Goal: Information Seeking & Learning: Learn about a topic

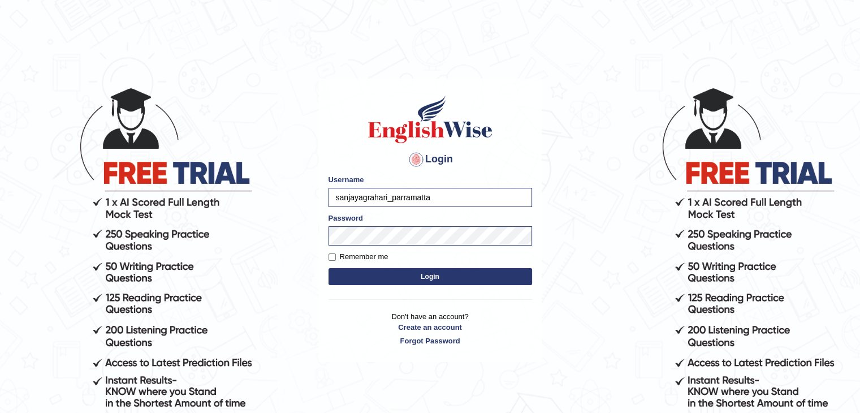
click at [414, 277] on button "Login" at bounding box center [429, 276] width 203 height 17
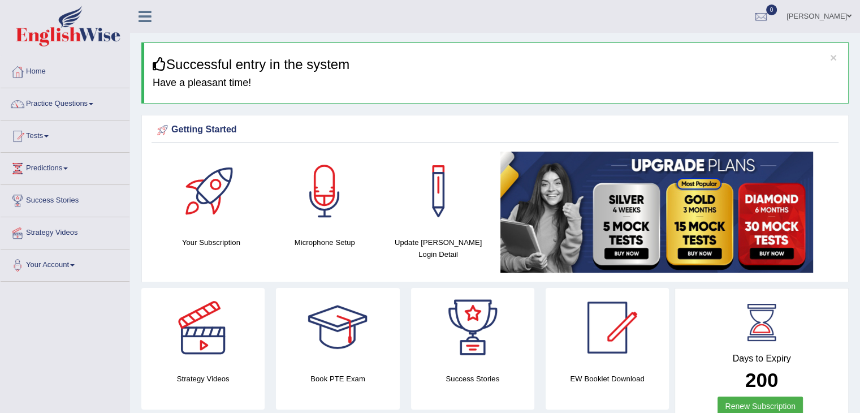
click at [33, 67] on link "Home" at bounding box center [65, 70] width 129 height 28
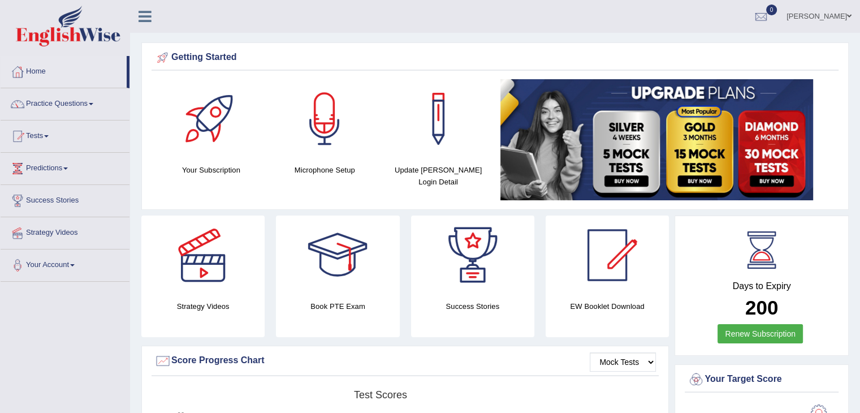
click at [29, 75] on link "Home" at bounding box center [64, 70] width 126 height 28
click at [70, 108] on link "Practice Questions" at bounding box center [65, 102] width 129 height 28
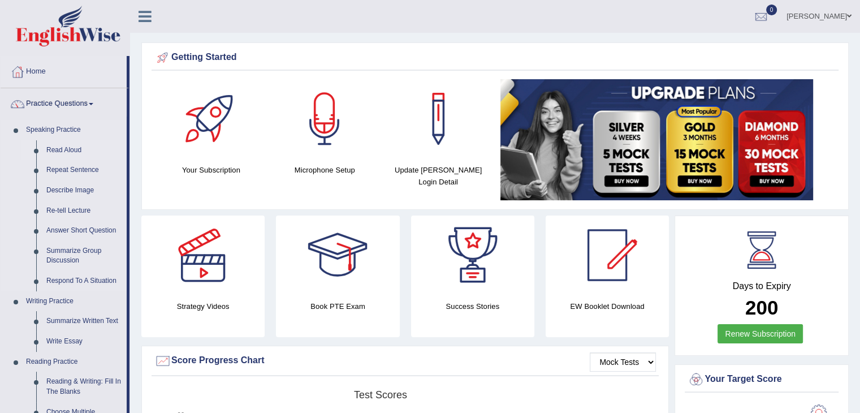
click at [67, 145] on link "Read Aloud" at bounding box center [83, 150] width 85 height 20
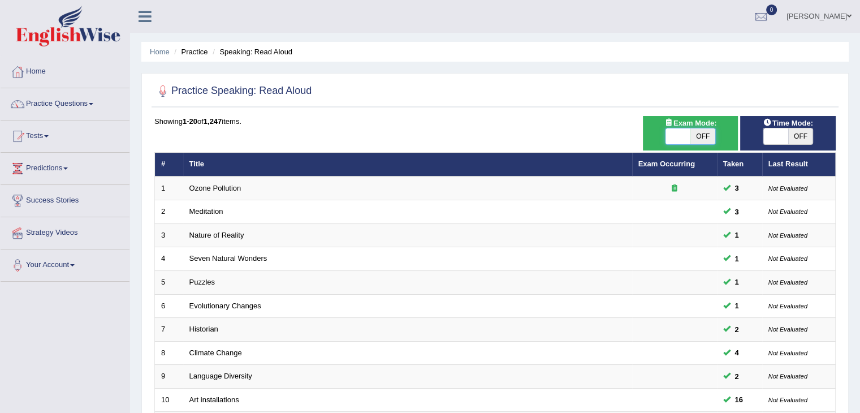
click at [680, 140] on span at bounding box center [677, 136] width 25 height 16
checkbox input "true"
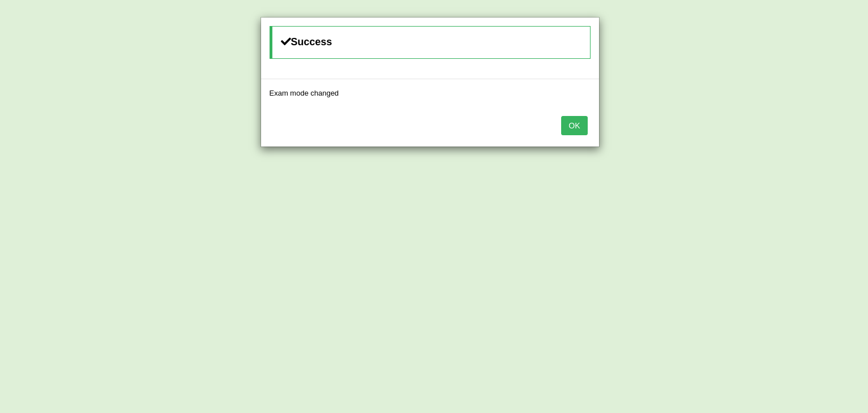
click at [567, 122] on button "OK" at bounding box center [574, 125] width 26 height 19
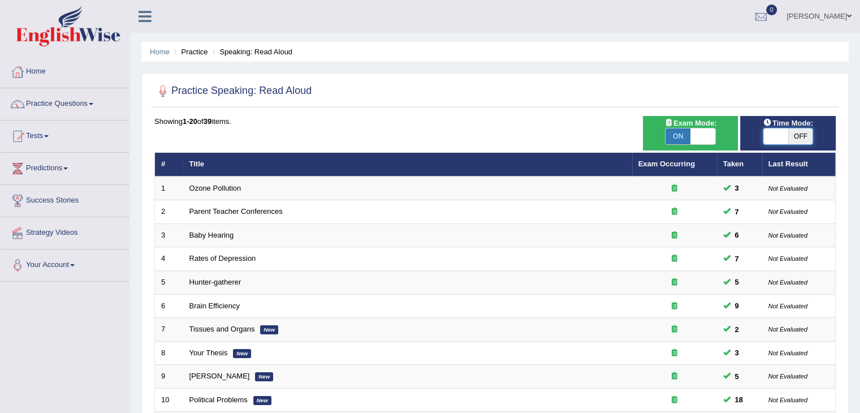
click at [782, 133] on span at bounding box center [775, 136] width 25 height 16
checkbox input "true"
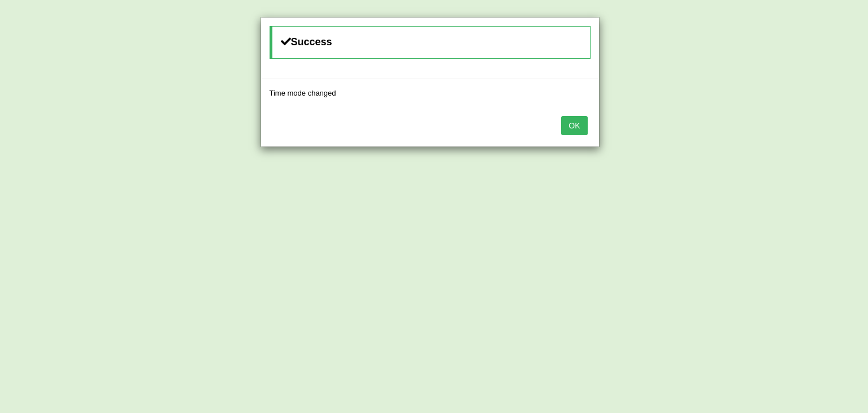
click at [575, 123] on button "OK" at bounding box center [574, 125] width 26 height 19
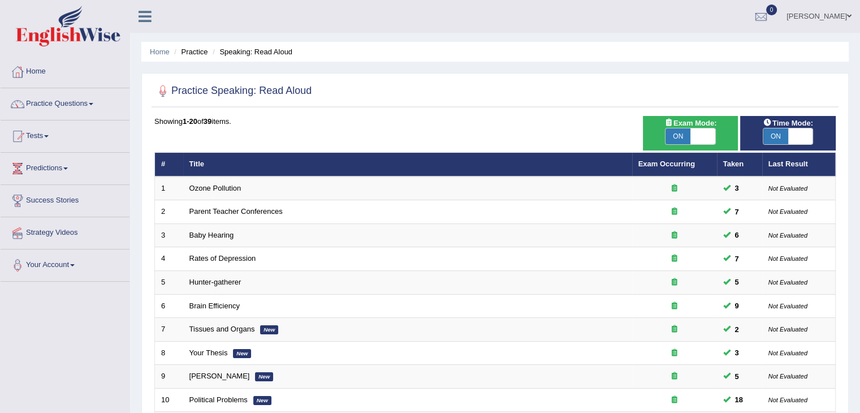
scroll to position [332, 0]
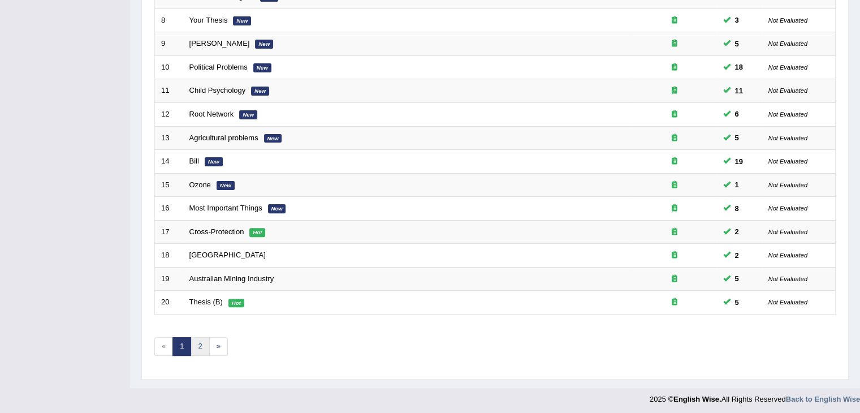
click at [197, 341] on link "2" at bounding box center [199, 346] width 19 height 19
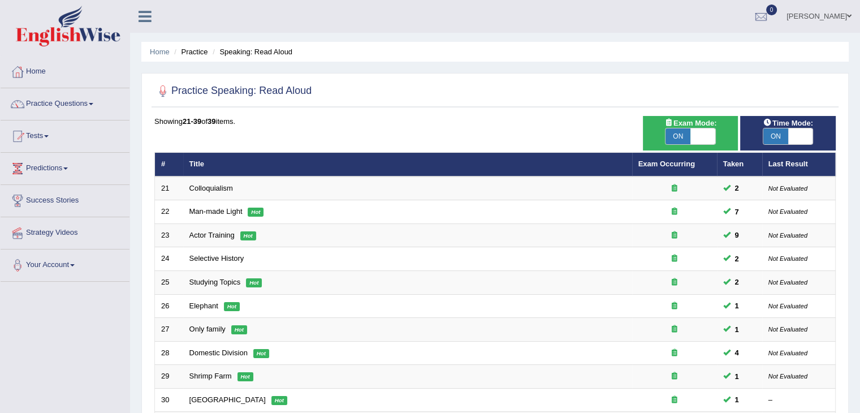
scroll to position [309, 0]
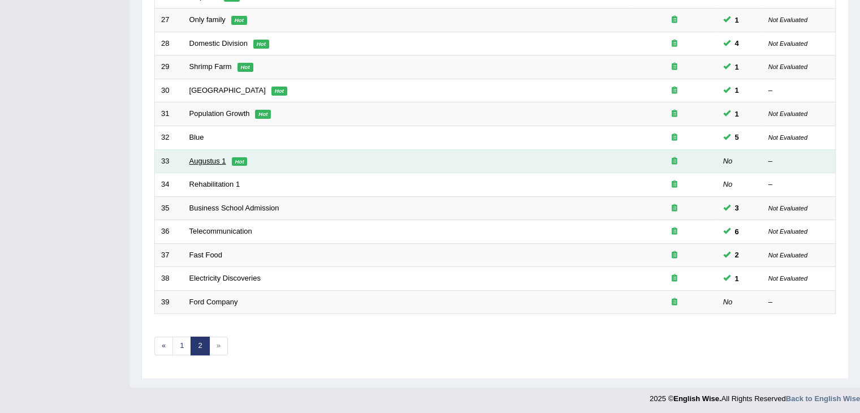
click at [218, 157] on link "Augustus 1" at bounding box center [207, 161] width 37 height 8
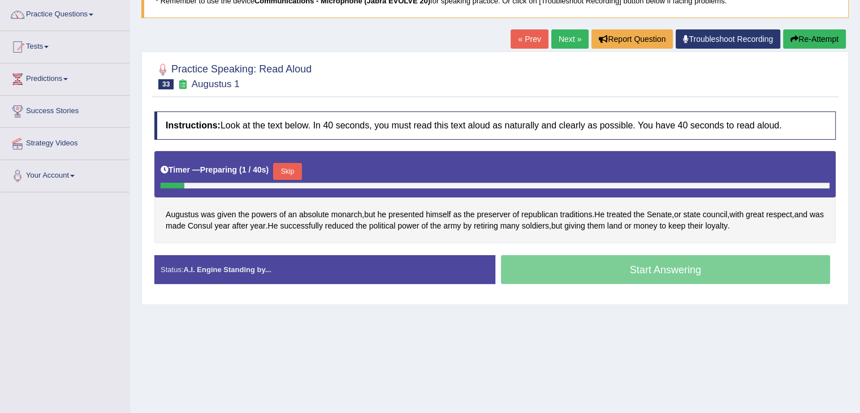
scroll to position [90, 0]
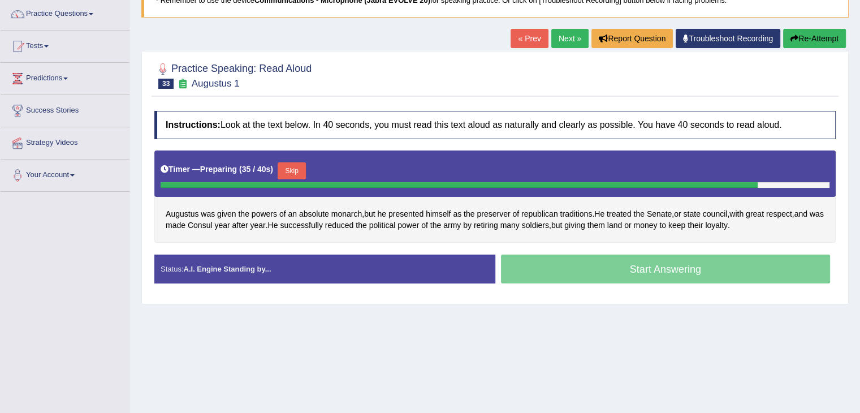
click at [298, 172] on button "Skip" at bounding box center [291, 170] width 28 height 17
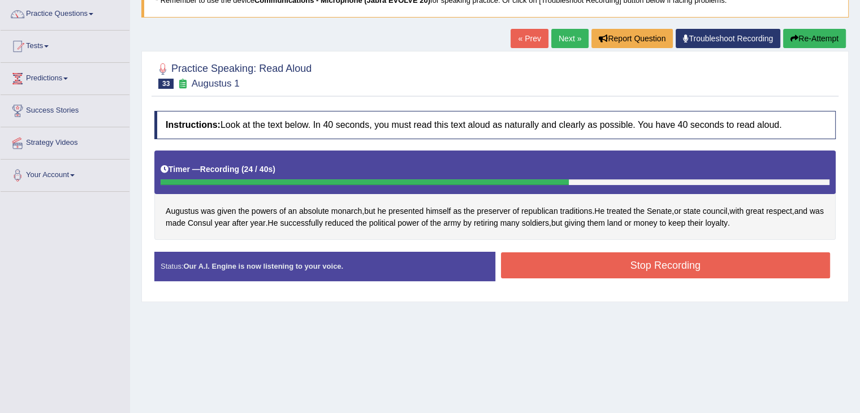
click at [758, 264] on button "Stop Recording" at bounding box center [665, 265] width 329 height 26
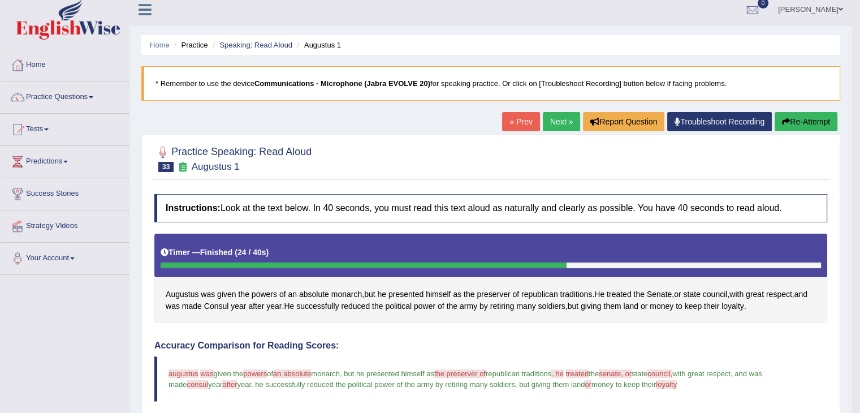
scroll to position [0, 0]
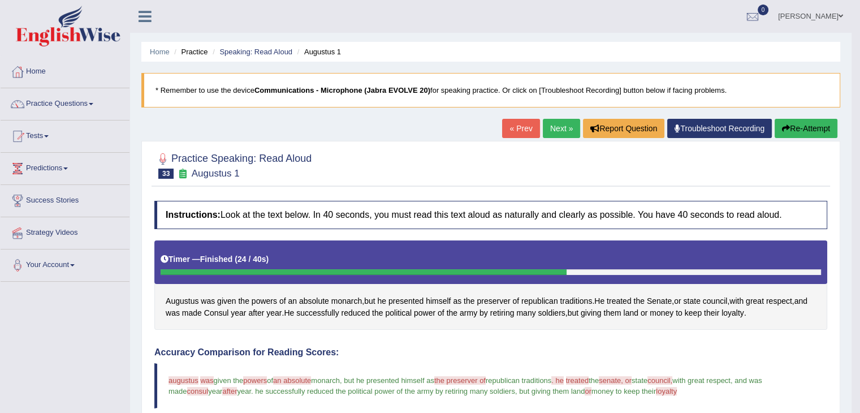
click at [556, 124] on link "Next »" at bounding box center [561, 128] width 37 height 19
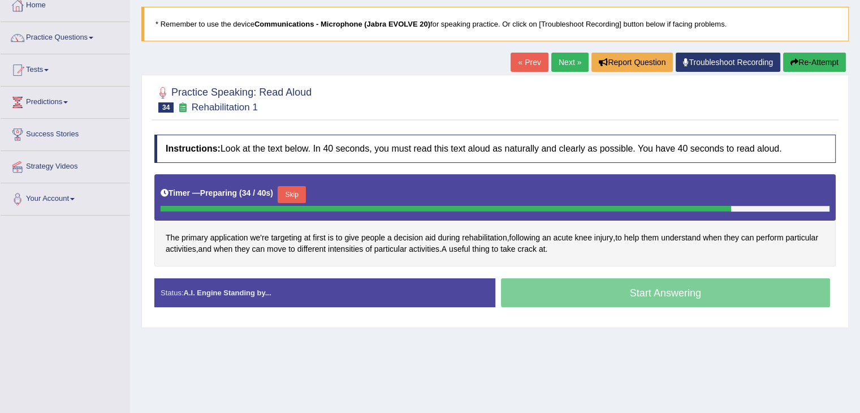
click at [297, 187] on button "Skip" at bounding box center [291, 194] width 28 height 17
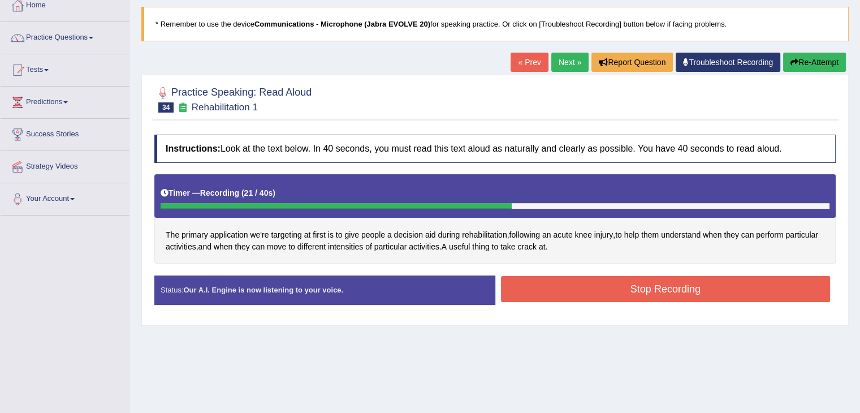
click at [748, 285] on button "Stop Recording" at bounding box center [665, 289] width 329 height 26
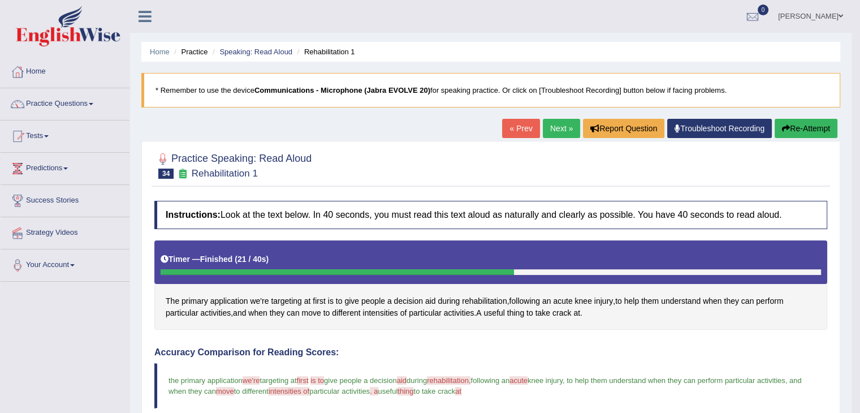
click at [558, 131] on link "Next »" at bounding box center [561, 128] width 37 height 19
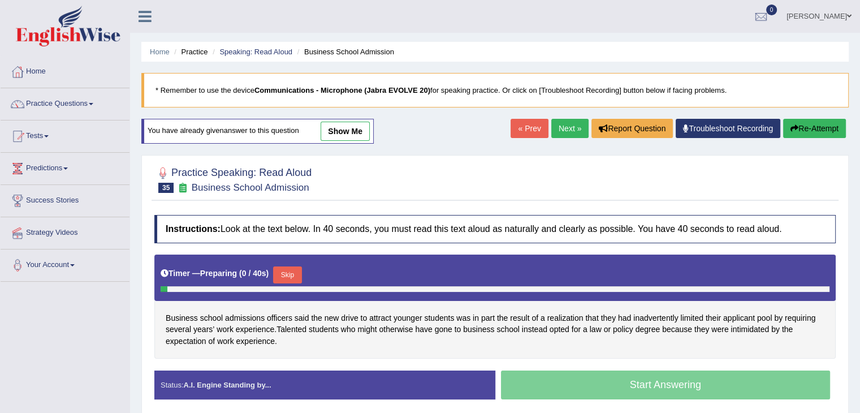
click at [555, 127] on link "Next »" at bounding box center [569, 128] width 37 height 19
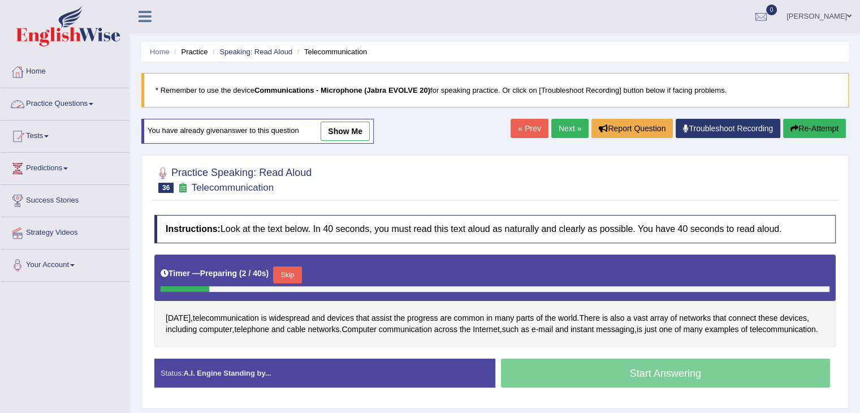
click at [81, 98] on link "Practice Questions" at bounding box center [65, 102] width 129 height 28
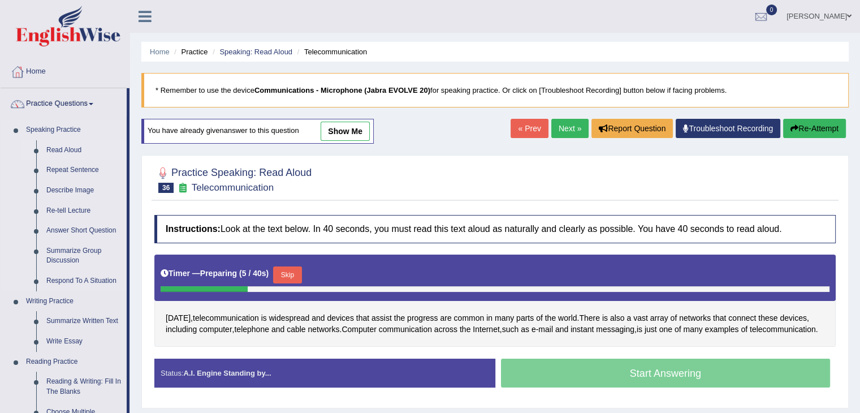
click at [72, 155] on link "Read Aloud" at bounding box center [83, 150] width 85 height 20
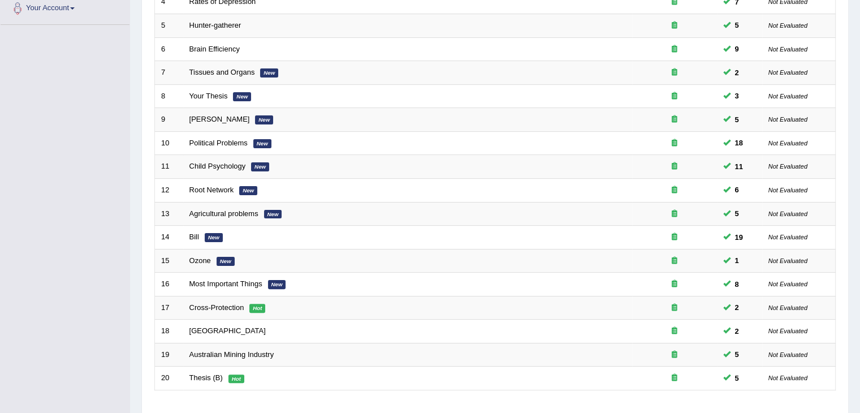
scroll to position [332, 0]
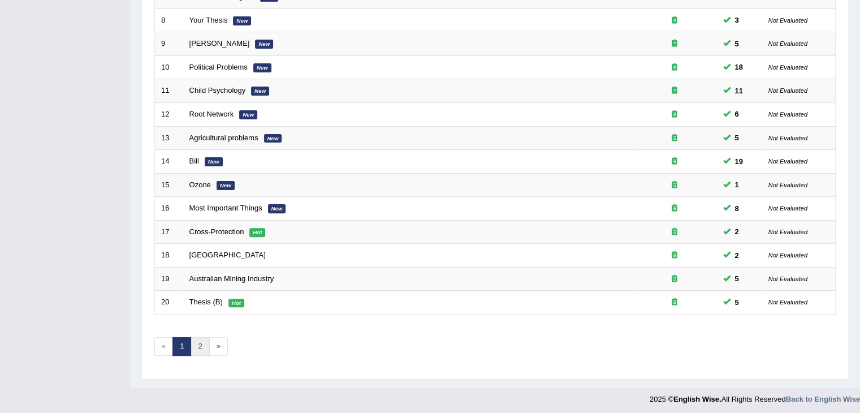
click at [203, 342] on link "2" at bounding box center [199, 346] width 19 height 19
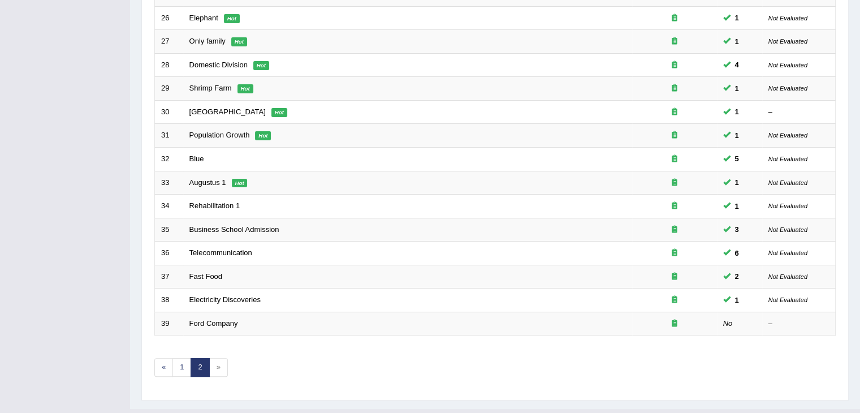
scroll to position [309, 0]
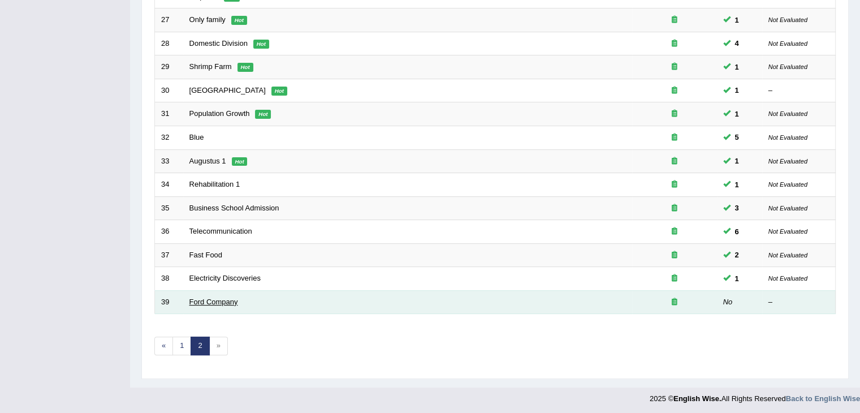
click at [202, 297] on link "Ford Company" at bounding box center [213, 301] width 49 height 8
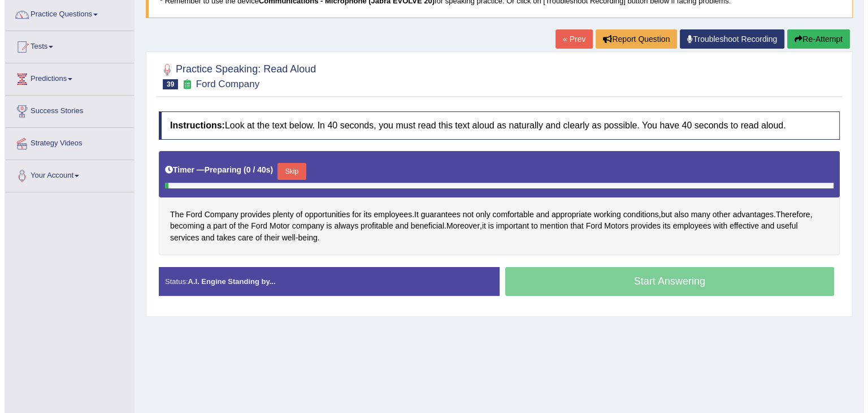
scroll to position [101, 0]
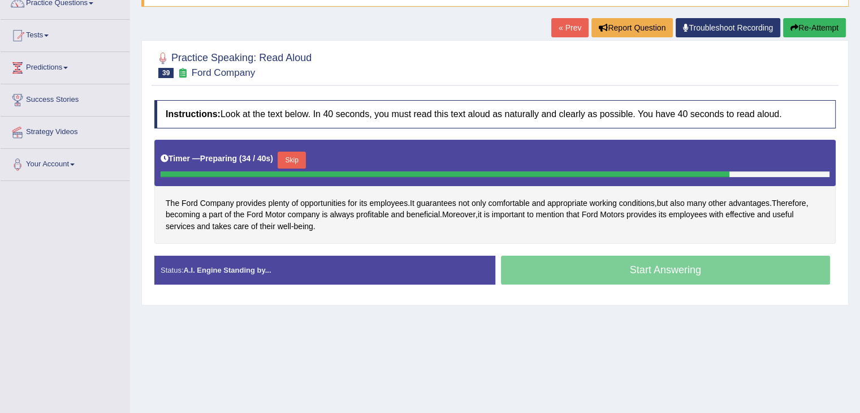
click at [298, 158] on button "Skip" at bounding box center [291, 159] width 28 height 17
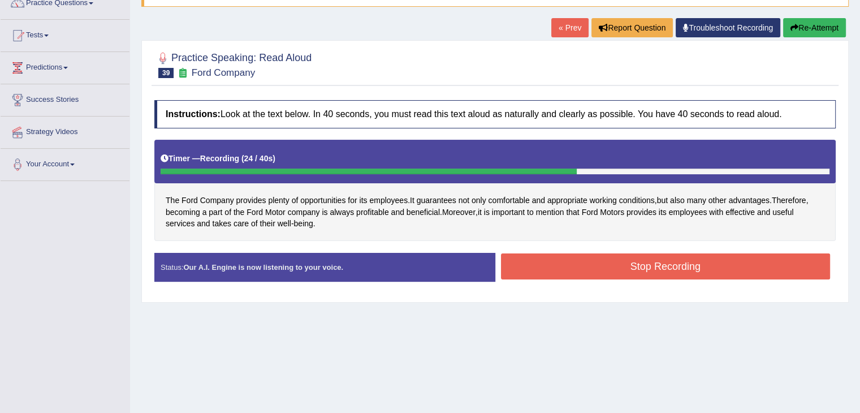
click at [748, 267] on button "Stop Recording" at bounding box center [665, 266] width 329 height 26
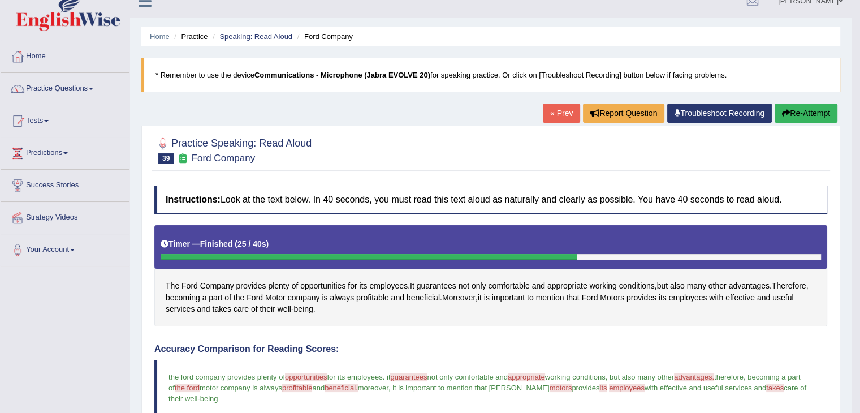
scroll to position [0, 0]
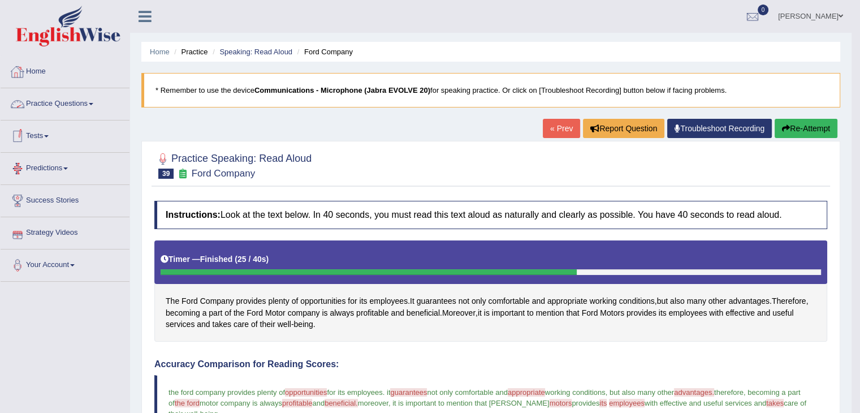
click at [90, 102] on link "Practice Questions" at bounding box center [65, 102] width 129 height 28
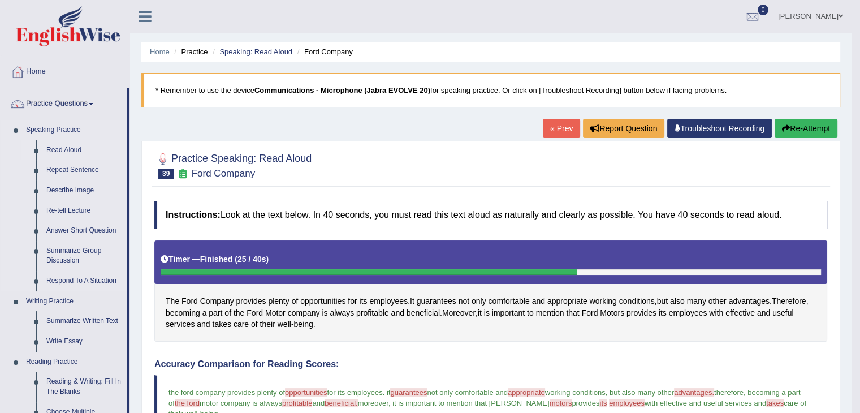
click at [65, 149] on link "Read Aloud" at bounding box center [83, 150] width 85 height 20
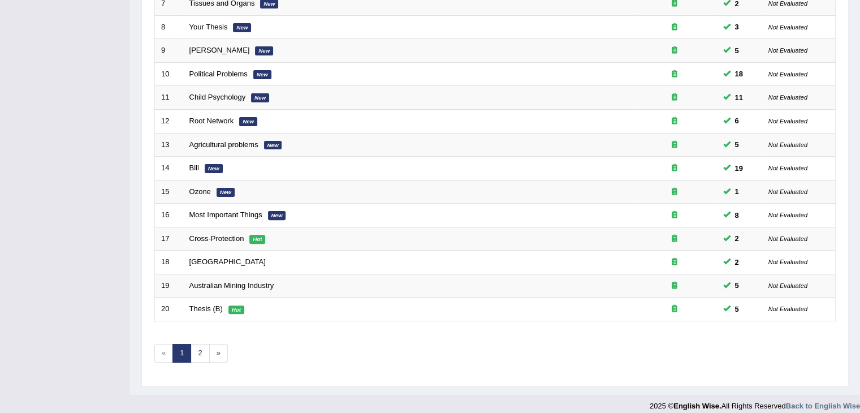
scroll to position [332, 0]
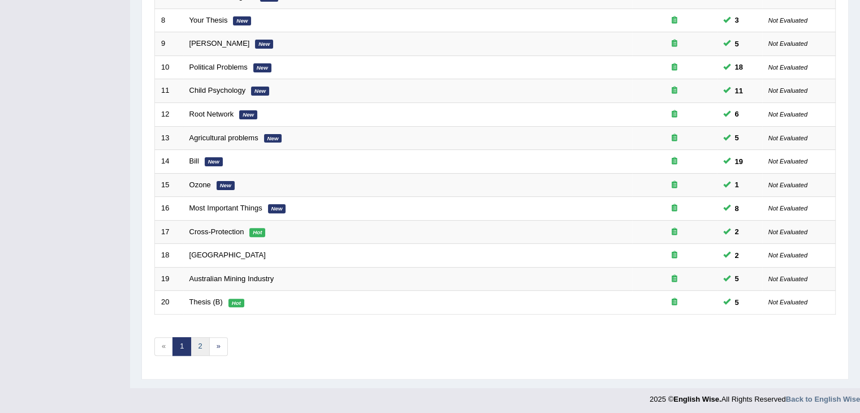
click at [197, 349] on link "2" at bounding box center [199, 346] width 19 height 19
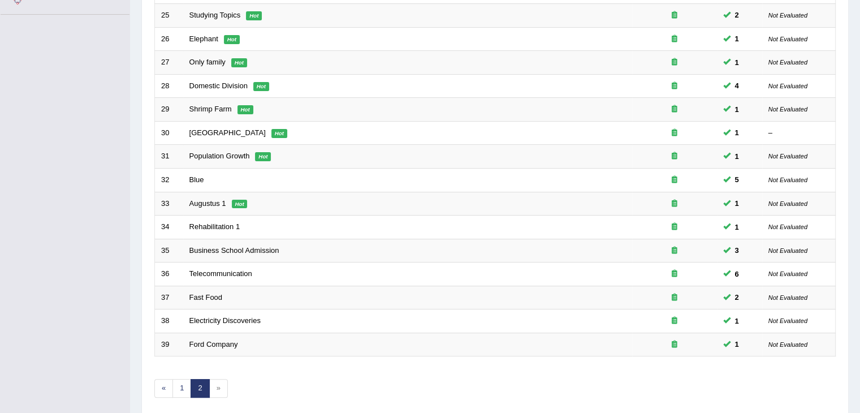
scroll to position [309, 0]
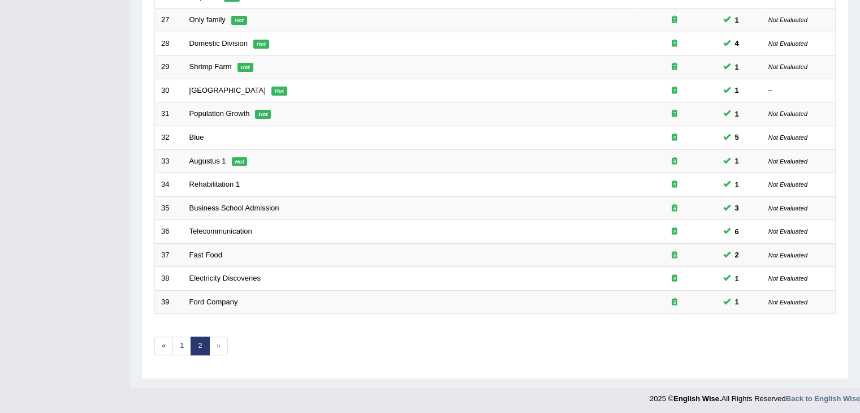
click at [221, 342] on span "»" at bounding box center [218, 345] width 19 height 19
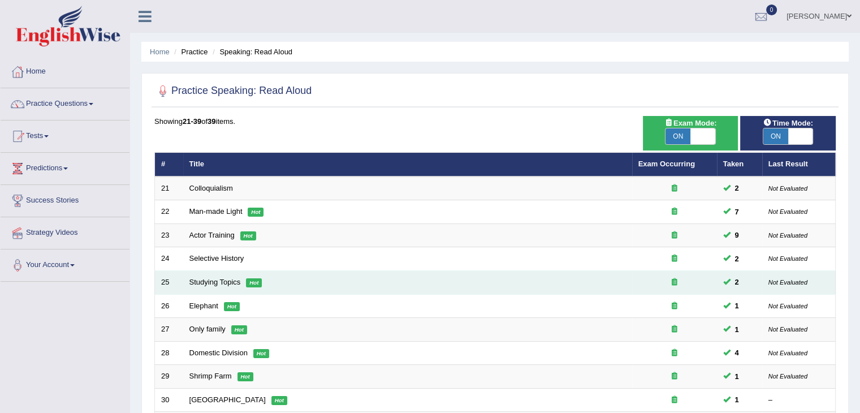
click at [477, 271] on td "Studying Topics Hot" at bounding box center [407, 283] width 449 height 24
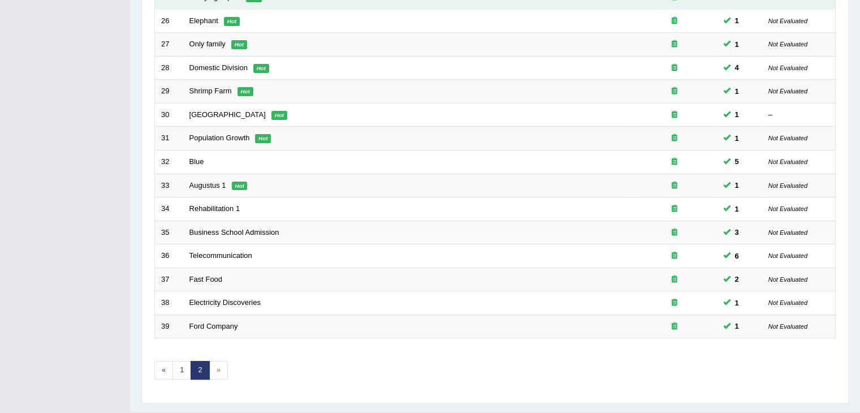
scroll to position [309, 0]
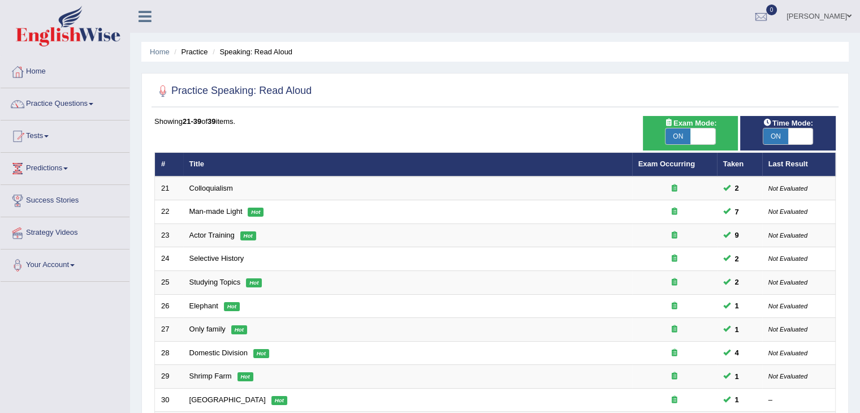
click at [43, 68] on link "Home" at bounding box center [65, 70] width 129 height 28
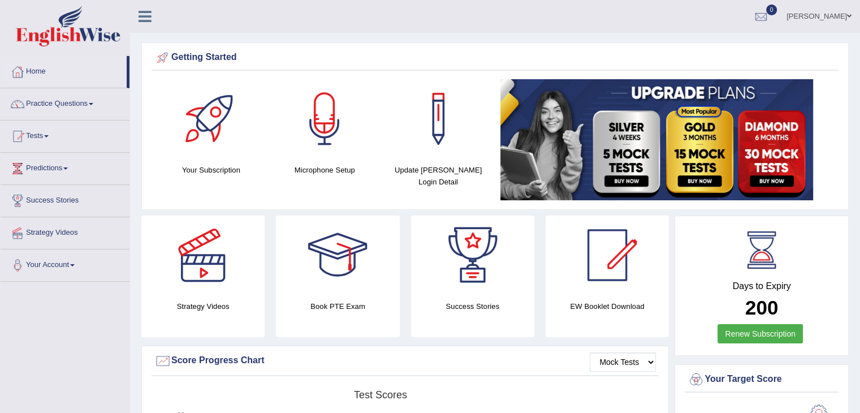
scroll to position [14, 0]
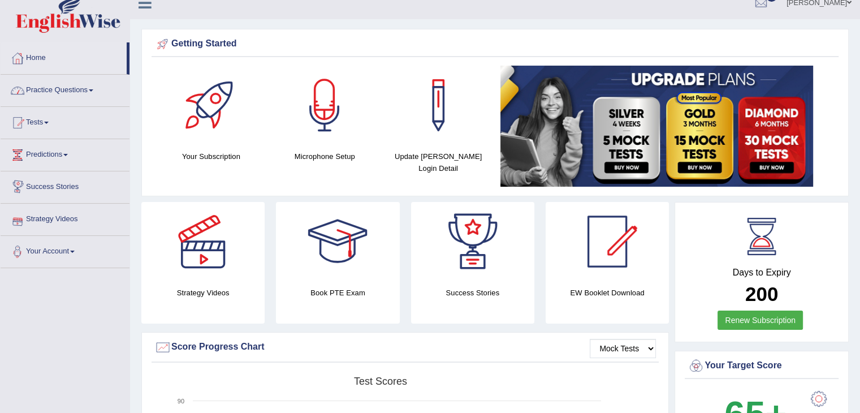
click at [84, 91] on link "Practice Questions" at bounding box center [65, 89] width 129 height 28
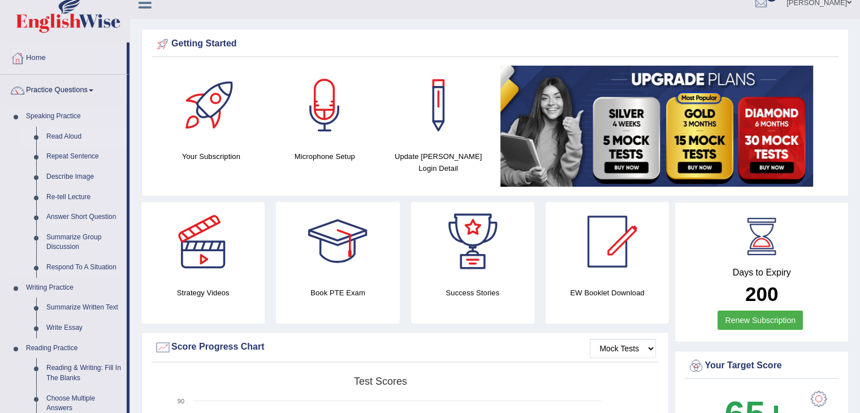
click at [75, 134] on link "Read Aloud" at bounding box center [83, 137] width 85 height 20
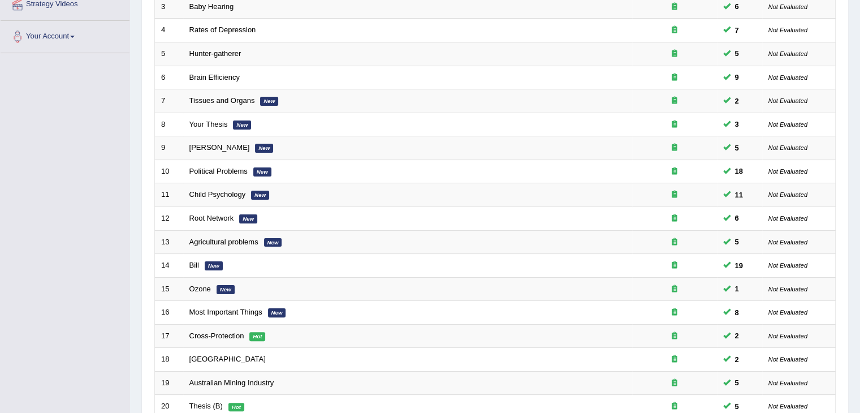
scroll to position [332, 0]
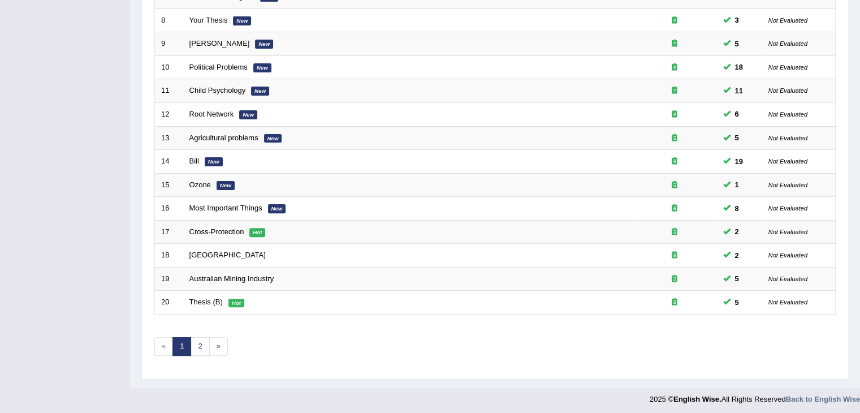
click at [197, 340] on link "2" at bounding box center [199, 346] width 19 height 19
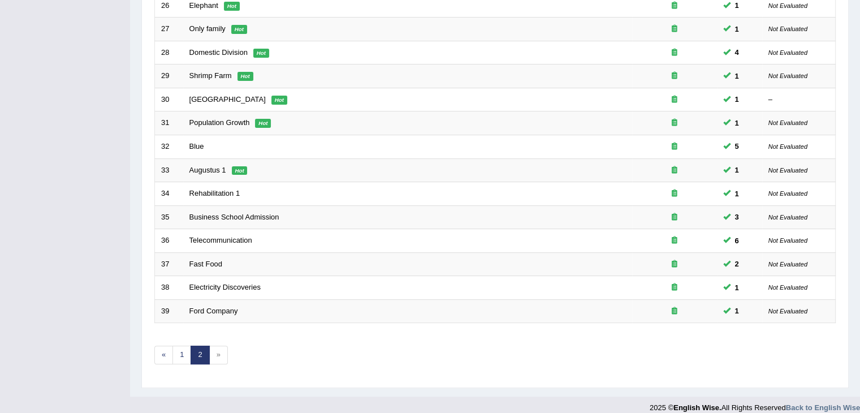
scroll to position [301, 0]
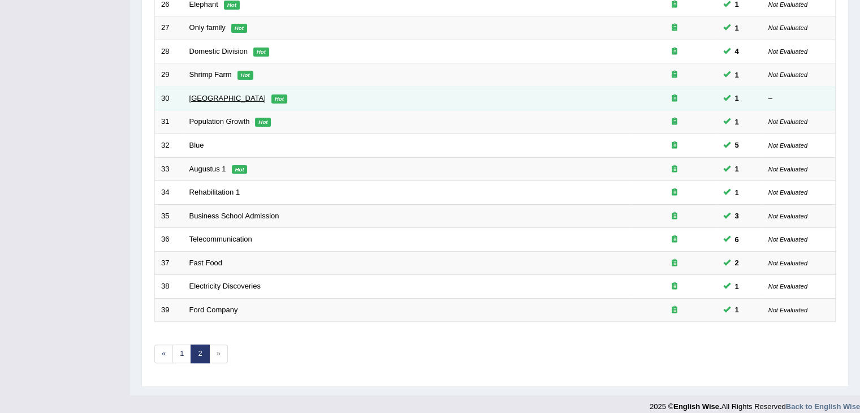
click at [194, 94] on link "[GEOGRAPHIC_DATA]" at bounding box center [227, 98] width 76 height 8
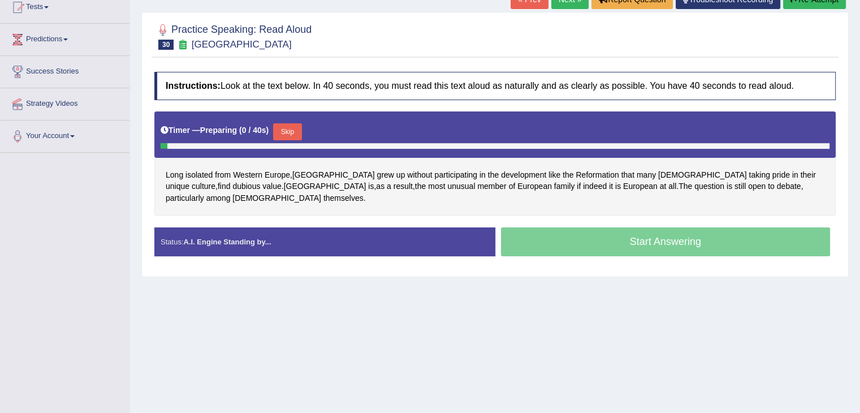
scroll to position [130, 0]
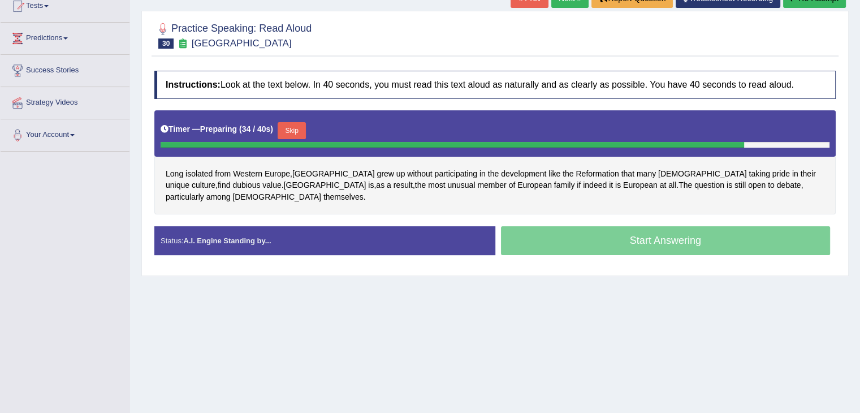
click at [297, 122] on button "Skip" at bounding box center [291, 130] width 28 height 17
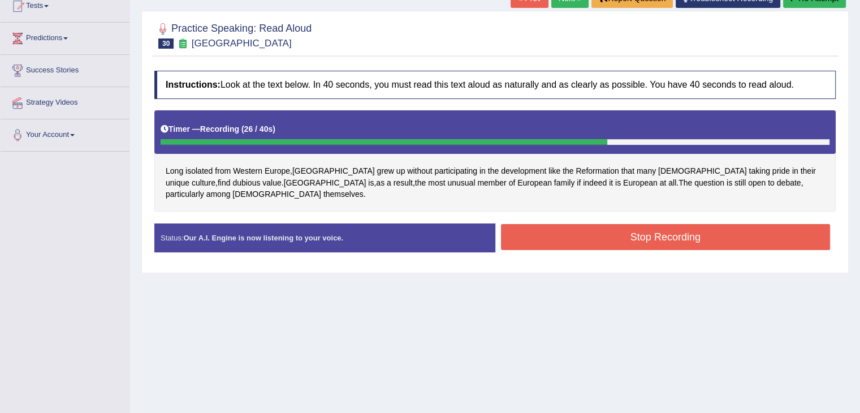
click at [770, 224] on button "Stop Recording" at bounding box center [665, 237] width 329 height 26
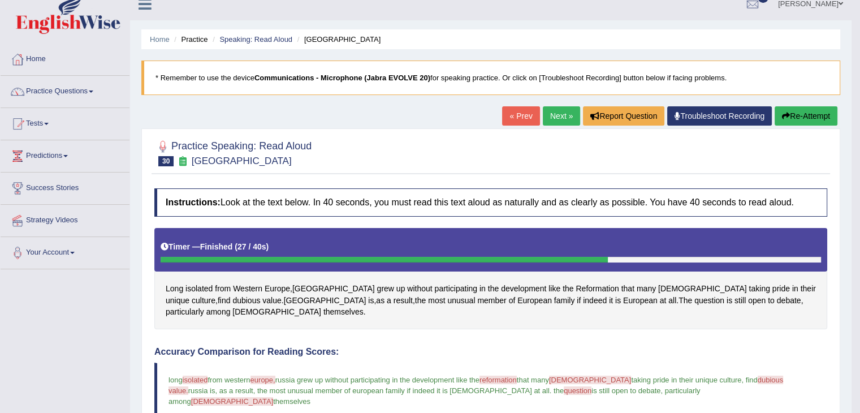
scroll to position [9, 0]
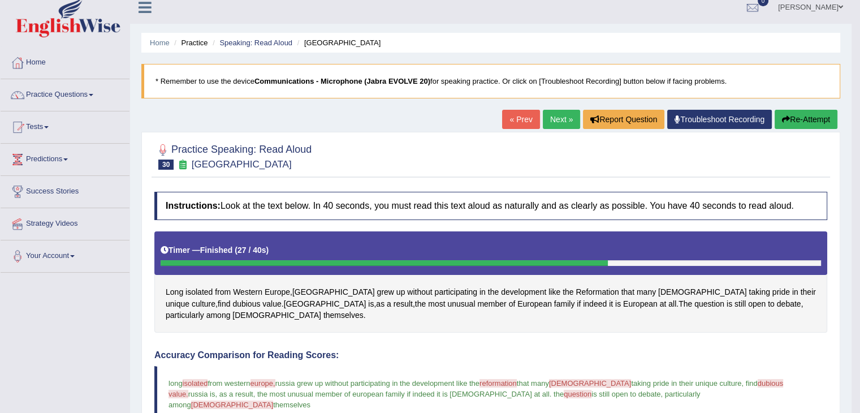
click at [544, 116] on link "Next »" at bounding box center [561, 119] width 37 height 19
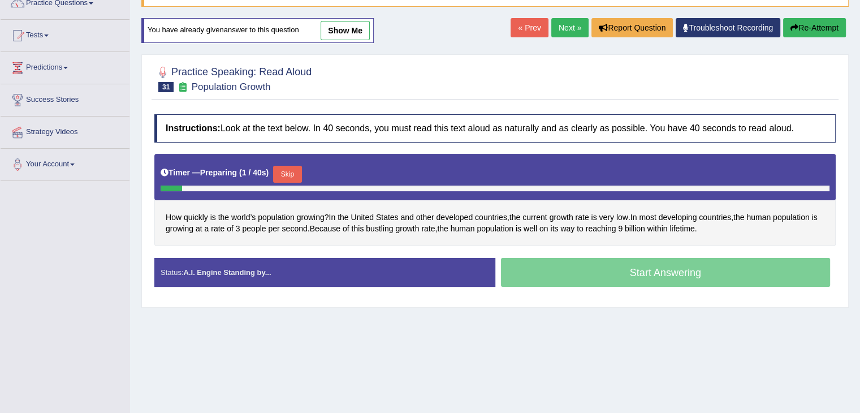
scroll to position [101, 0]
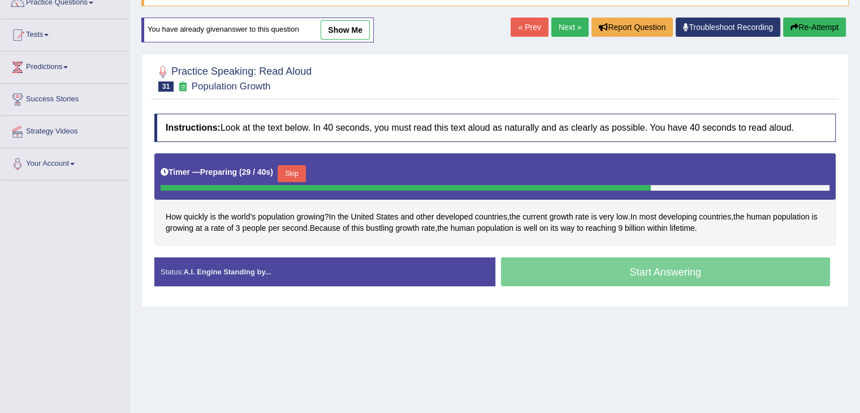
click at [297, 173] on button "Skip" at bounding box center [291, 173] width 28 height 17
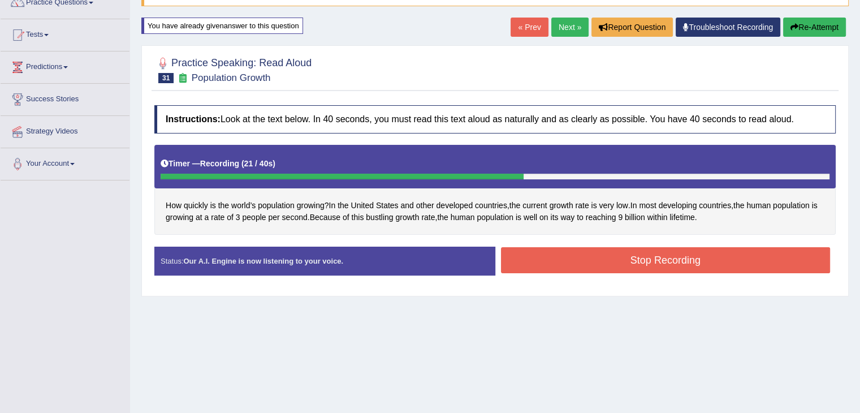
click at [765, 262] on button "Stop Recording" at bounding box center [665, 260] width 329 height 26
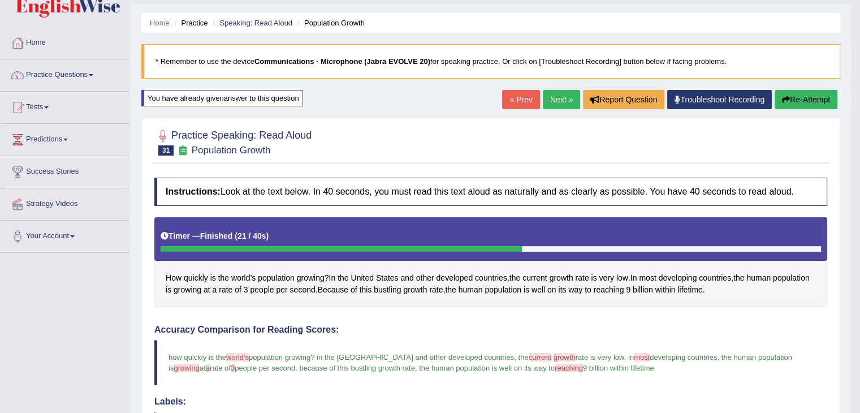
scroll to position [0, 0]
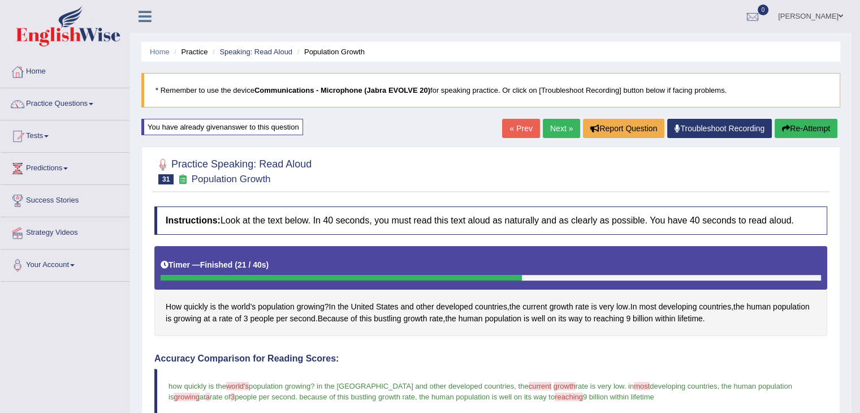
click at [96, 94] on link "Practice Questions" at bounding box center [65, 102] width 129 height 28
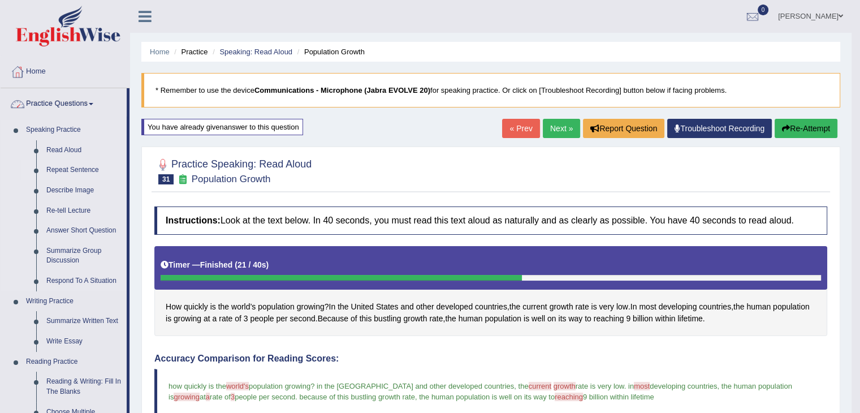
click at [84, 168] on link "Repeat Sentence" at bounding box center [83, 170] width 85 height 20
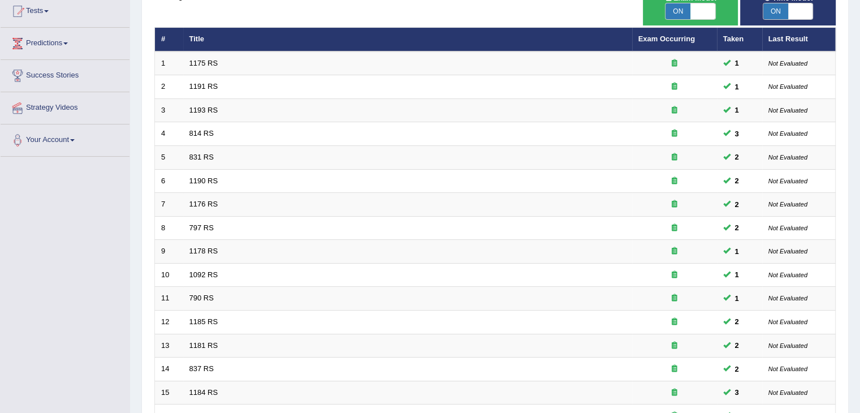
scroll to position [332, 0]
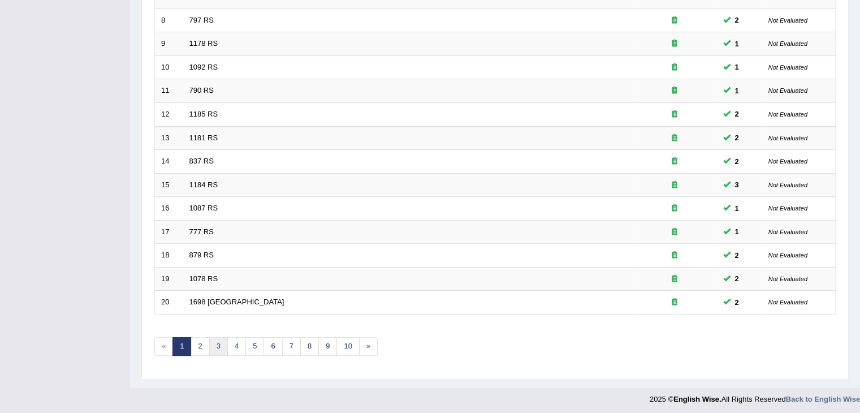
click at [222, 351] on link "3" at bounding box center [218, 346] width 19 height 19
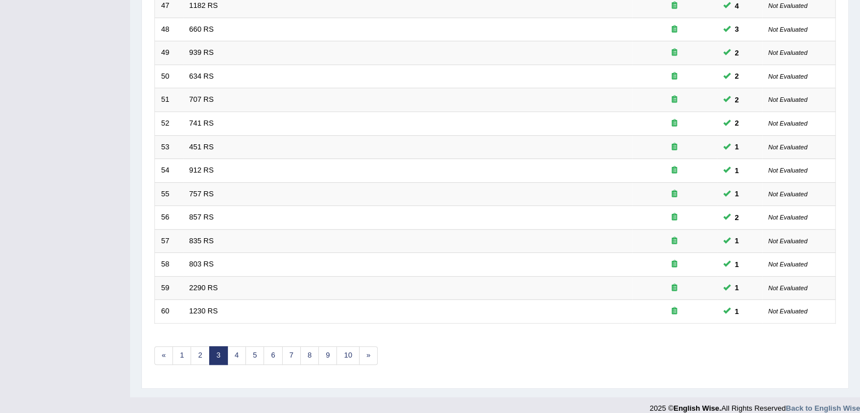
scroll to position [324, 0]
click at [312, 353] on link "8" at bounding box center [309, 354] width 19 height 19
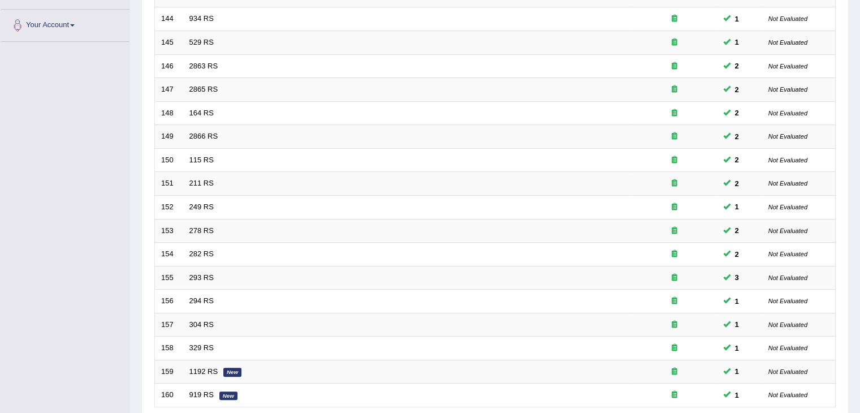
scroll to position [332, 0]
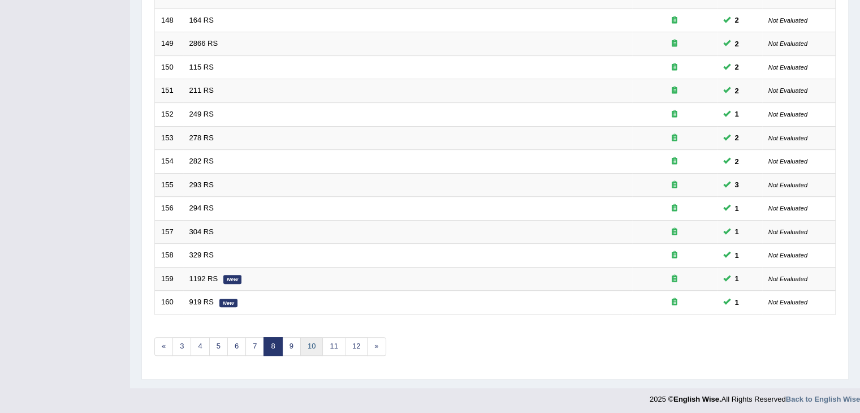
click at [313, 345] on link "10" at bounding box center [311, 346] width 23 height 19
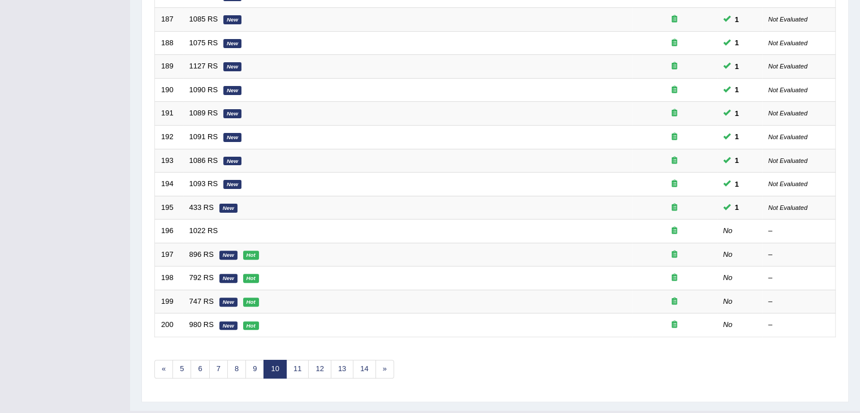
scroll to position [332, 0]
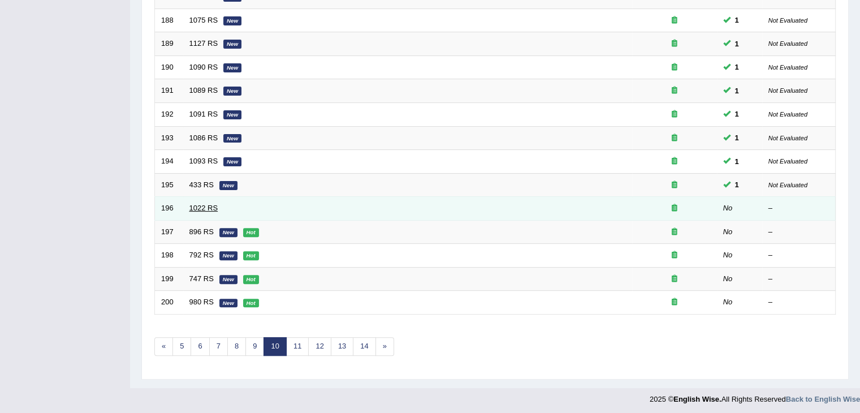
click at [213, 206] on link "1022 RS" at bounding box center [203, 207] width 29 height 8
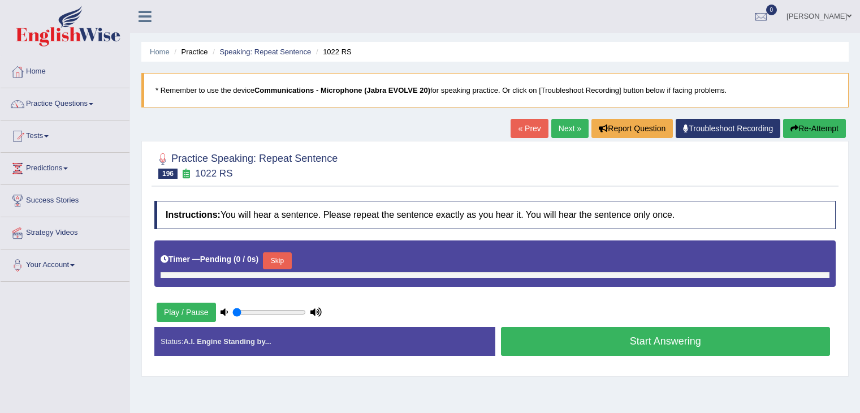
type input "1"
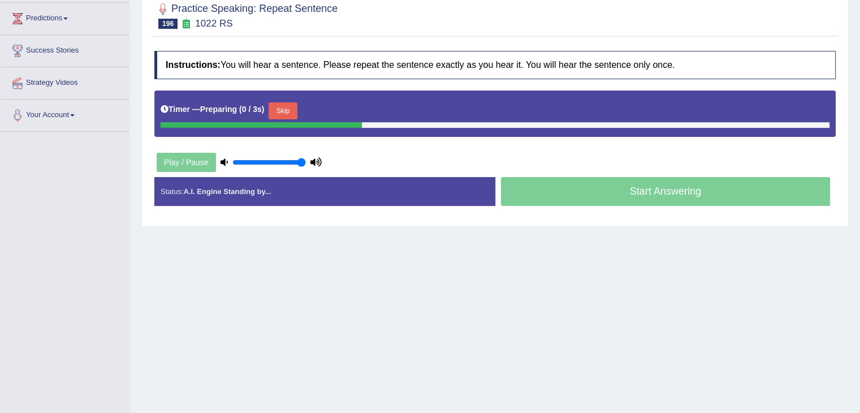
scroll to position [163, 0]
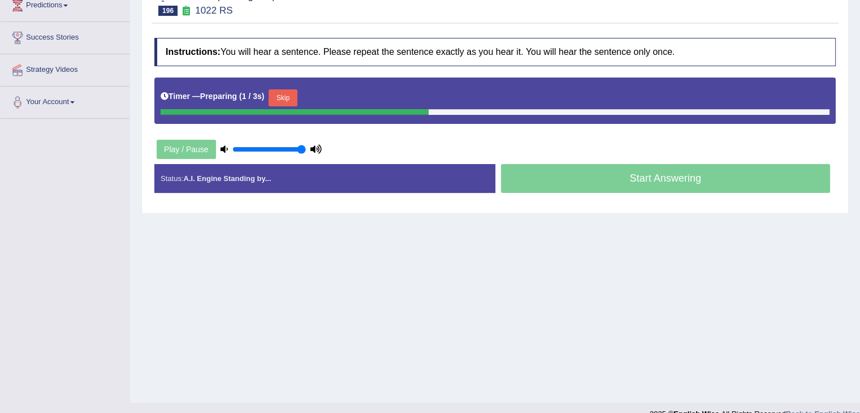
click at [285, 96] on button "Skip" at bounding box center [282, 97] width 28 height 17
click at [346, 93] on button "Skip" at bounding box center [332, 97] width 28 height 17
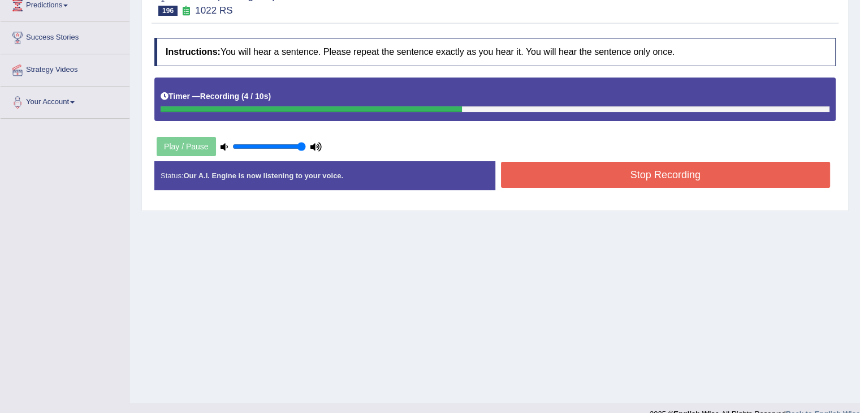
click at [760, 174] on button "Stop Recording" at bounding box center [665, 175] width 329 height 26
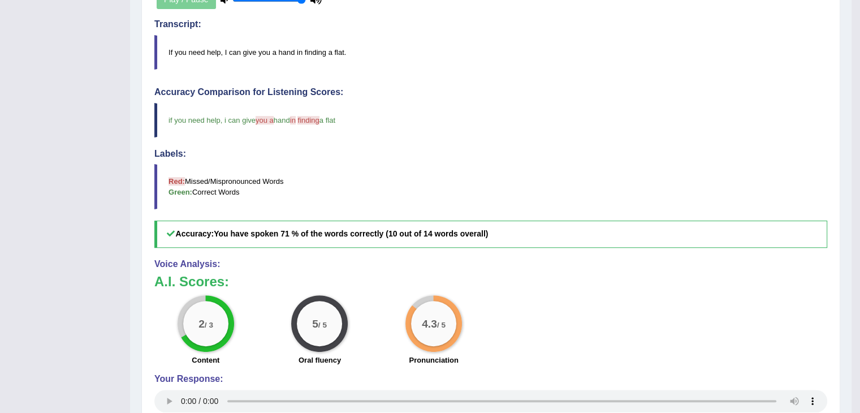
scroll to position [0, 0]
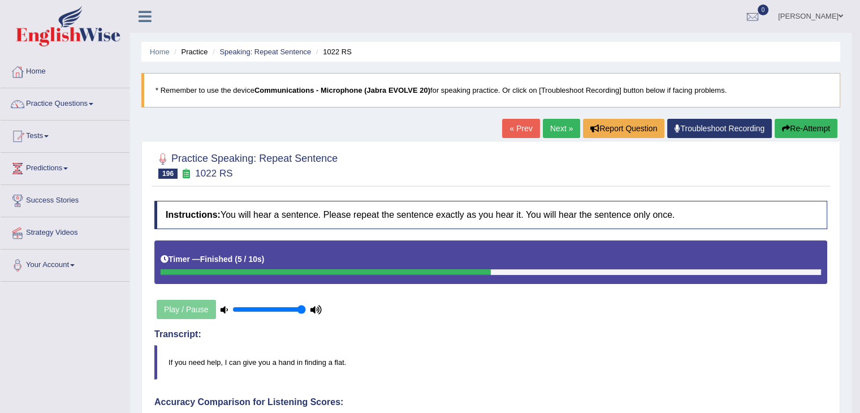
click at [546, 119] on link "Next »" at bounding box center [561, 128] width 37 height 19
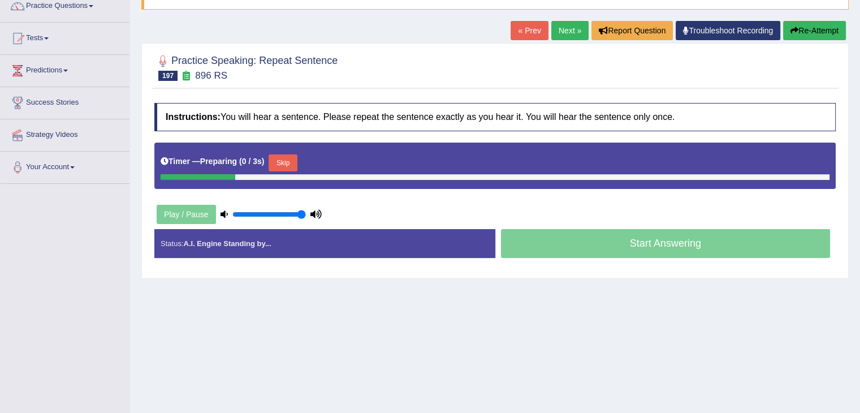
scroll to position [99, 0]
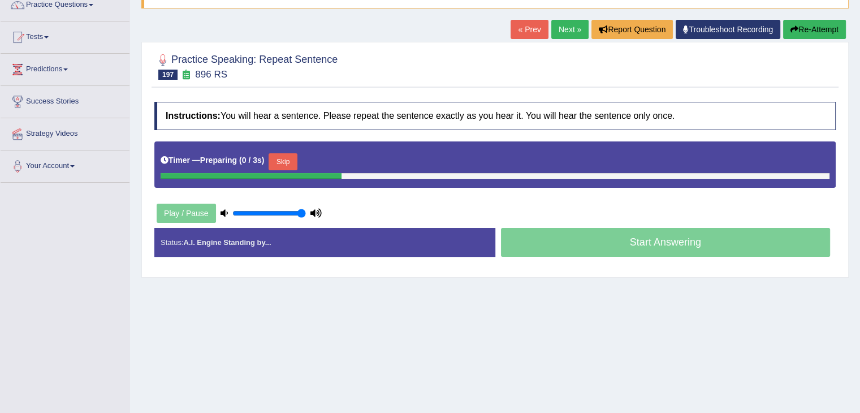
click at [284, 153] on button "Skip" at bounding box center [282, 161] width 28 height 17
click at [341, 158] on button "Skip" at bounding box center [332, 161] width 28 height 17
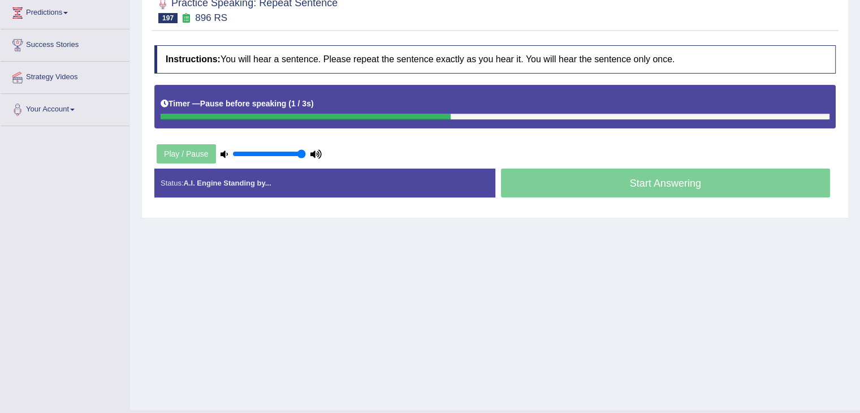
scroll to position [181, 0]
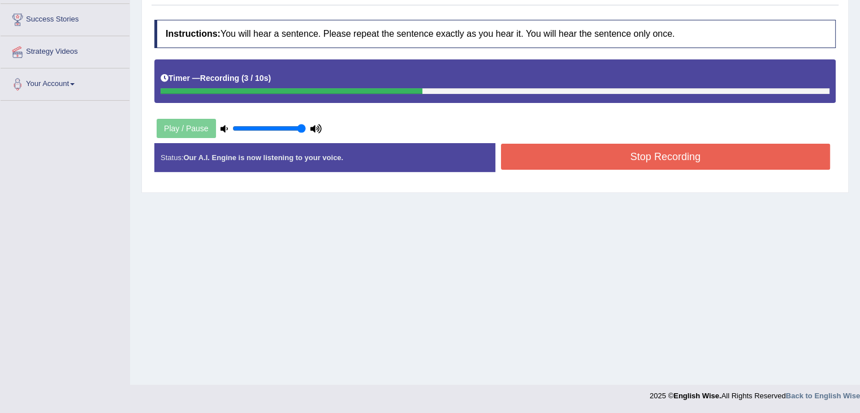
click at [758, 154] on button "Stop Recording" at bounding box center [665, 157] width 329 height 26
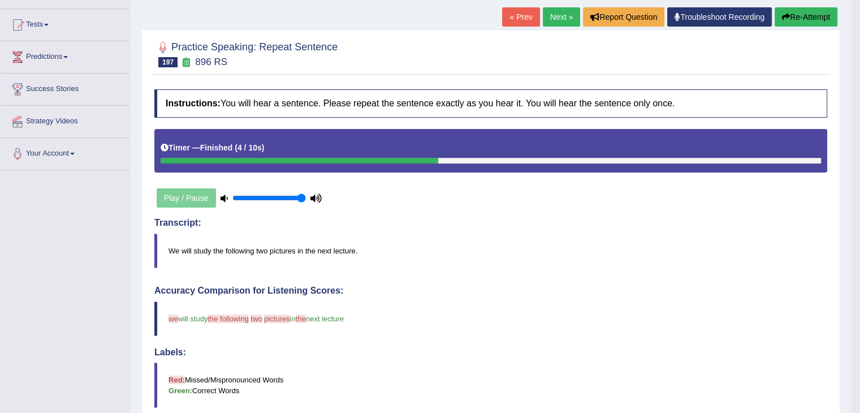
scroll to position [0, 0]
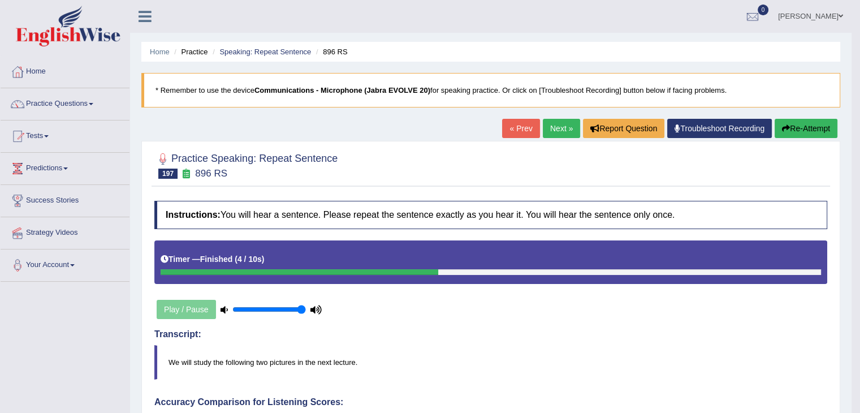
click at [559, 119] on link "Next »" at bounding box center [561, 128] width 37 height 19
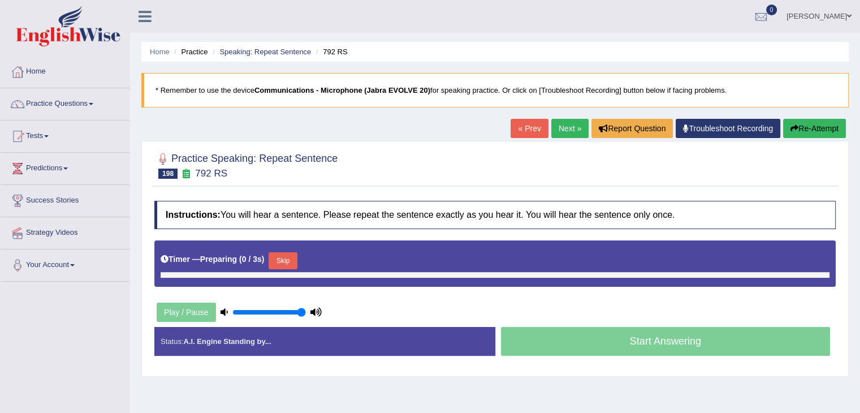
click at [280, 261] on button "Skip" at bounding box center [282, 260] width 28 height 17
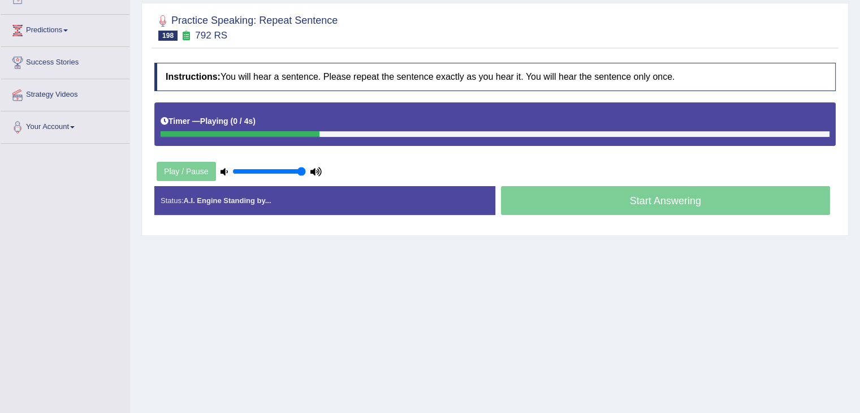
scroll to position [140, 0]
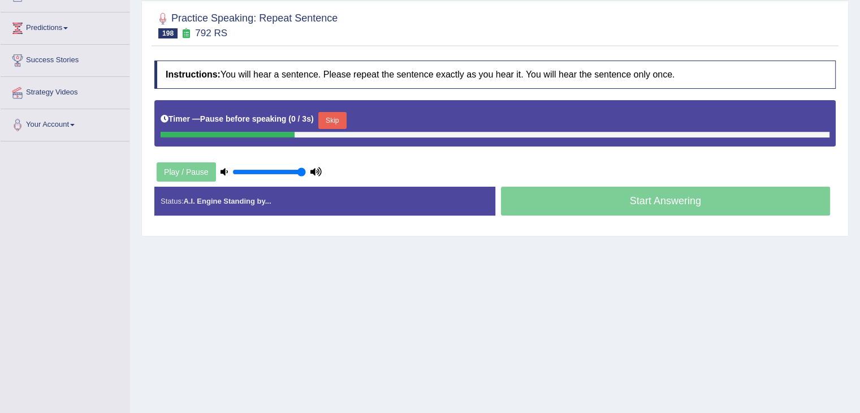
click at [336, 115] on button "Skip" at bounding box center [332, 120] width 28 height 17
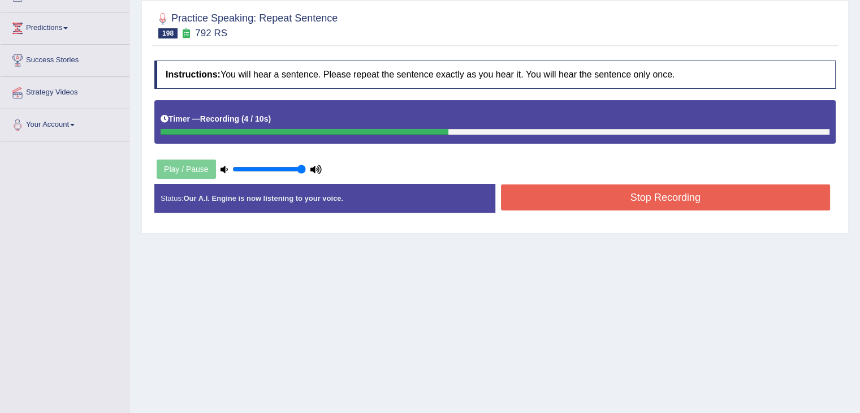
click at [687, 199] on button "Stop Recording" at bounding box center [665, 197] width 329 height 26
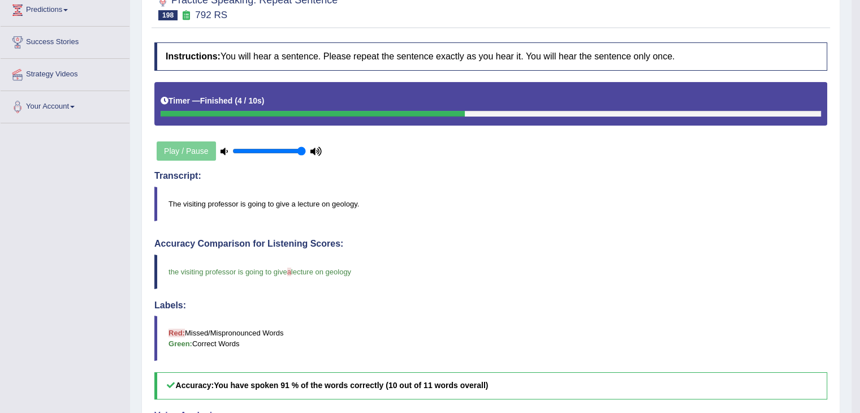
scroll to position [0, 0]
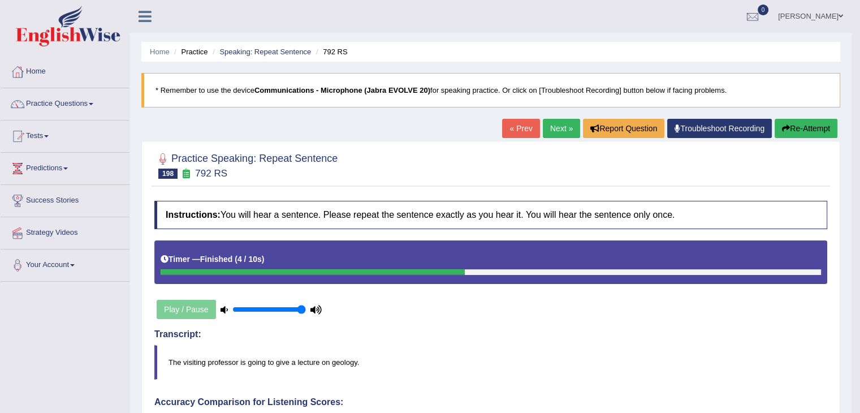
click at [554, 127] on link "Next »" at bounding box center [561, 128] width 37 height 19
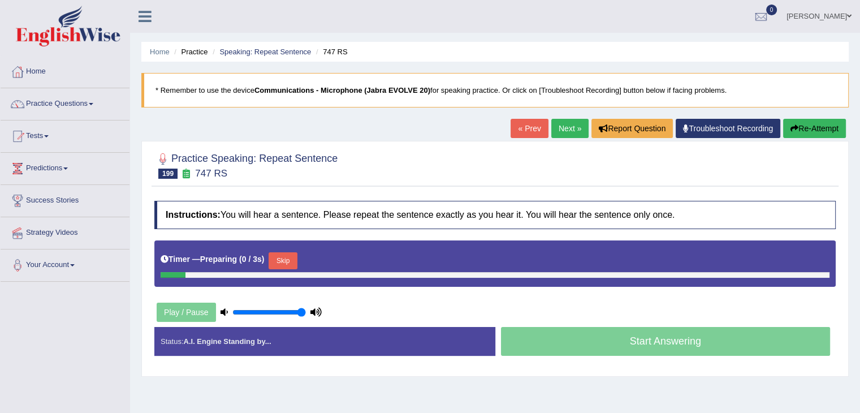
click at [287, 258] on button "Skip" at bounding box center [282, 260] width 28 height 17
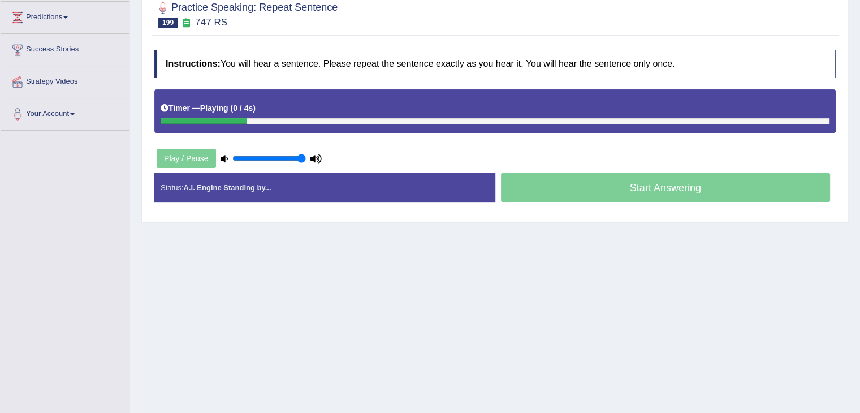
scroll to position [181, 0]
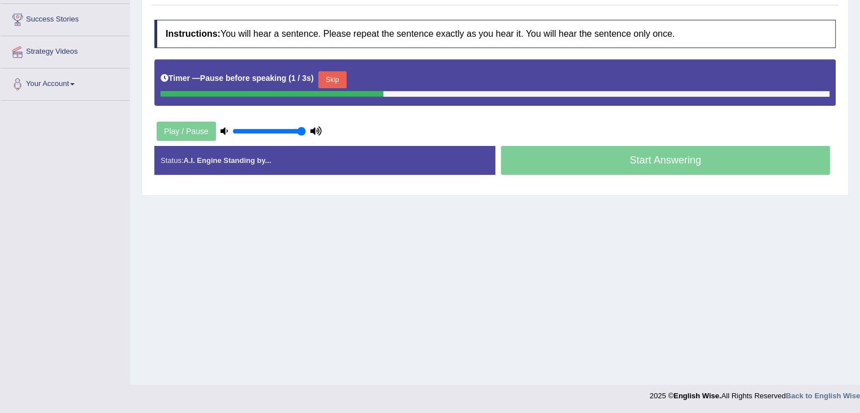
click at [341, 80] on button "Skip" at bounding box center [332, 79] width 28 height 17
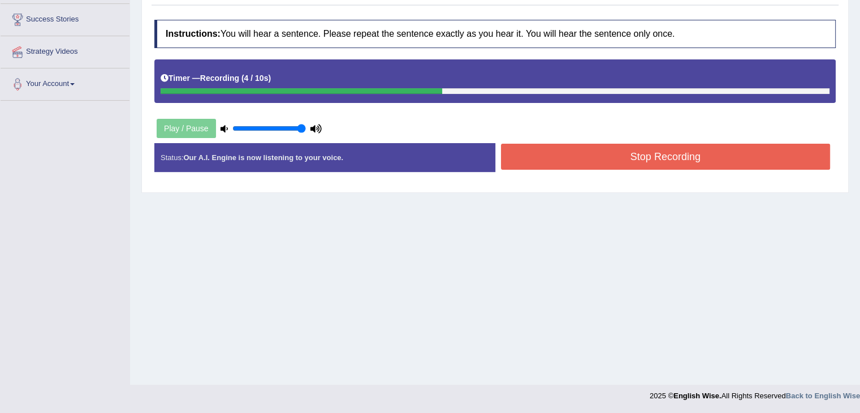
click at [583, 150] on button "Stop Recording" at bounding box center [665, 157] width 329 height 26
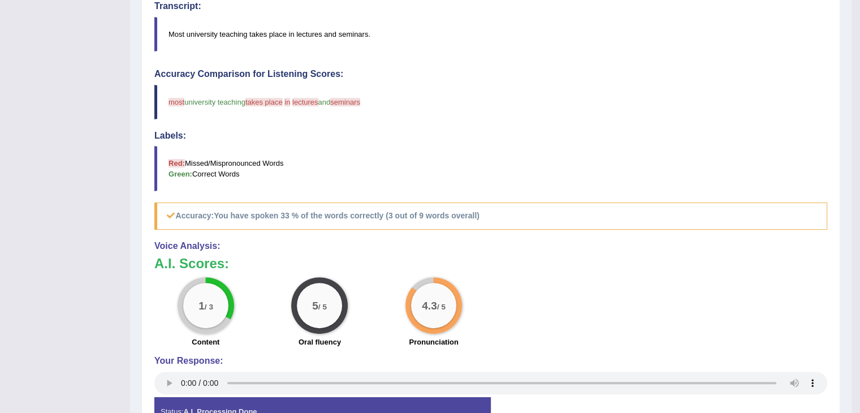
scroll to position [0, 0]
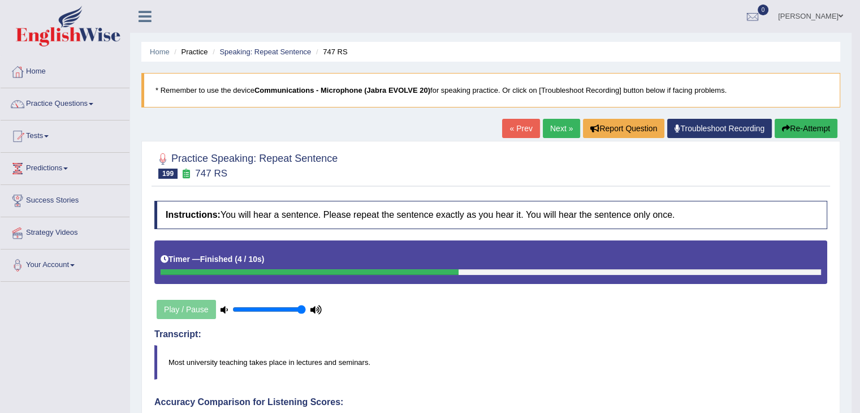
click at [557, 124] on link "Next »" at bounding box center [561, 128] width 37 height 19
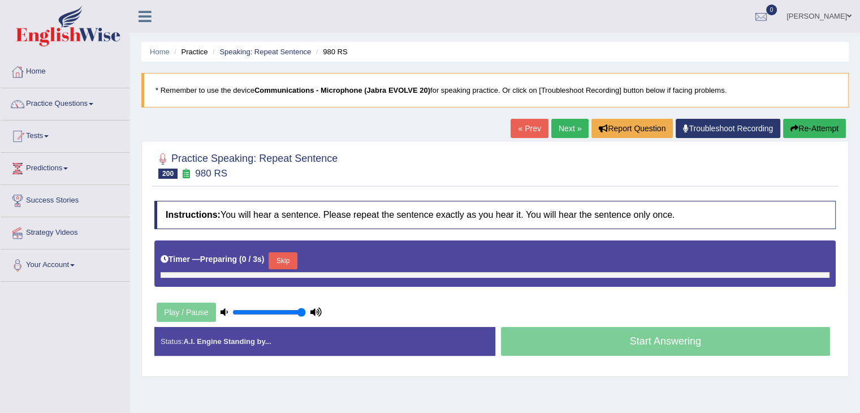
click at [285, 257] on button "Skip" at bounding box center [282, 260] width 28 height 17
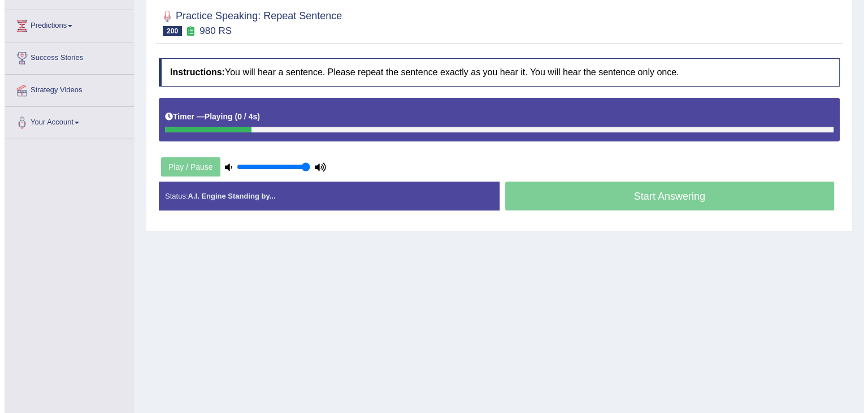
scroll to position [181, 0]
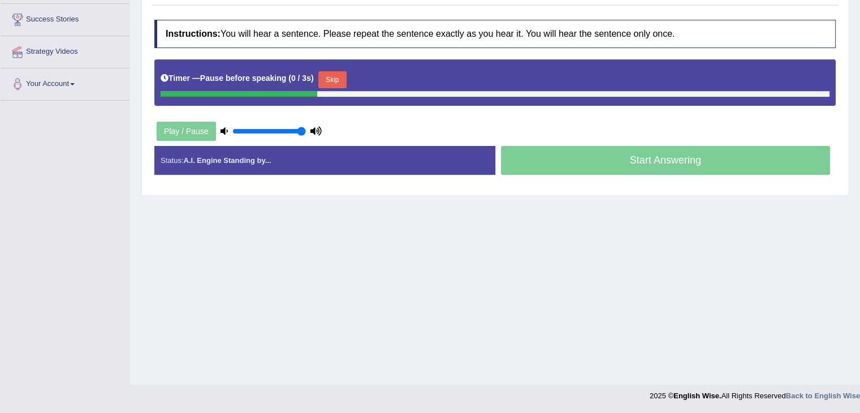
click at [339, 76] on button "Skip" at bounding box center [332, 79] width 28 height 17
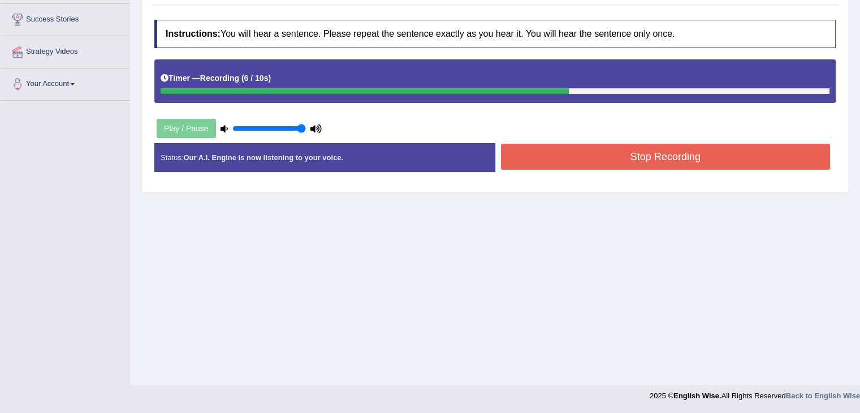
click at [588, 156] on button "Stop Recording" at bounding box center [665, 157] width 329 height 26
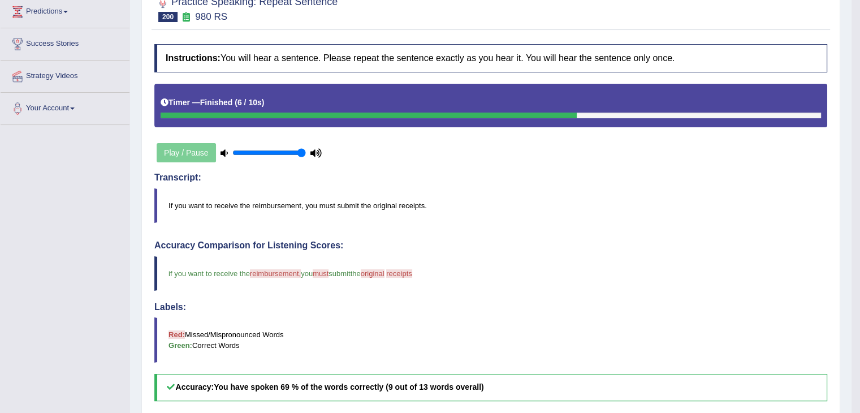
scroll to position [0, 0]
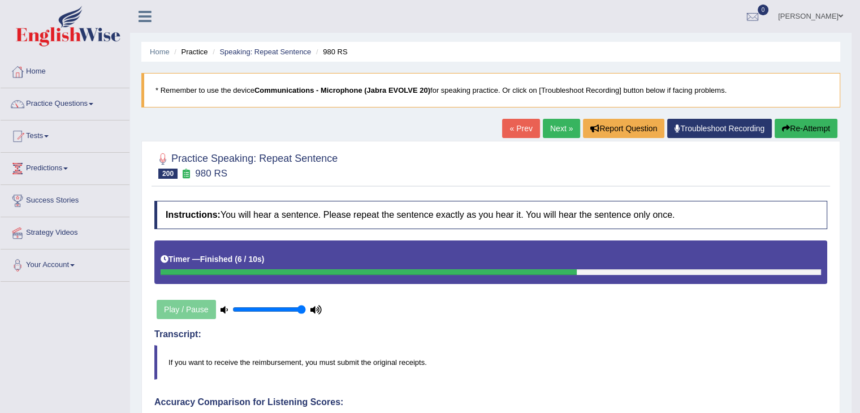
click at [561, 129] on link "Next »" at bounding box center [561, 128] width 37 height 19
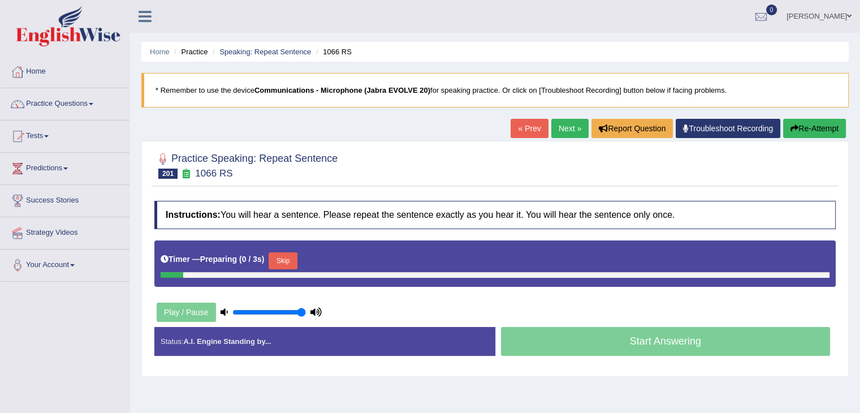
click at [280, 256] on button "Skip" at bounding box center [282, 260] width 28 height 17
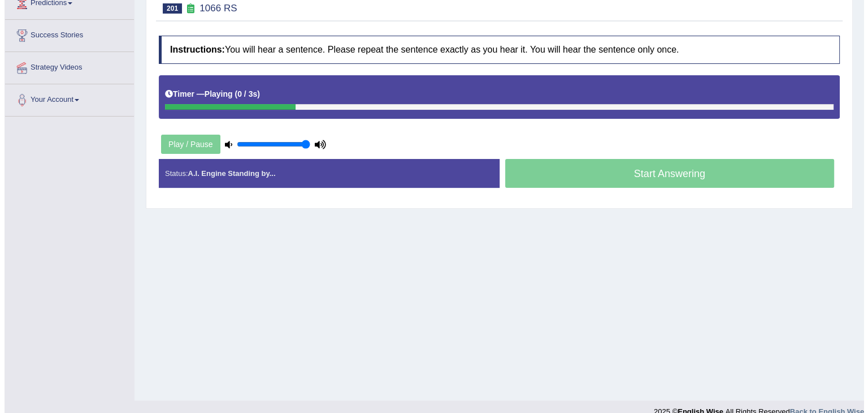
scroll to position [181, 0]
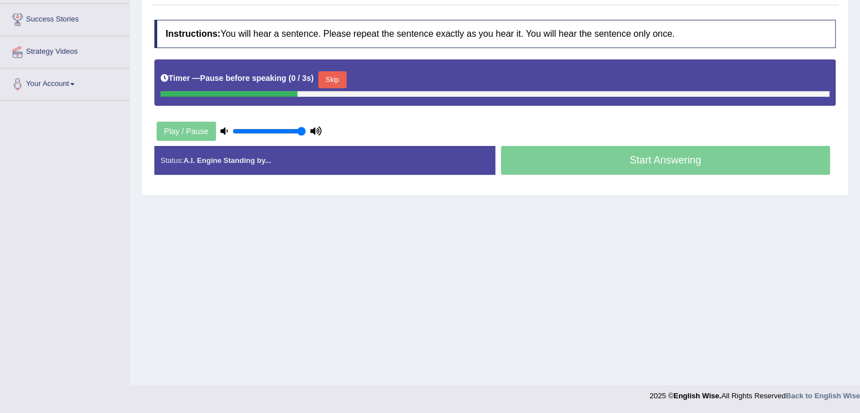
click at [337, 71] on button "Skip" at bounding box center [332, 79] width 28 height 17
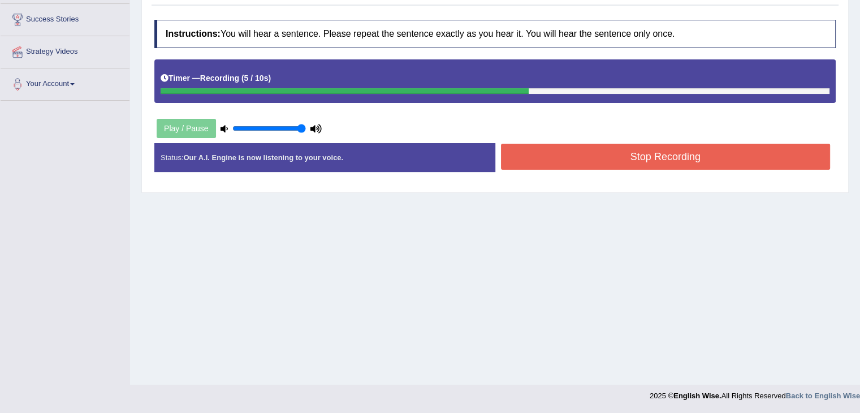
click at [604, 157] on button "Stop Recording" at bounding box center [665, 157] width 329 height 26
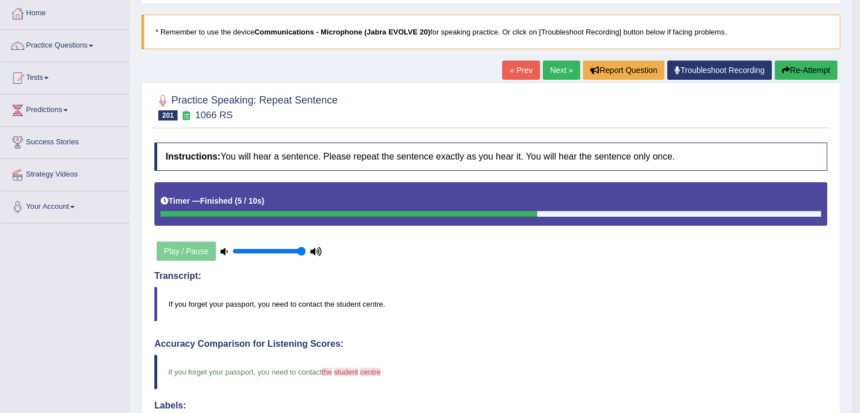
scroll to position [0, 0]
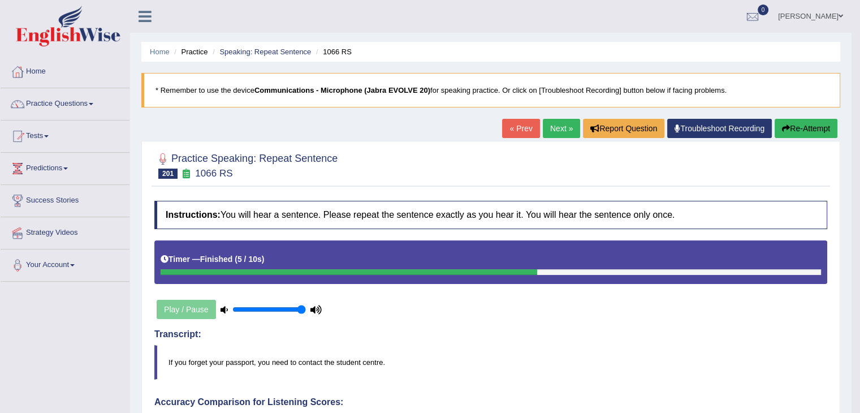
click at [552, 133] on link "Next »" at bounding box center [561, 128] width 37 height 19
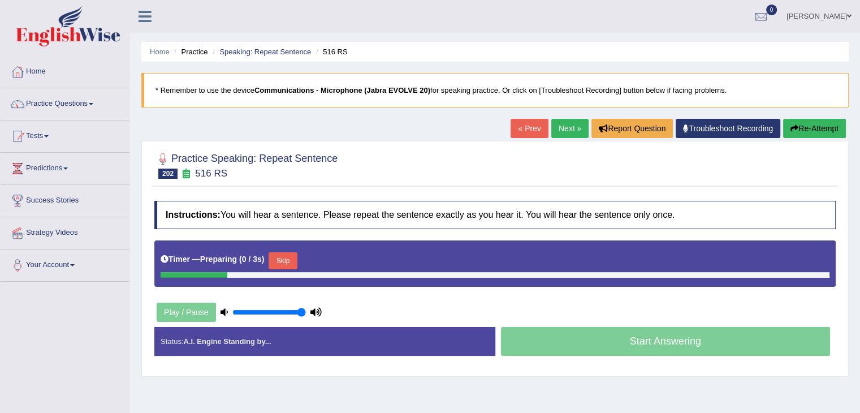
click at [277, 262] on button "Skip" at bounding box center [282, 260] width 28 height 17
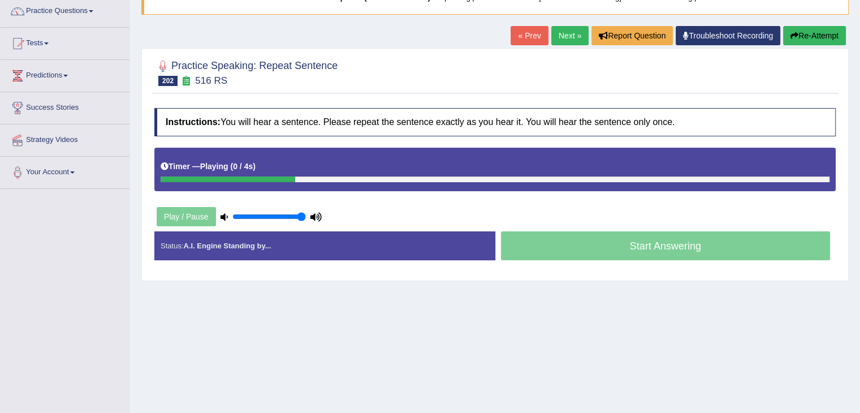
scroll to position [93, 0]
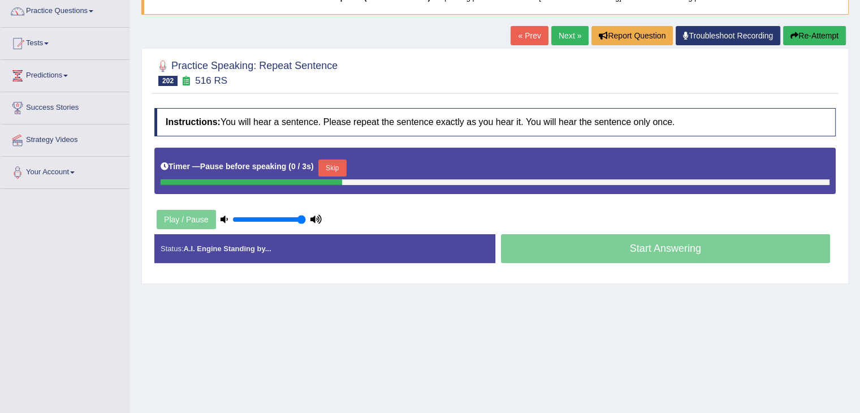
click at [341, 162] on button "Skip" at bounding box center [332, 167] width 28 height 17
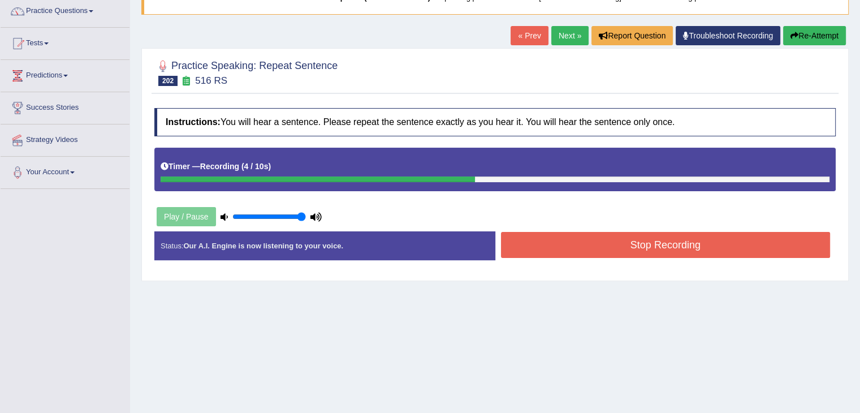
click at [625, 240] on button "Stop Recording" at bounding box center [665, 245] width 329 height 26
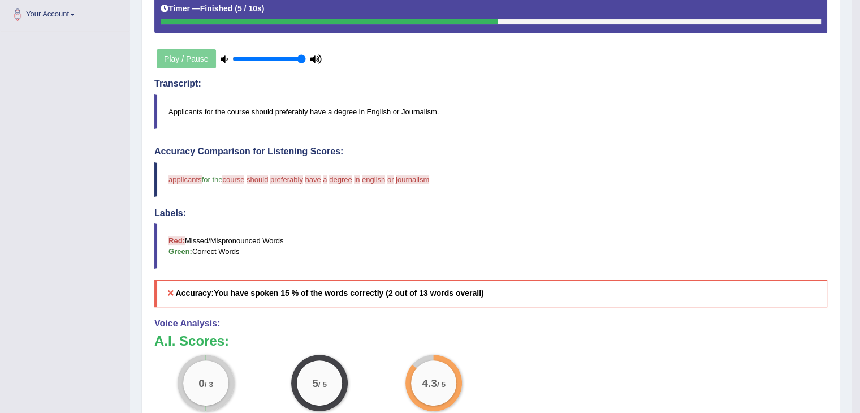
scroll to position [0, 0]
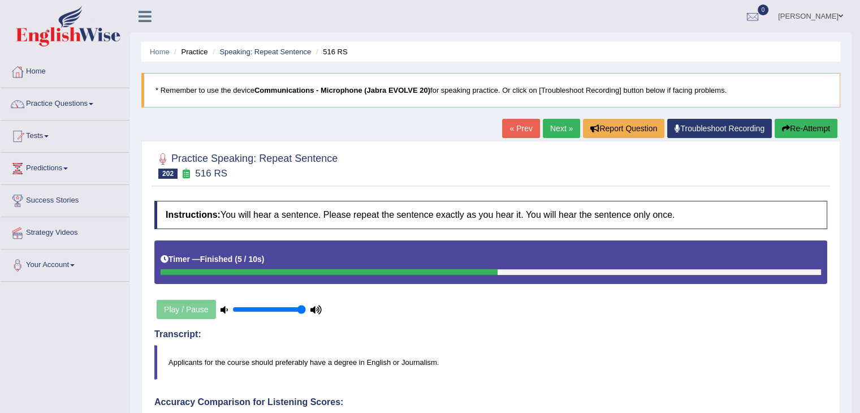
click at [556, 129] on link "Next »" at bounding box center [561, 128] width 37 height 19
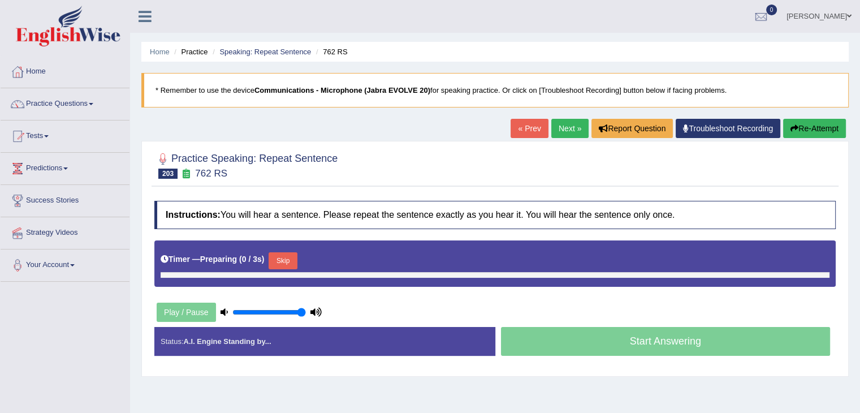
click at [287, 253] on button "Skip" at bounding box center [282, 260] width 28 height 17
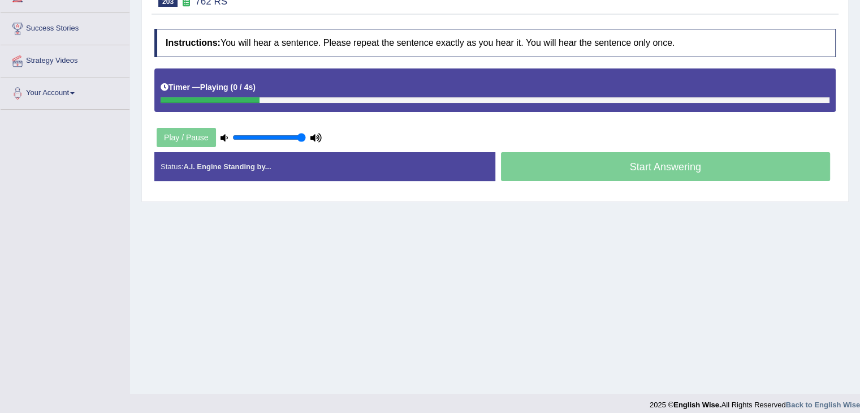
scroll to position [181, 0]
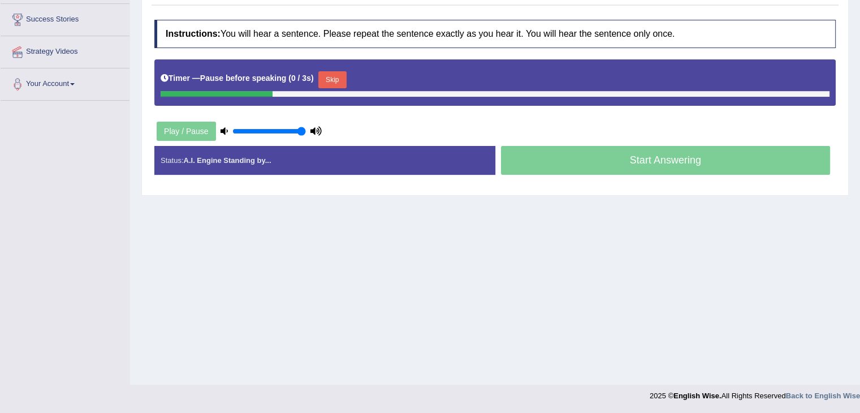
click at [335, 75] on button "Skip" at bounding box center [332, 79] width 28 height 17
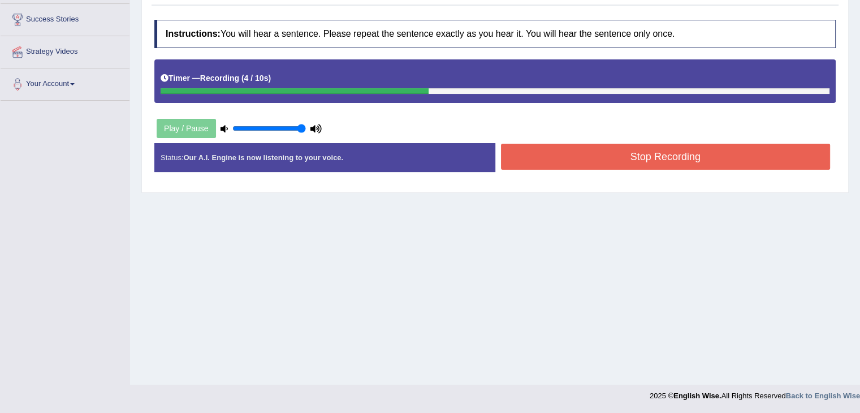
click at [598, 144] on button "Stop Recording" at bounding box center [665, 157] width 329 height 26
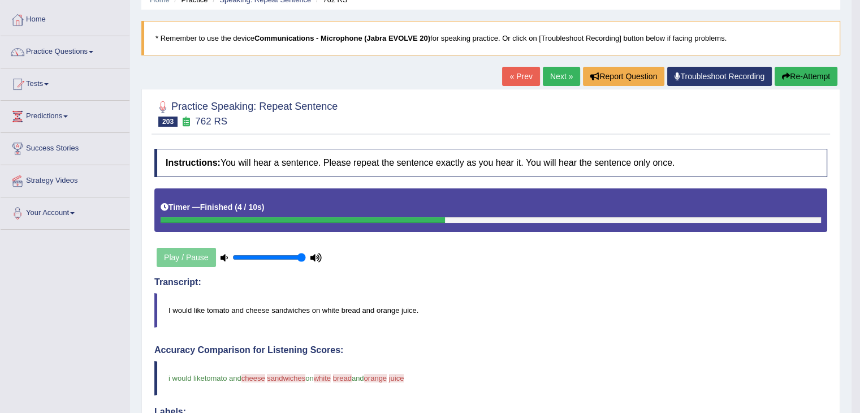
scroll to position [0, 0]
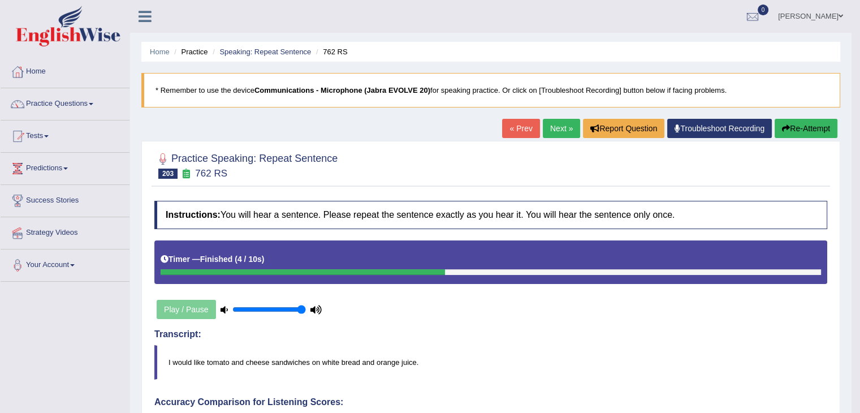
click at [557, 119] on link "Next »" at bounding box center [561, 128] width 37 height 19
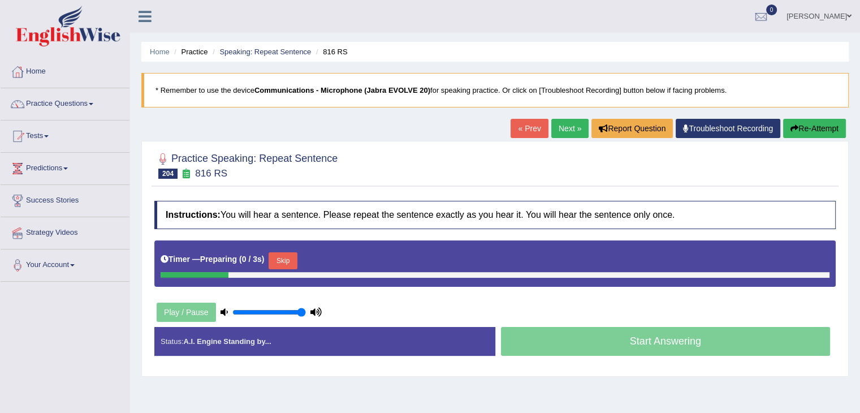
click at [276, 262] on button "Skip" at bounding box center [282, 260] width 28 height 17
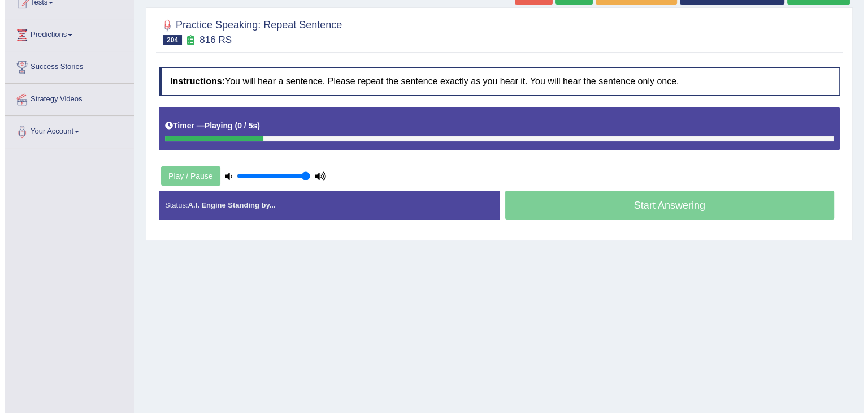
scroll to position [141, 0]
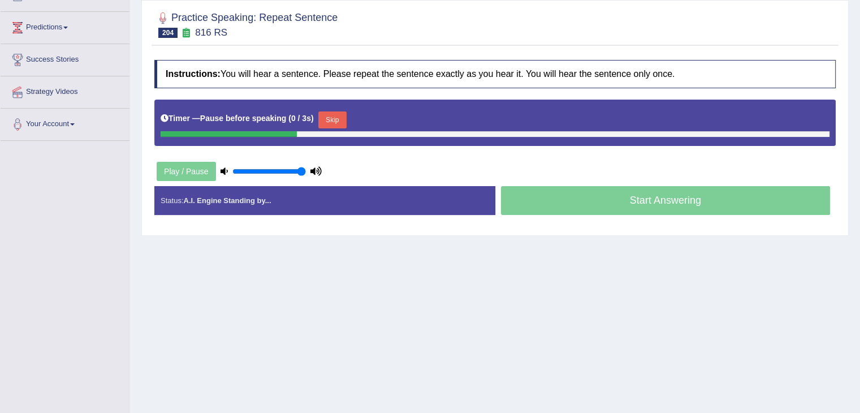
click at [335, 118] on button "Skip" at bounding box center [332, 119] width 28 height 17
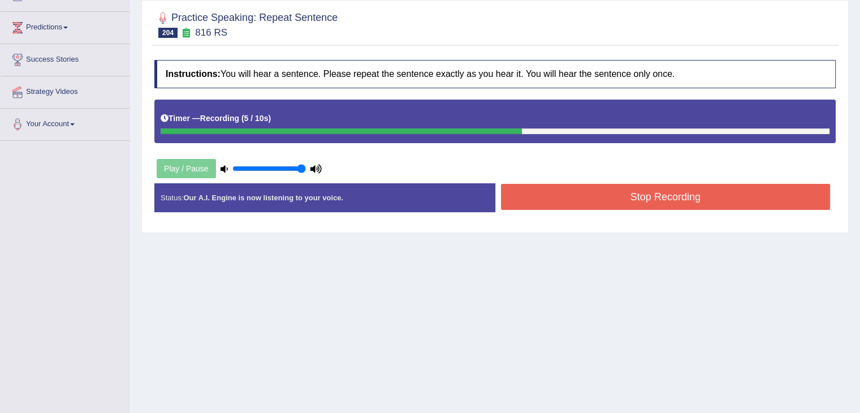
click at [622, 199] on button "Stop Recording" at bounding box center [665, 197] width 329 height 26
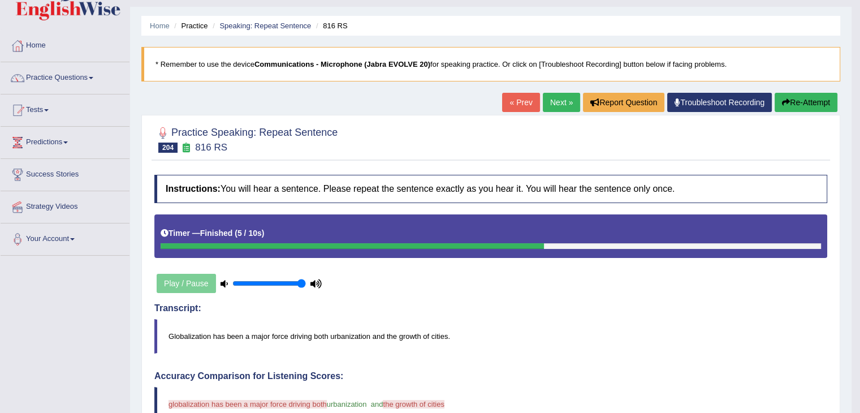
scroll to position [0, 0]
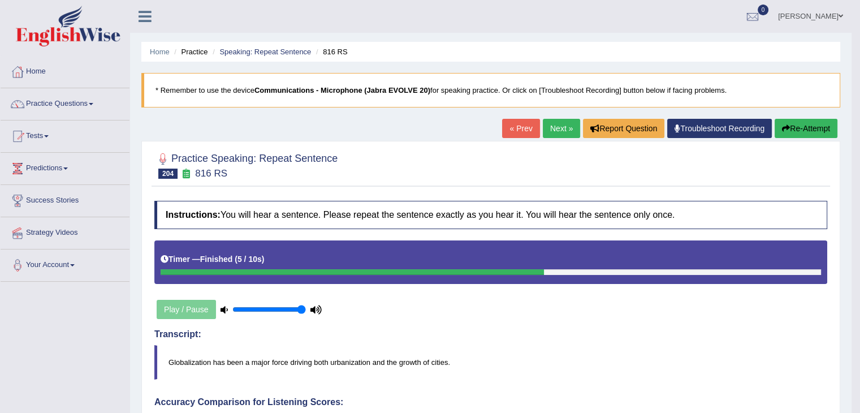
click at [563, 127] on link "Next »" at bounding box center [561, 128] width 37 height 19
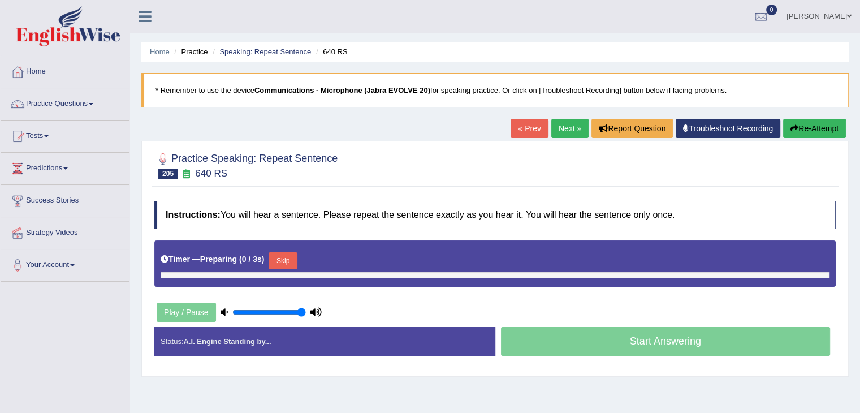
click at [287, 257] on button "Skip" at bounding box center [282, 260] width 28 height 17
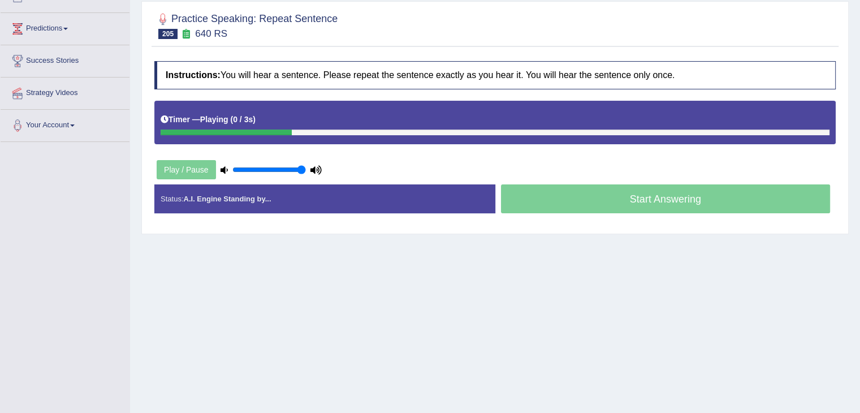
scroll to position [152, 0]
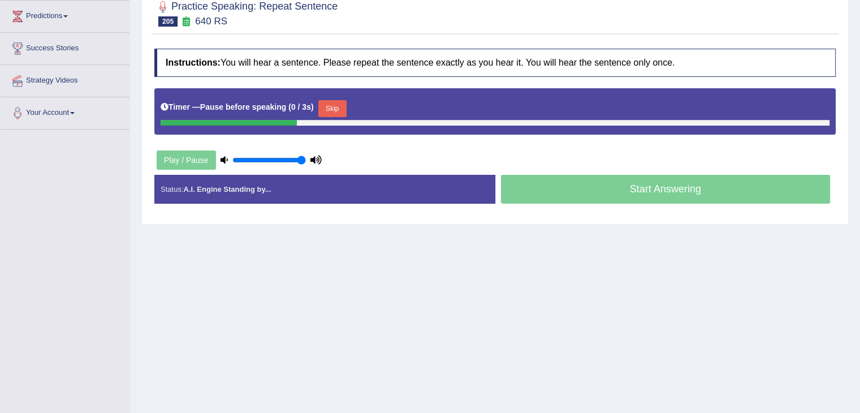
click at [340, 106] on button "Skip" at bounding box center [332, 108] width 28 height 17
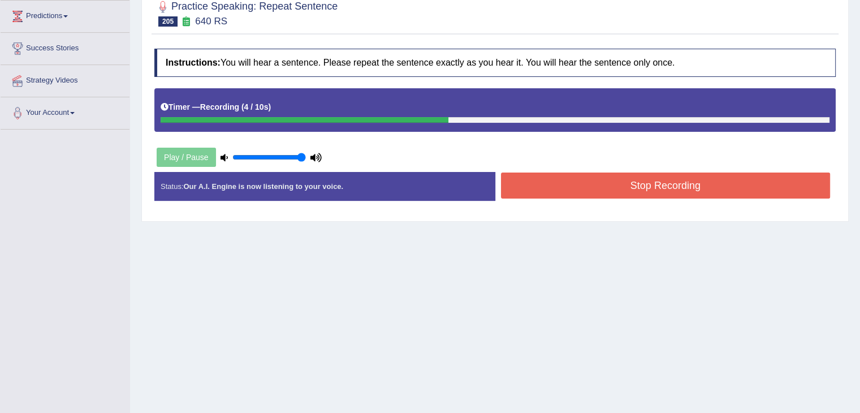
click at [608, 179] on button "Stop Recording" at bounding box center [665, 185] width 329 height 26
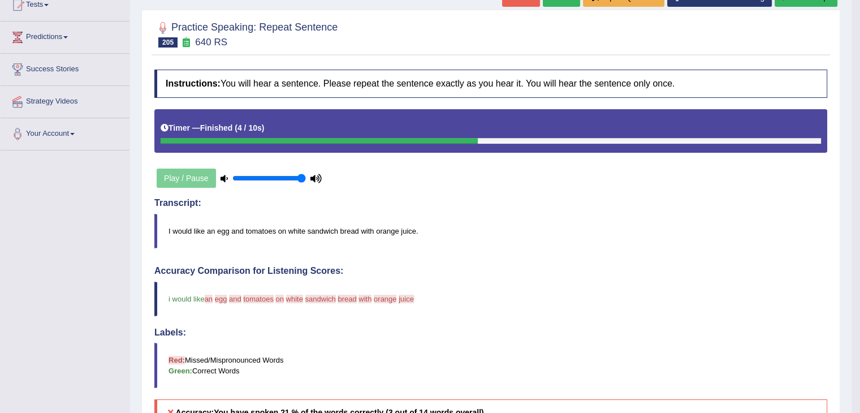
scroll to position [0, 0]
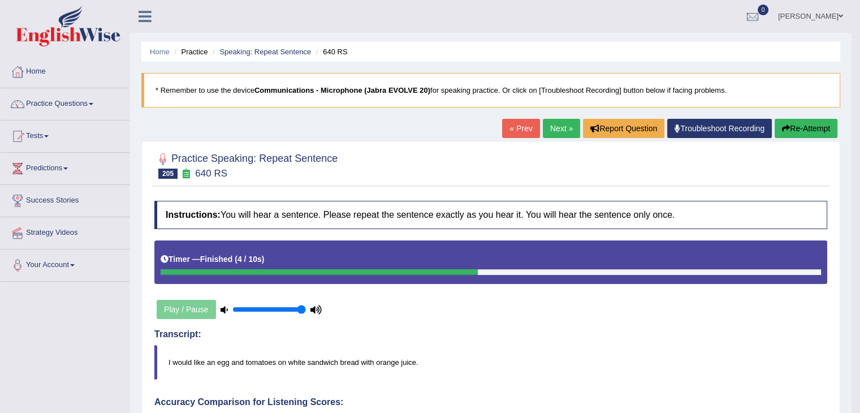
click at [550, 125] on link "Next »" at bounding box center [561, 128] width 37 height 19
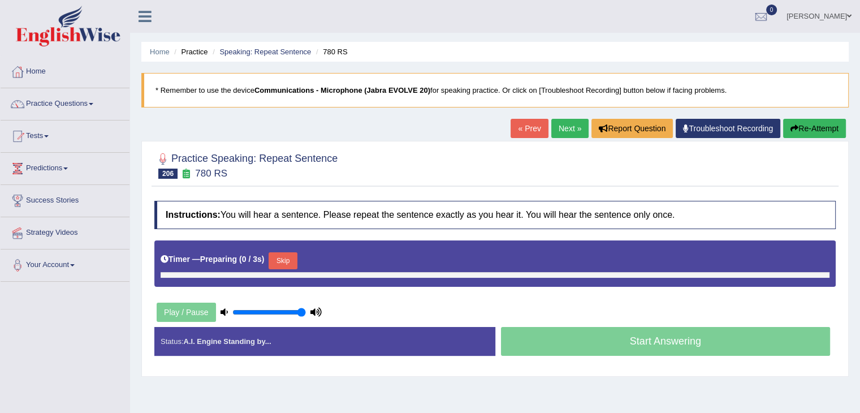
click at [281, 253] on button "Skip" at bounding box center [282, 260] width 28 height 17
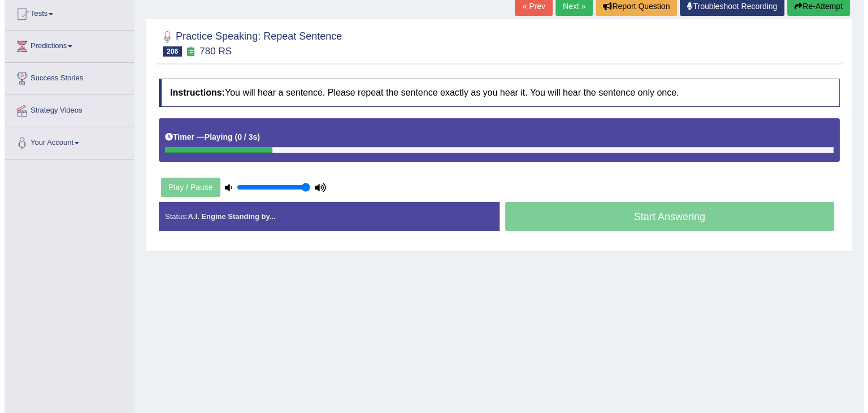
scroll to position [127, 0]
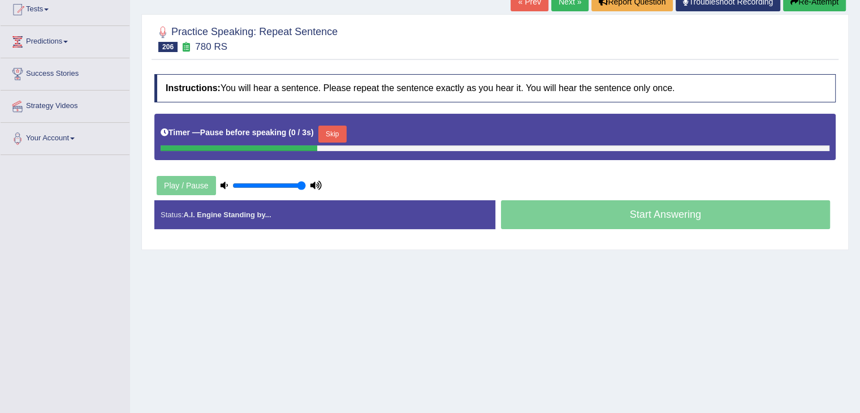
click at [334, 132] on button "Skip" at bounding box center [332, 133] width 28 height 17
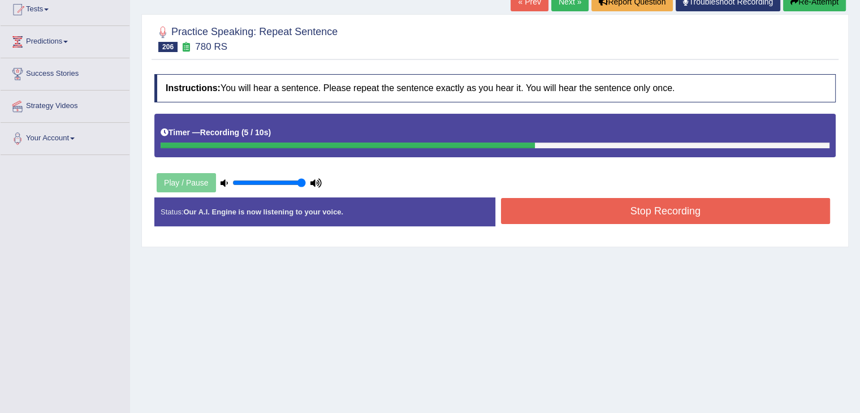
click at [562, 210] on button "Stop Recording" at bounding box center [665, 211] width 329 height 26
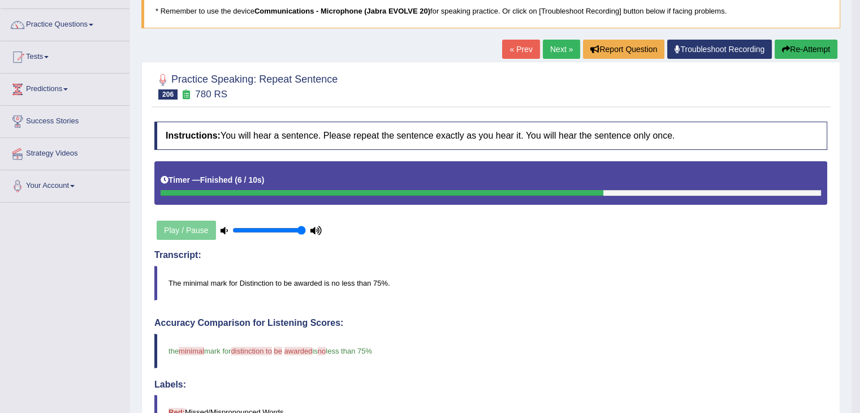
scroll to position [0, 0]
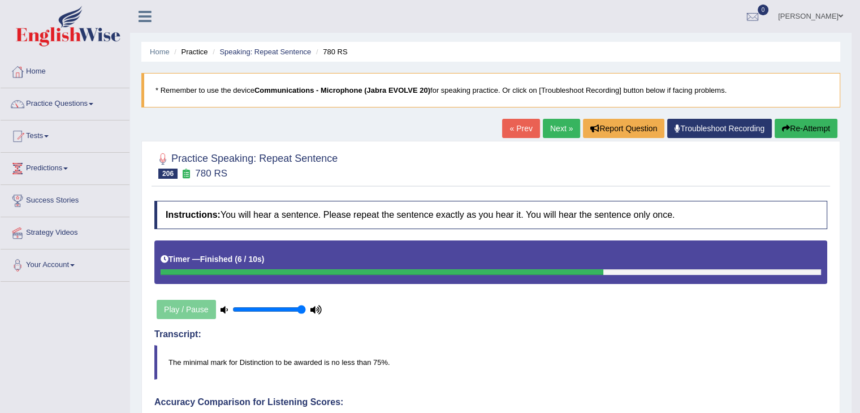
click at [563, 132] on link "Next »" at bounding box center [561, 128] width 37 height 19
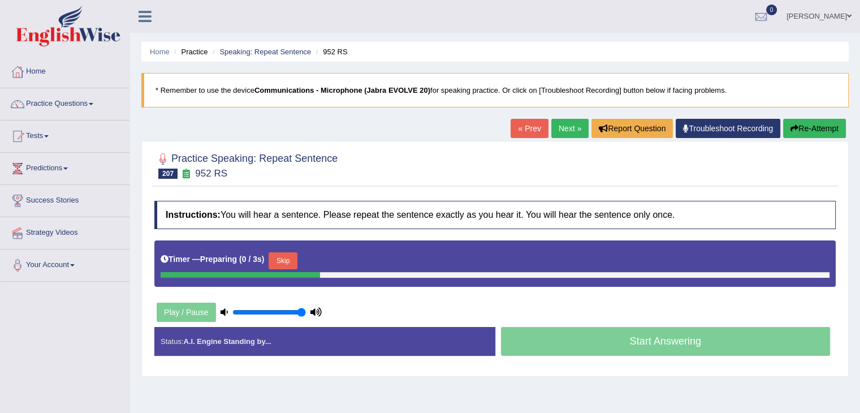
click at [292, 258] on button "Skip" at bounding box center [282, 260] width 28 height 17
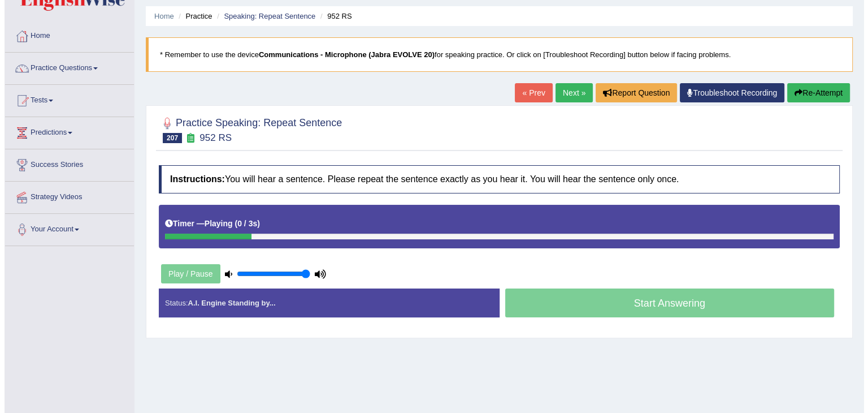
scroll to position [63, 0]
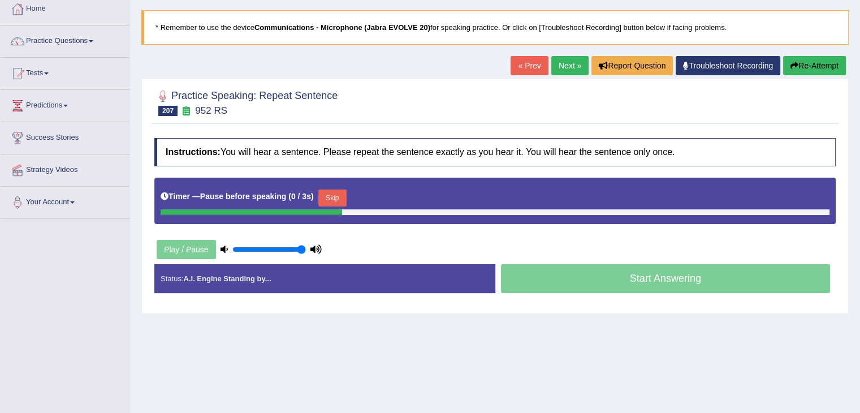
click at [329, 193] on button "Skip" at bounding box center [332, 197] width 28 height 17
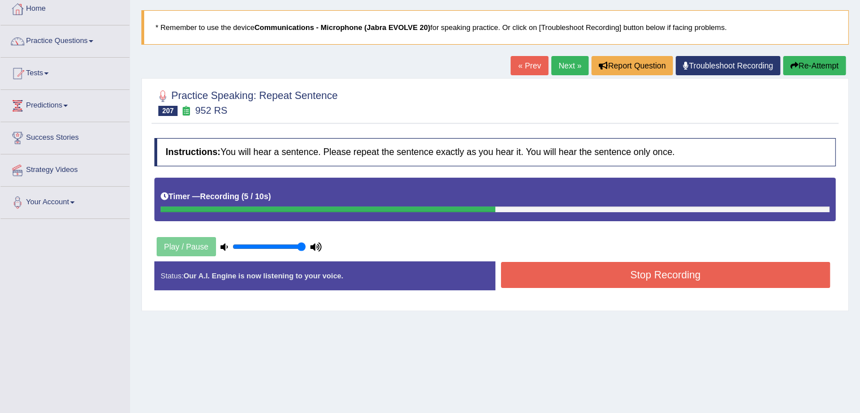
click at [552, 262] on button "Stop Recording" at bounding box center [665, 275] width 329 height 26
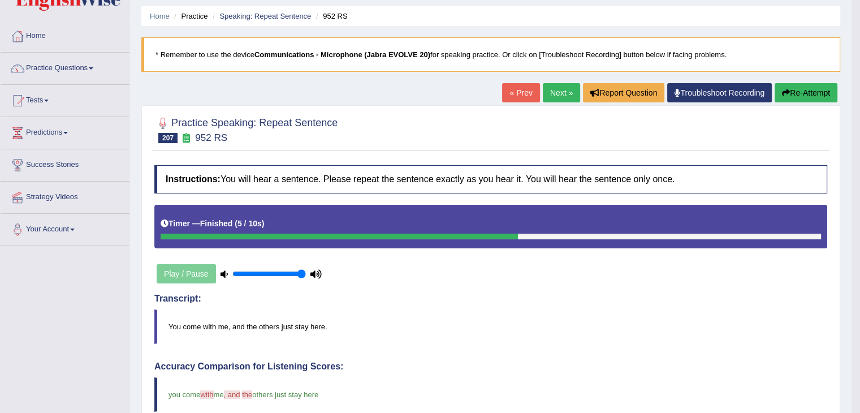
scroll to position [0, 0]
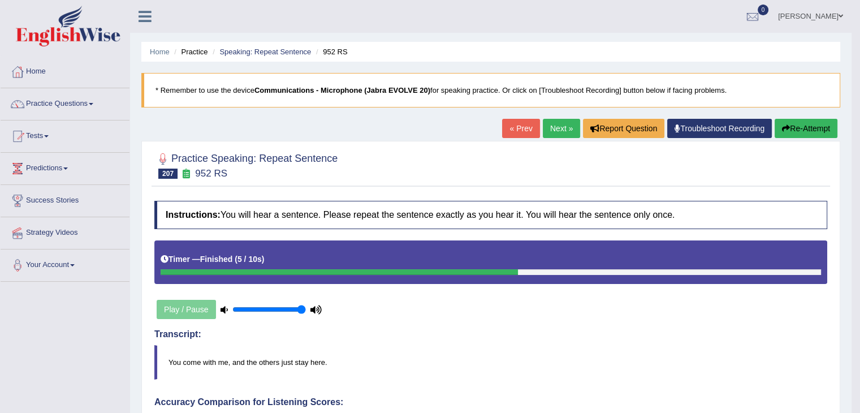
click at [544, 133] on link "Next »" at bounding box center [561, 128] width 37 height 19
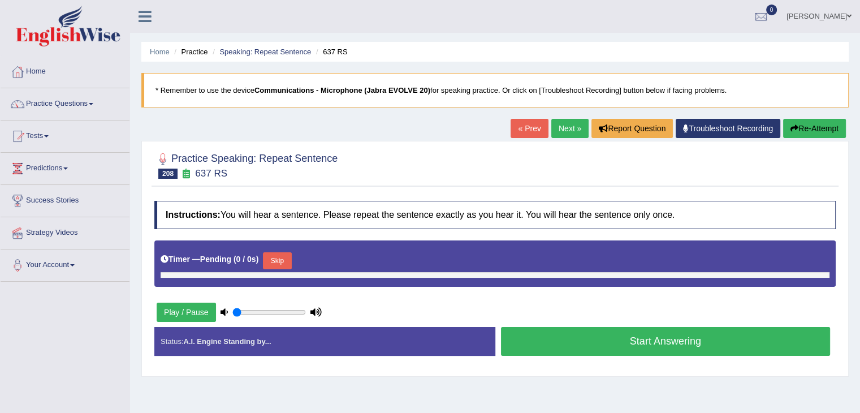
type input "1"
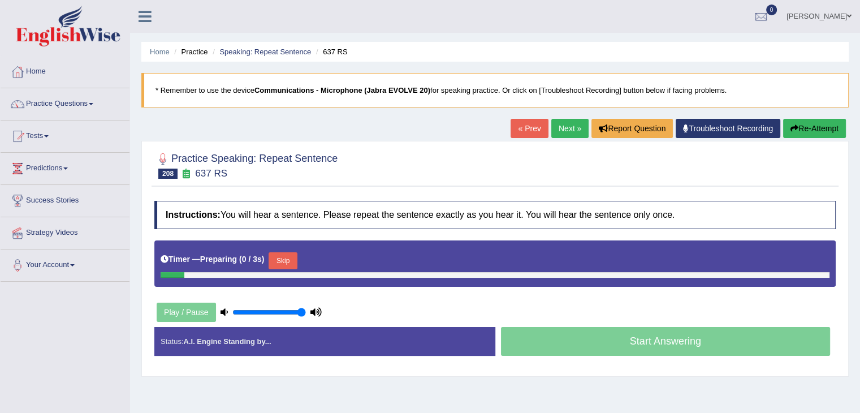
click at [287, 261] on button "Skip" at bounding box center [282, 260] width 28 height 17
click at [334, 262] on button "Skip" at bounding box center [332, 260] width 28 height 17
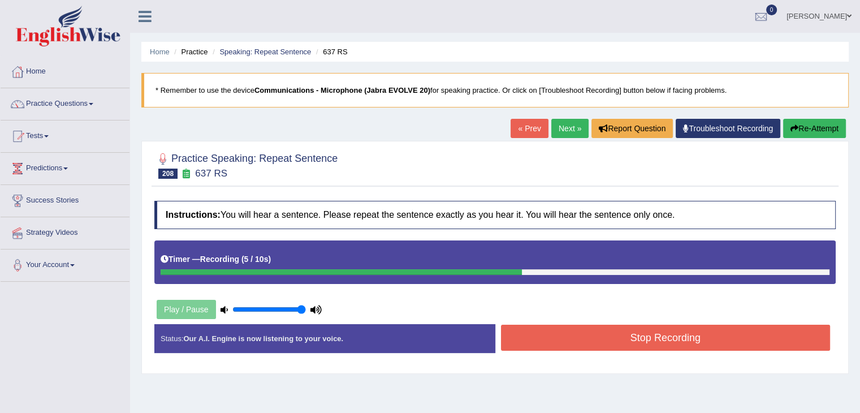
click at [670, 340] on button "Stop Recording" at bounding box center [665, 337] width 329 height 26
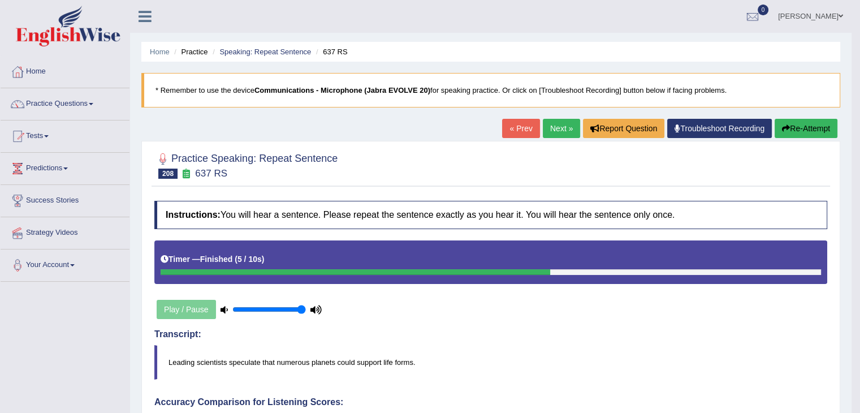
click at [559, 120] on link "Next »" at bounding box center [561, 128] width 37 height 19
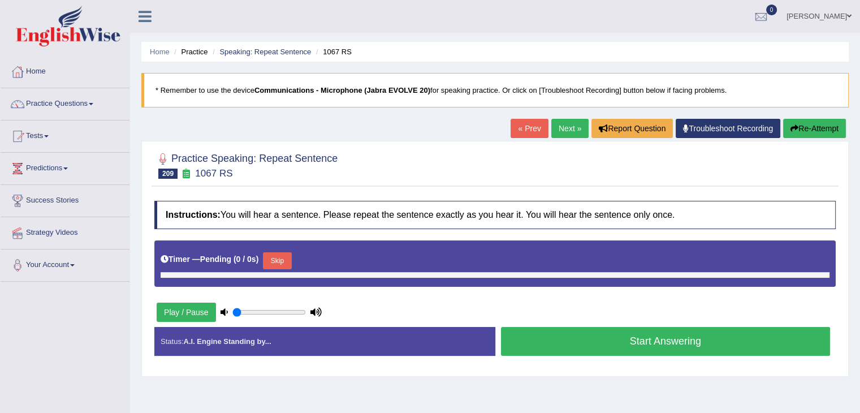
type input "1"
click at [286, 264] on button "Skip" at bounding box center [277, 260] width 28 height 17
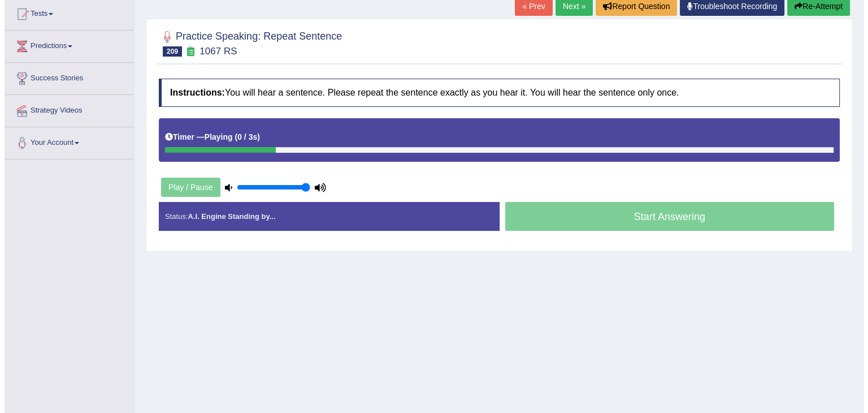
scroll to position [127, 0]
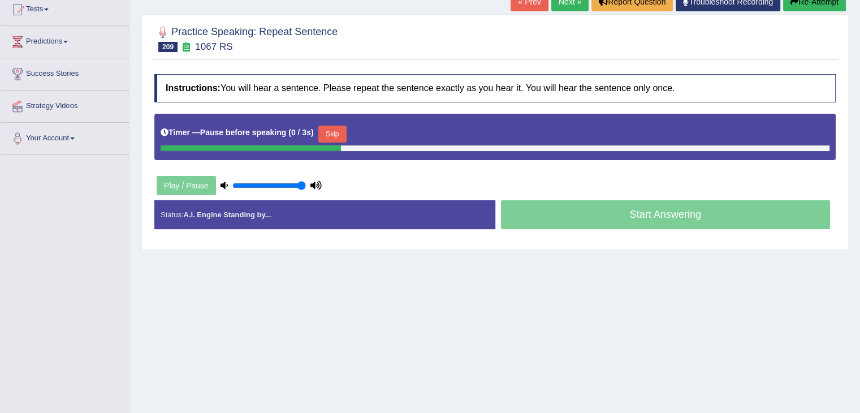
click at [346, 127] on button "Skip" at bounding box center [332, 133] width 28 height 17
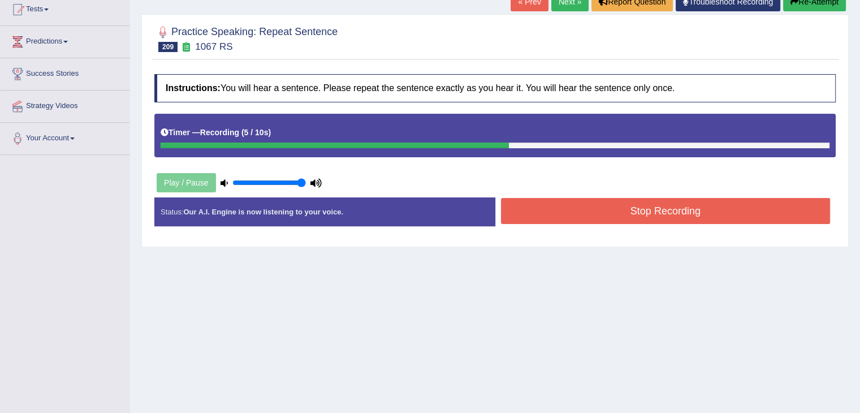
click at [658, 207] on button "Stop Recording" at bounding box center [665, 211] width 329 height 26
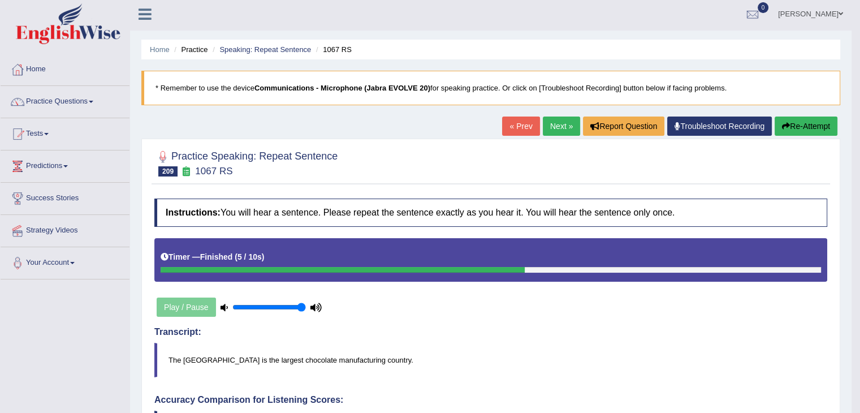
scroll to position [0, 0]
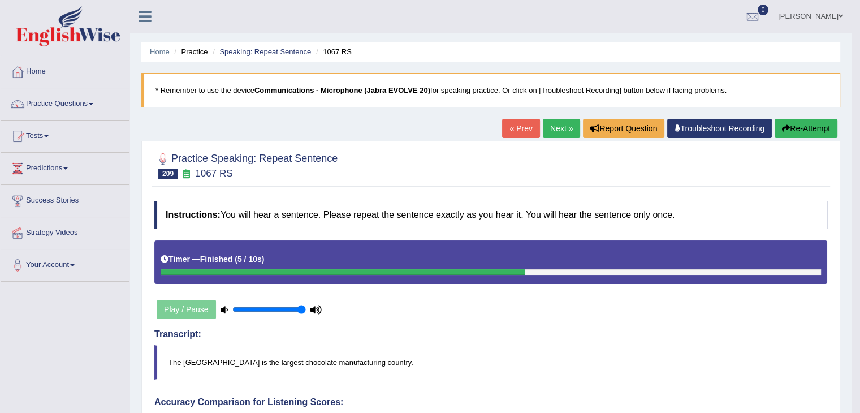
click at [558, 125] on link "Next »" at bounding box center [561, 128] width 37 height 19
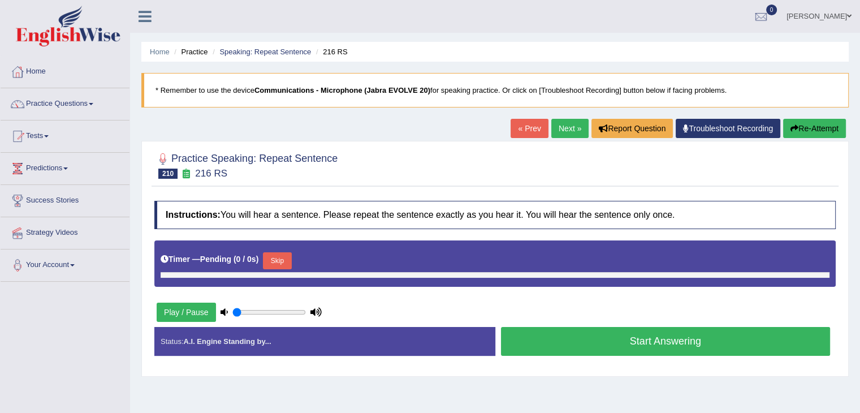
type input "1"
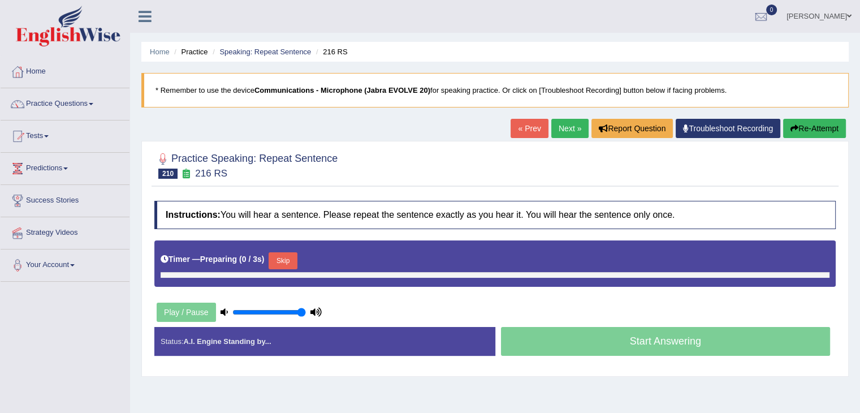
click at [291, 260] on button "Skip" at bounding box center [282, 260] width 28 height 17
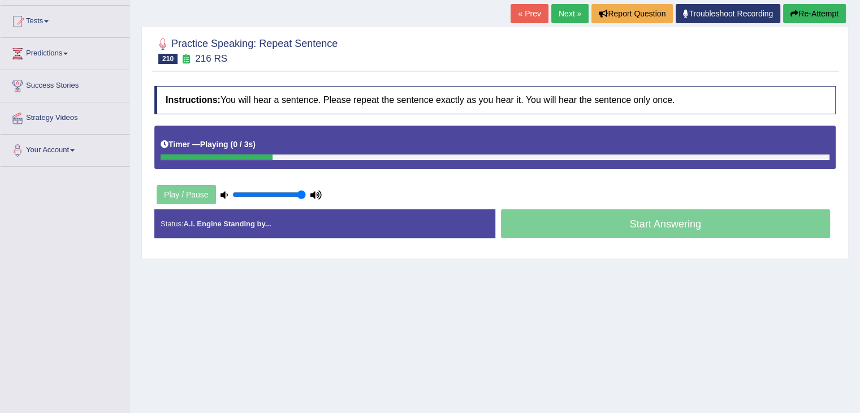
scroll to position [116, 0]
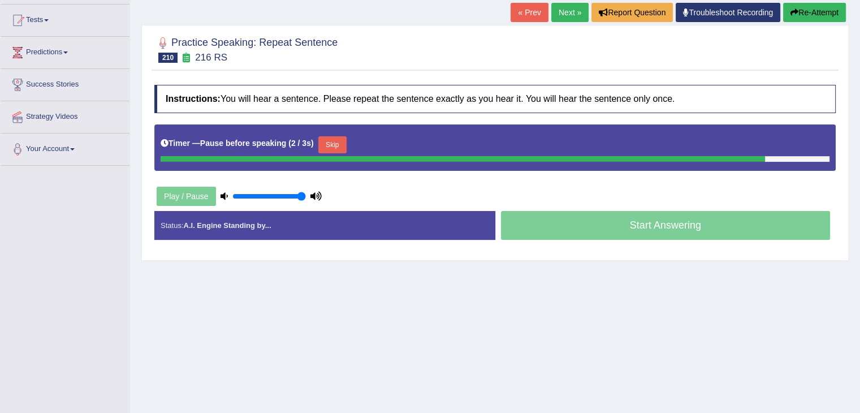
click at [342, 137] on button "Skip" at bounding box center [332, 144] width 28 height 17
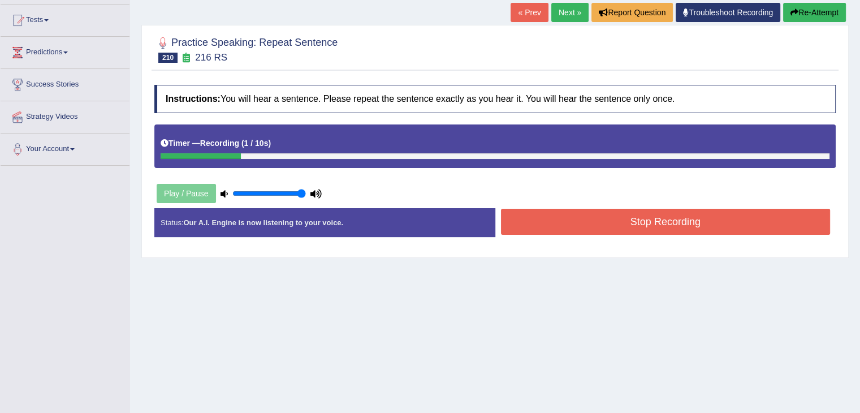
click at [563, 11] on link "Next »" at bounding box center [569, 12] width 37 height 19
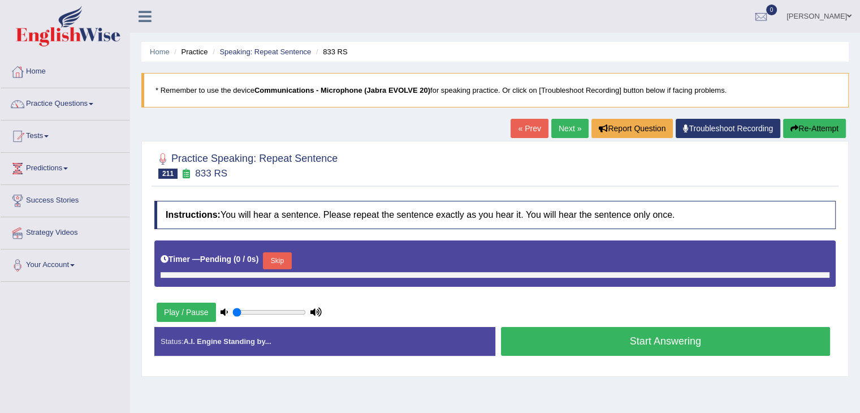
type input "1"
click at [284, 261] on button "Skip" at bounding box center [277, 260] width 28 height 17
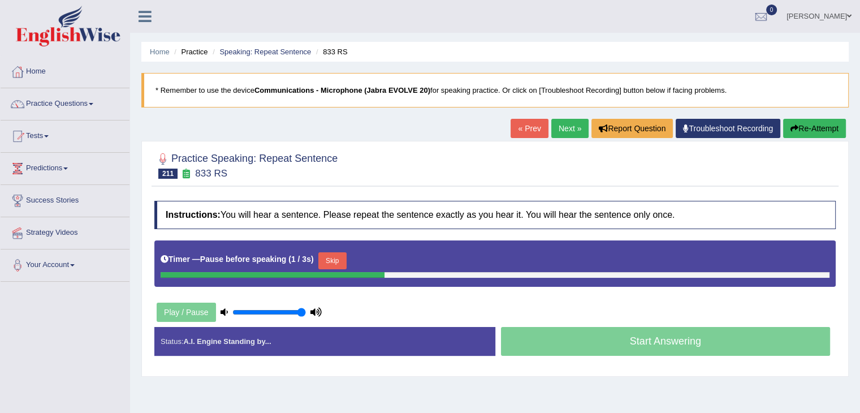
click at [339, 253] on button "Skip" at bounding box center [332, 260] width 28 height 17
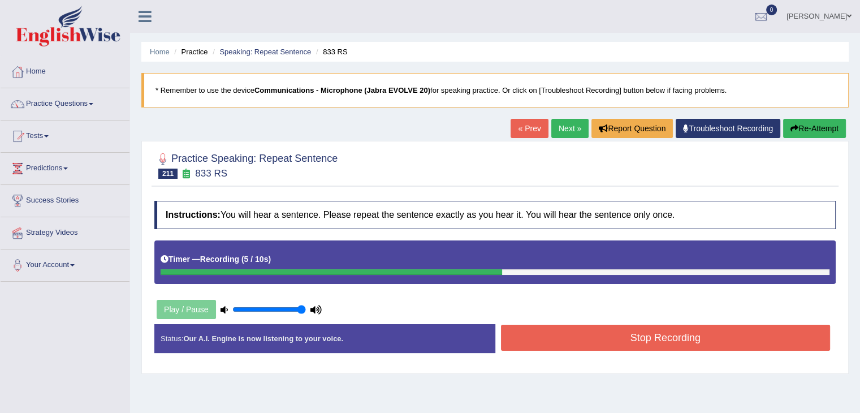
click at [622, 343] on button "Stop Recording" at bounding box center [665, 337] width 329 height 26
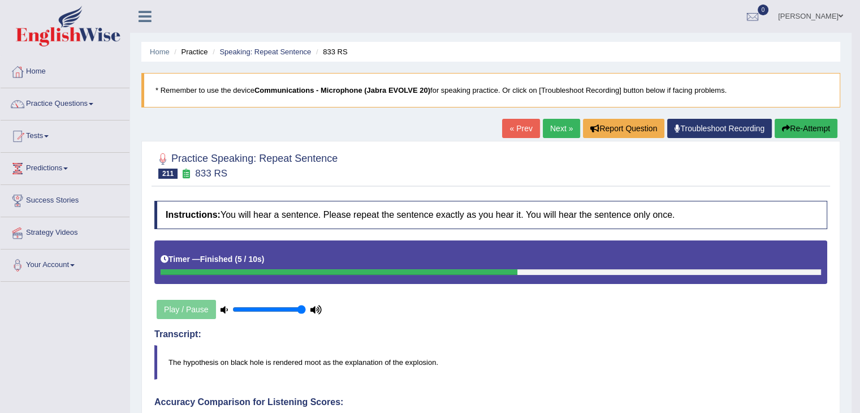
click at [559, 121] on link "Next »" at bounding box center [561, 128] width 37 height 19
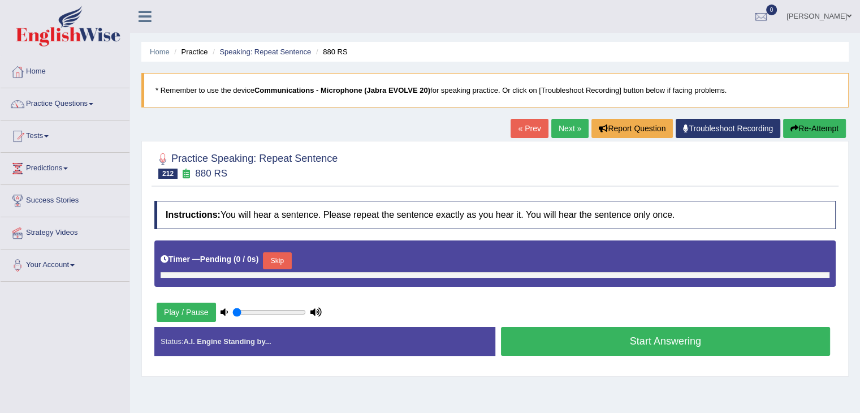
type input "1"
click at [290, 252] on button "Skip" at bounding box center [277, 260] width 28 height 17
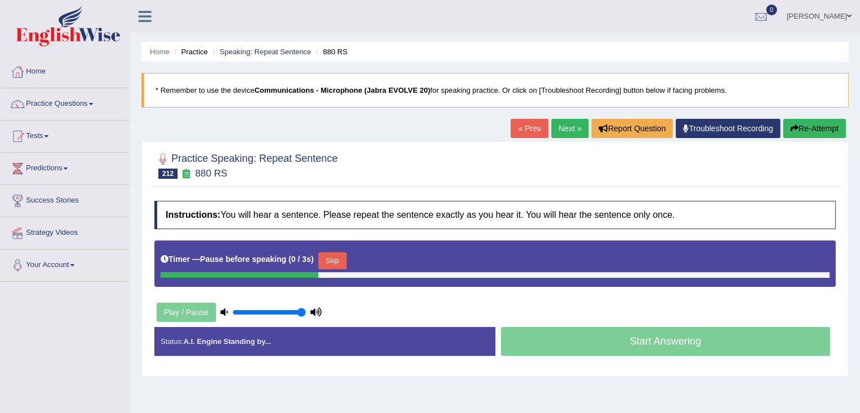
click at [341, 257] on button "Skip" at bounding box center [332, 260] width 28 height 17
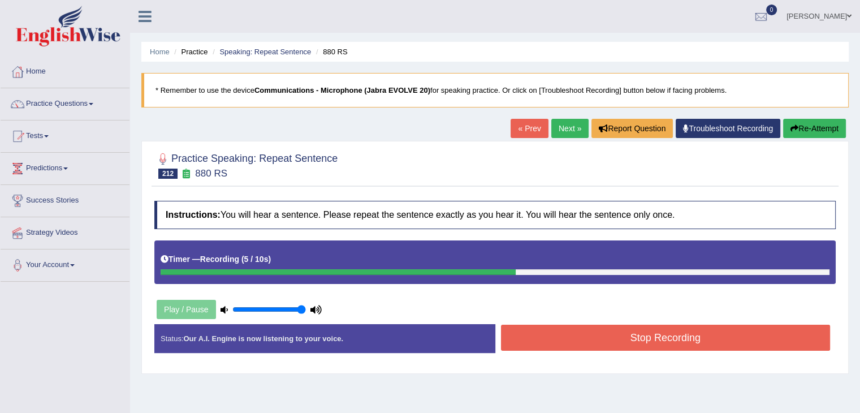
click at [618, 346] on button "Stop Recording" at bounding box center [665, 337] width 329 height 26
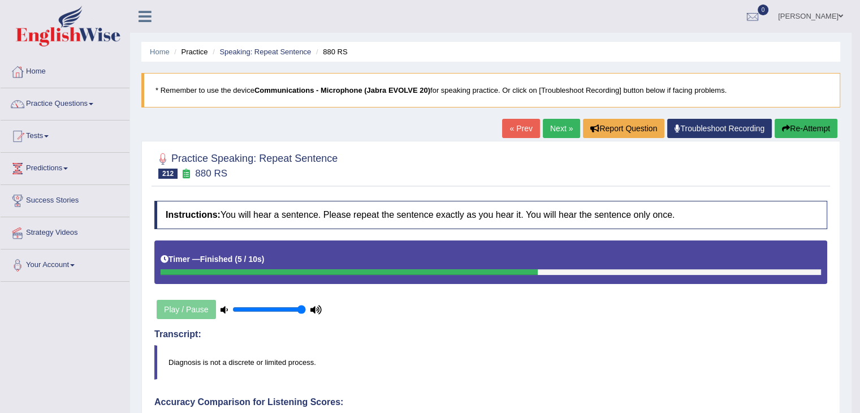
click at [558, 128] on link "Next »" at bounding box center [561, 128] width 37 height 19
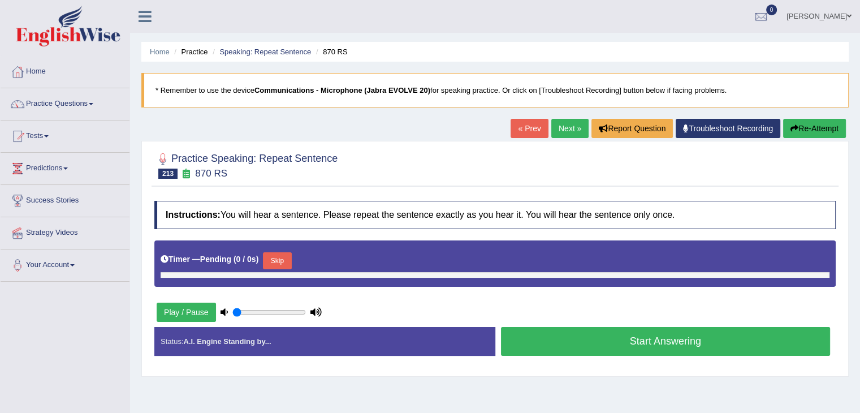
type input "1"
click at [290, 259] on button "Skip" at bounding box center [277, 260] width 28 height 17
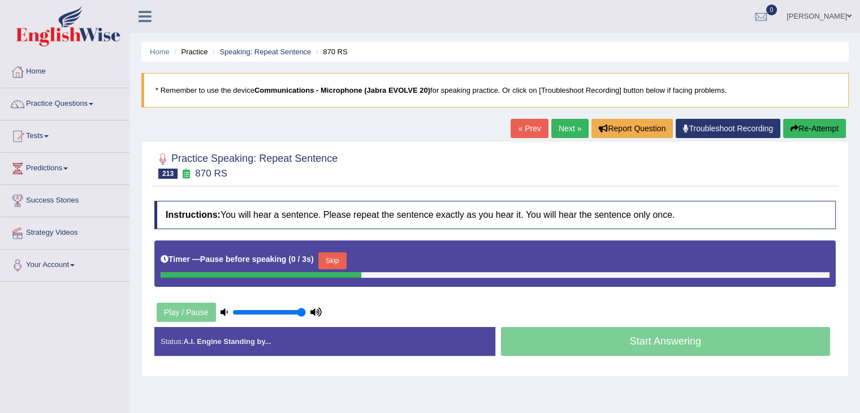
click at [331, 260] on button "Skip" at bounding box center [332, 260] width 28 height 17
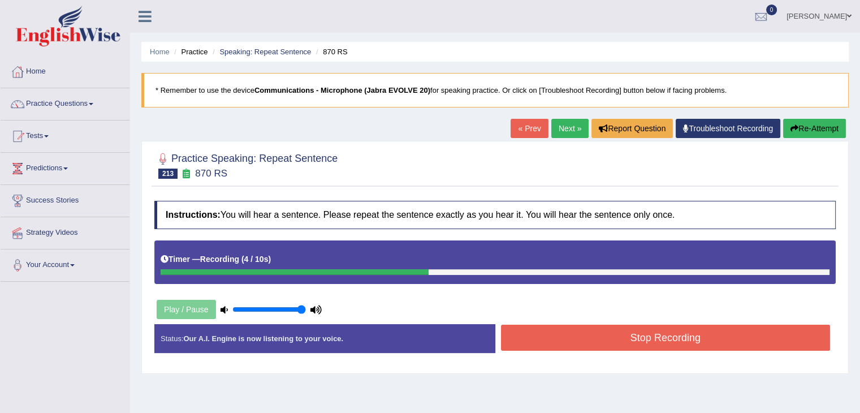
click at [642, 338] on button "Stop Recording" at bounding box center [665, 337] width 329 height 26
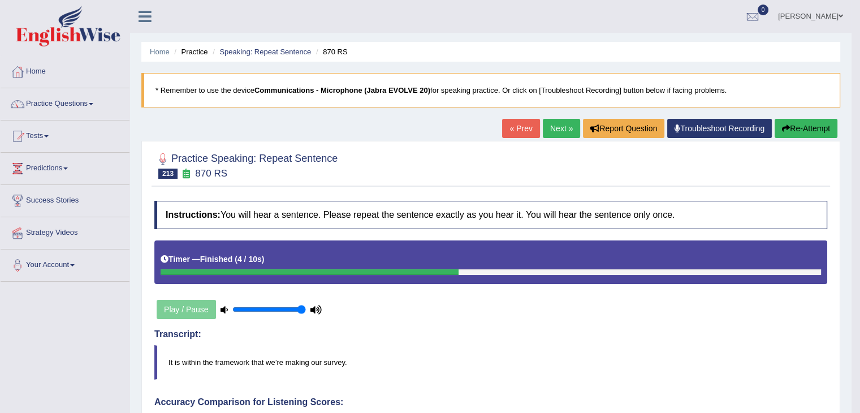
click at [554, 122] on link "Next »" at bounding box center [561, 128] width 37 height 19
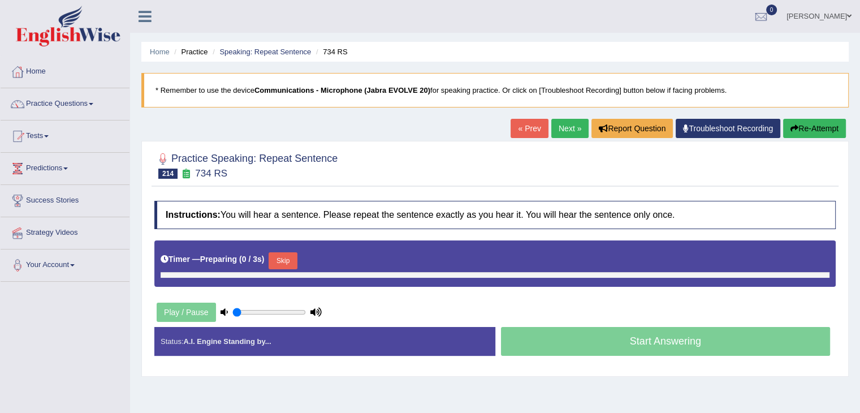
type input "1"
click at [283, 260] on button "Skip" at bounding box center [282, 260] width 28 height 17
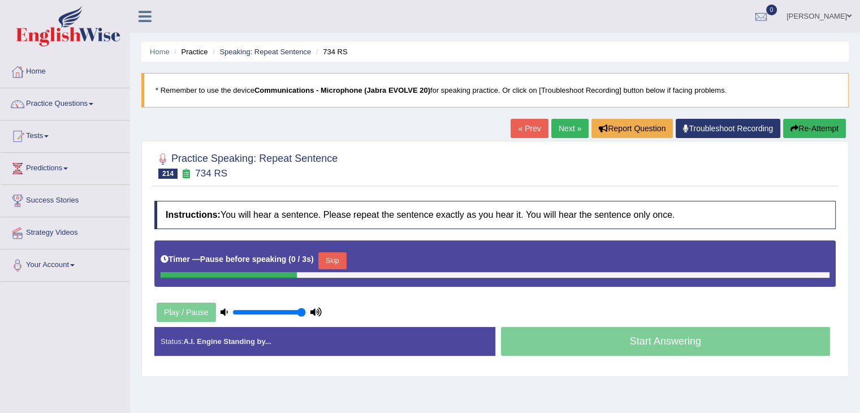
click at [333, 259] on button "Skip" at bounding box center [332, 260] width 28 height 17
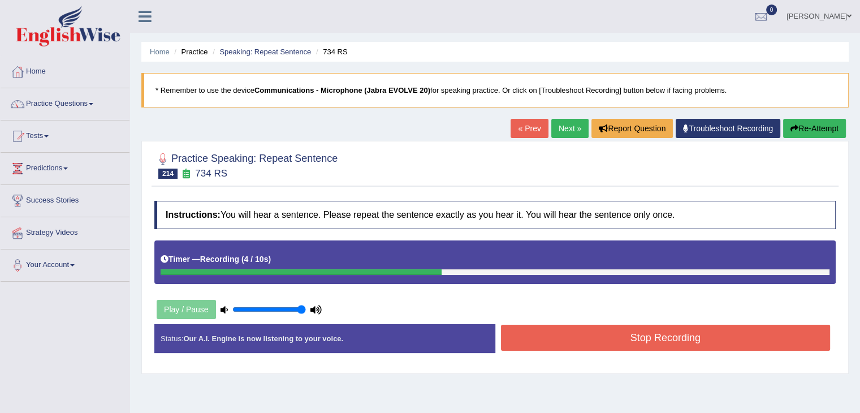
click at [682, 339] on button "Stop Recording" at bounding box center [665, 337] width 329 height 26
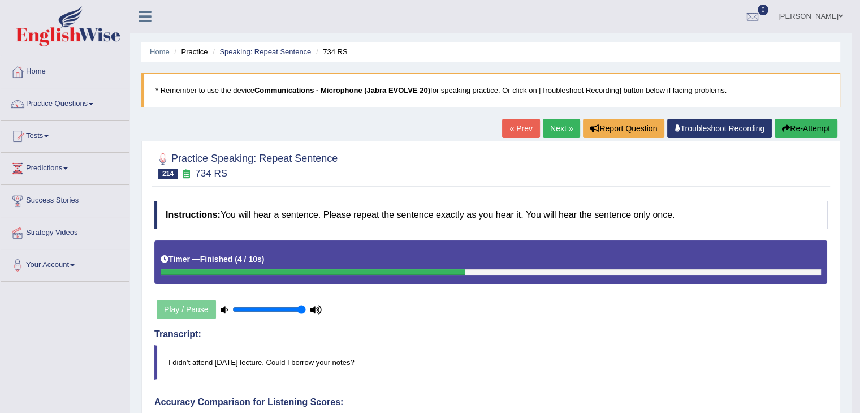
click at [558, 125] on link "Next »" at bounding box center [561, 128] width 37 height 19
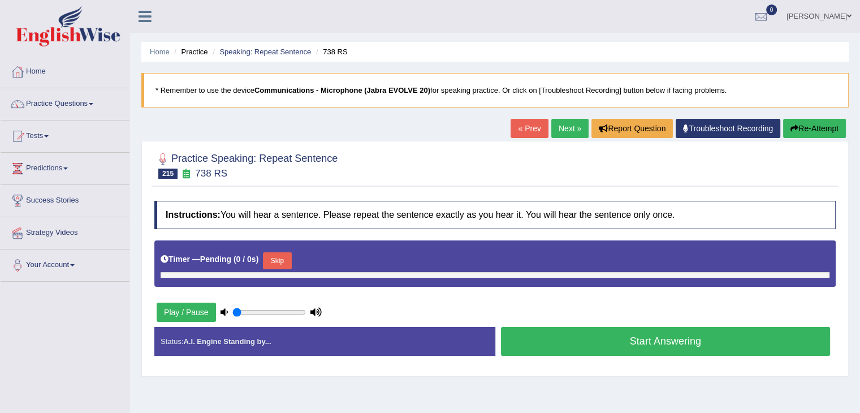
click at [270, 257] on button "Skip" at bounding box center [277, 260] width 28 height 17
type input "1"
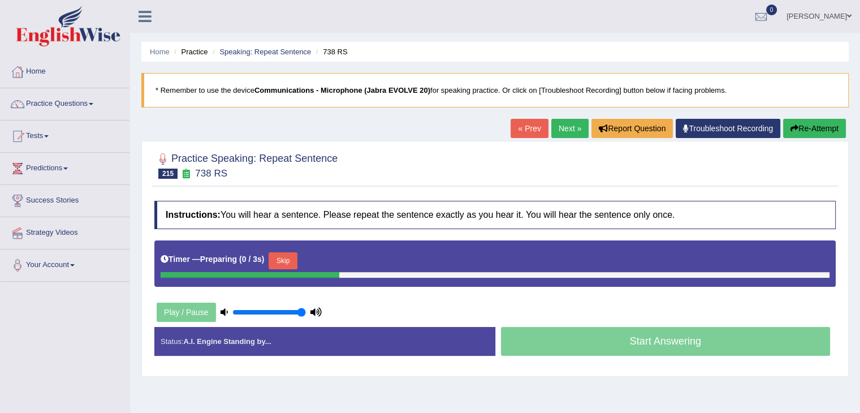
click at [297, 258] on button "Skip" at bounding box center [282, 260] width 28 height 17
click at [335, 260] on button "Skip" at bounding box center [332, 260] width 28 height 17
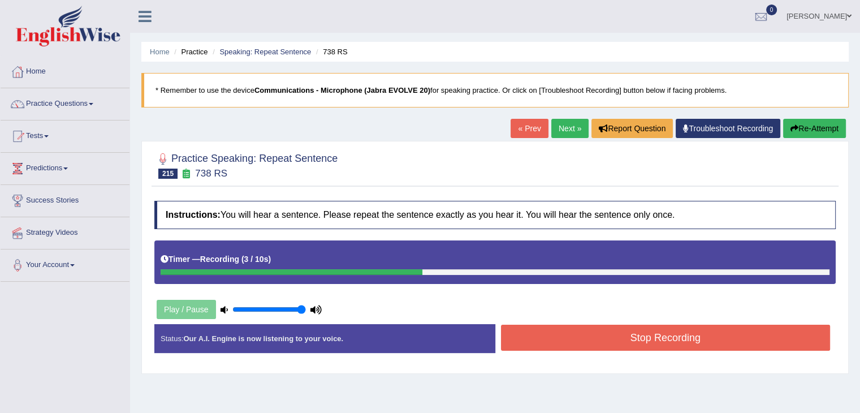
click at [677, 331] on button "Stop Recording" at bounding box center [665, 337] width 329 height 26
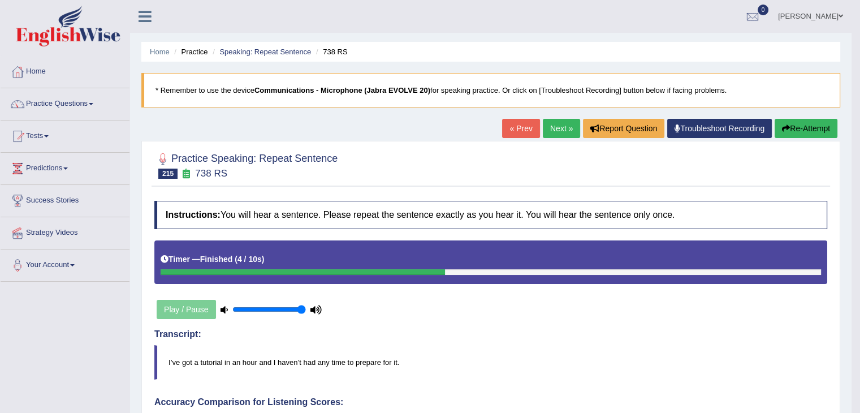
click at [554, 137] on link "Next »" at bounding box center [561, 128] width 37 height 19
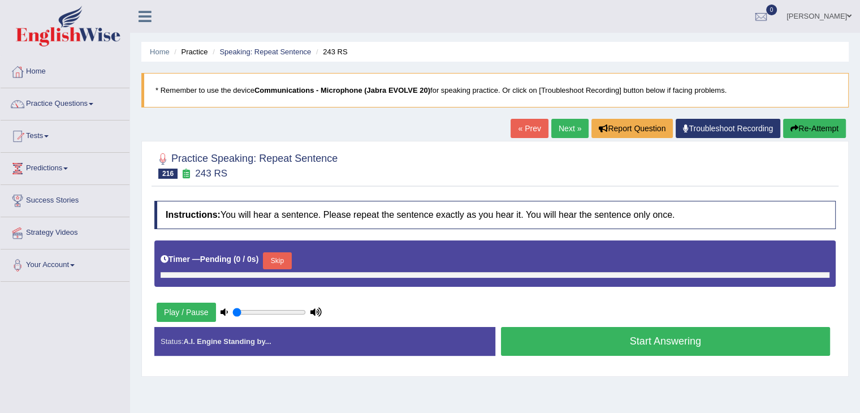
type input "1"
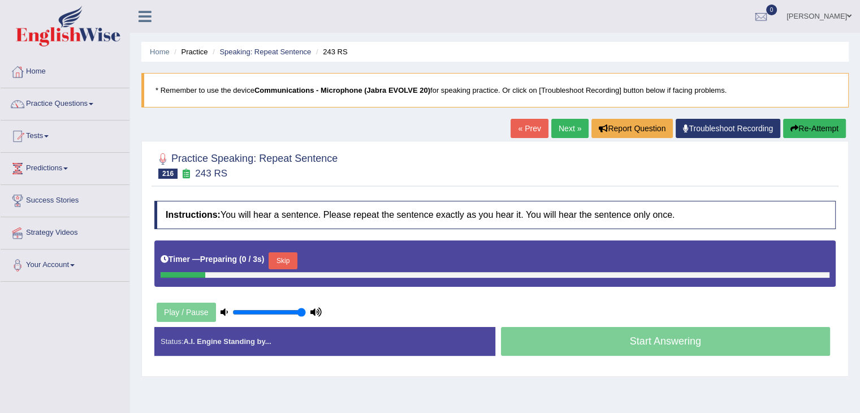
click at [293, 265] on button "Skip" at bounding box center [282, 260] width 28 height 17
click at [341, 257] on button "Skip" at bounding box center [332, 260] width 28 height 17
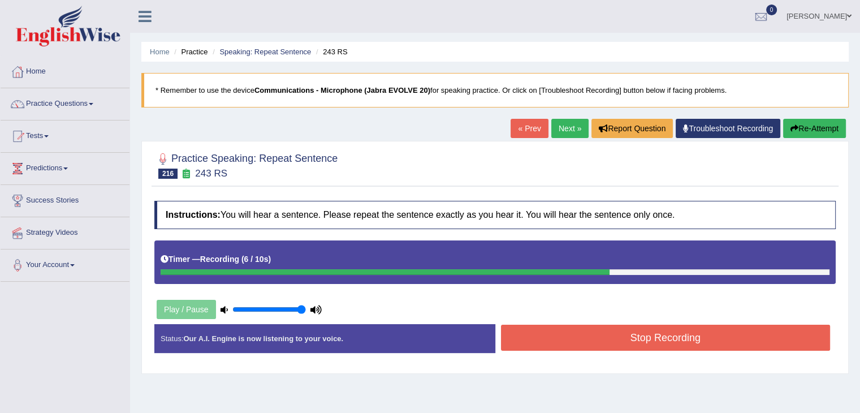
click at [540, 339] on button "Stop Recording" at bounding box center [665, 337] width 329 height 26
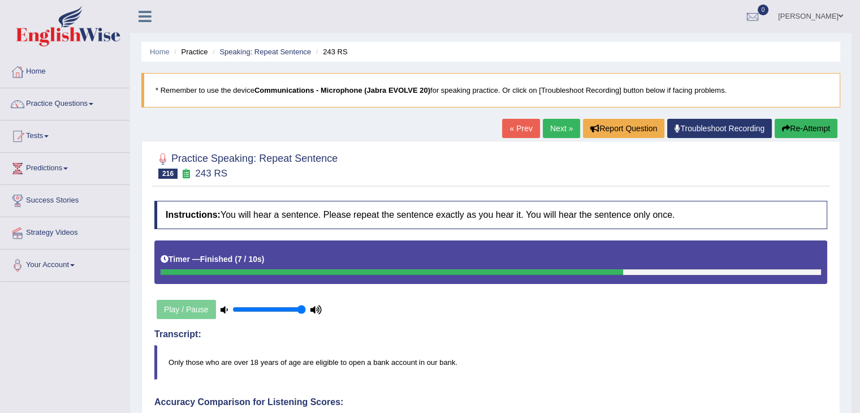
click at [93, 103] on span at bounding box center [91, 104] width 5 height 2
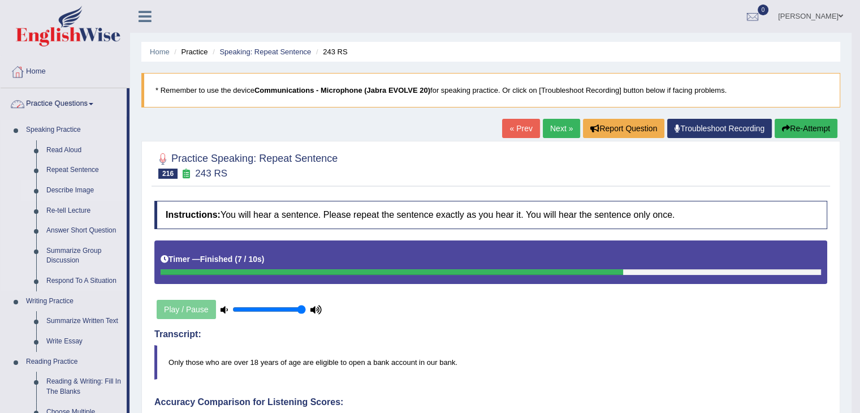
click at [77, 191] on link "Describe Image" at bounding box center [83, 190] width 85 height 20
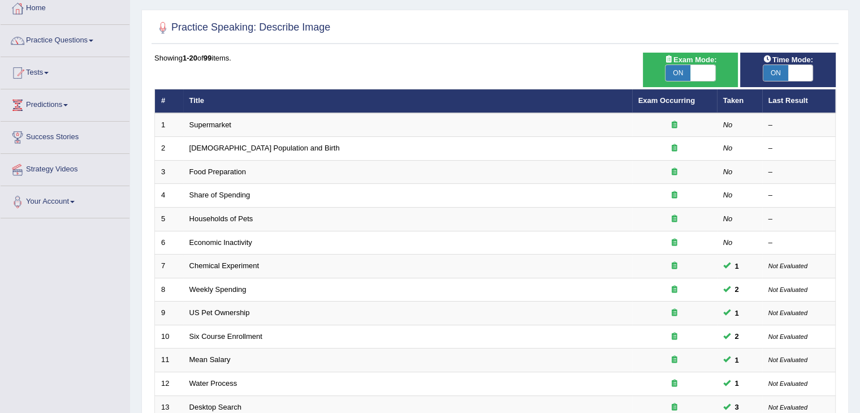
scroll to position [67, 0]
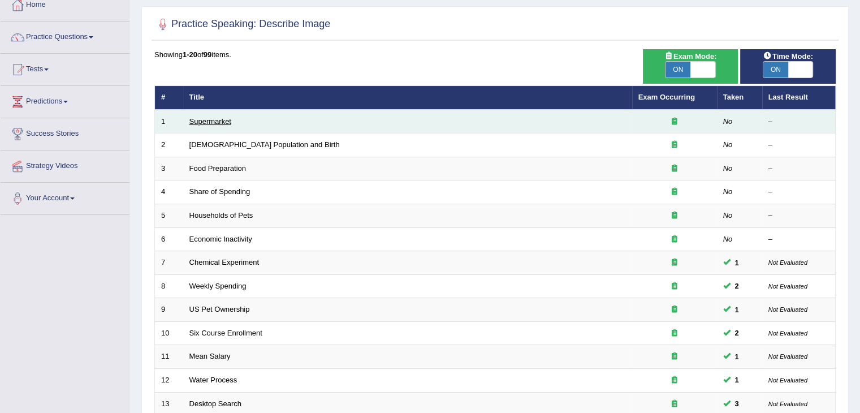
click at [230, 122] on link "Supermarket" at bounding box center [210, 121] width 42 height 8
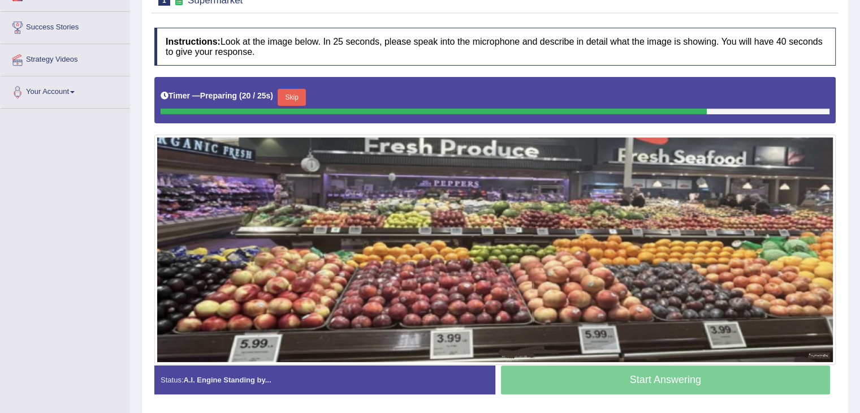
scroll to position [175, 0]
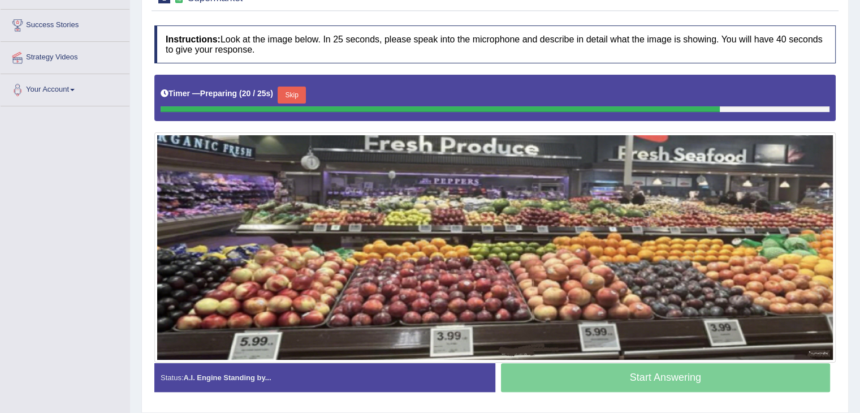
click at [296, 92] on button "Skip" at bounding box center [291, 94] width 28 height 17
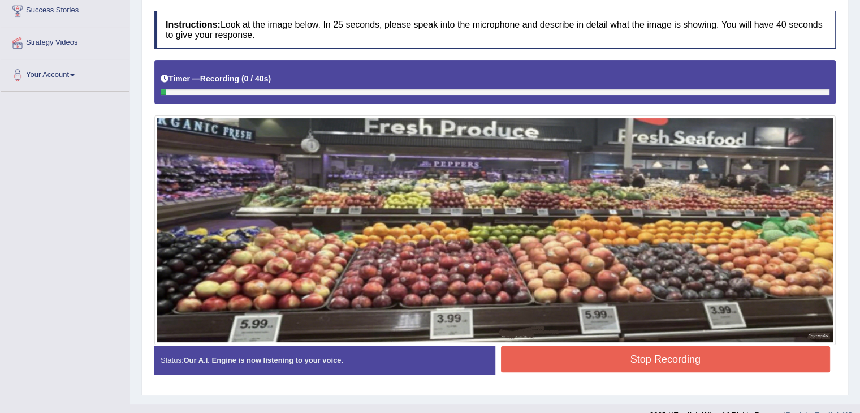
scroll to position [208, 0]
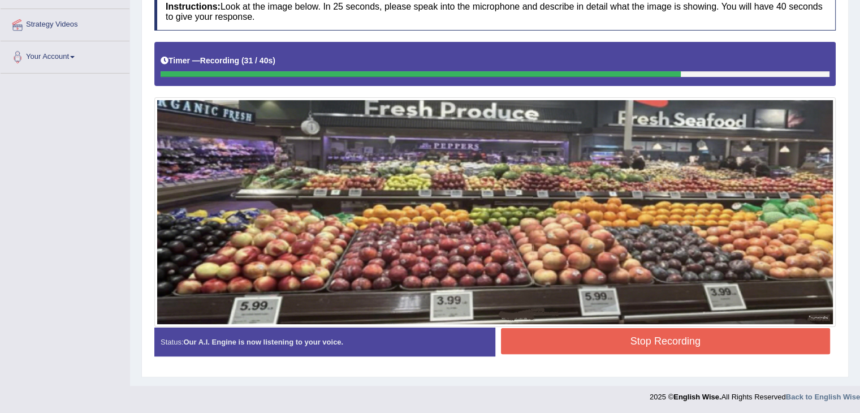
click at [663, 344] on button "Stop Recording" at bounding box center [665, 341] width 329 height 26
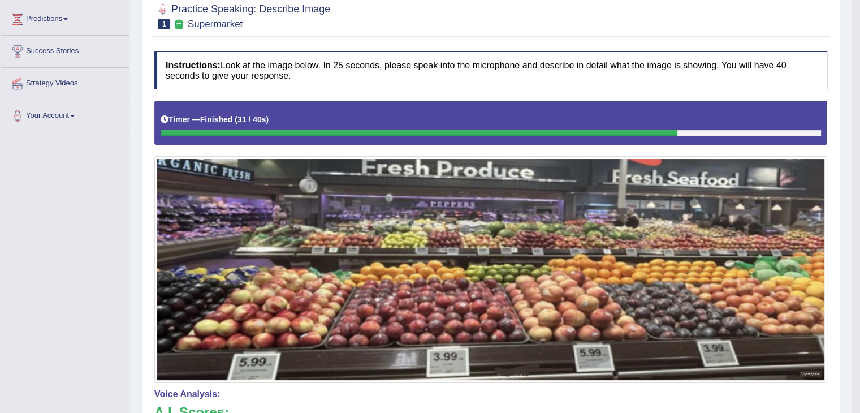
scroll to position [0, 0]
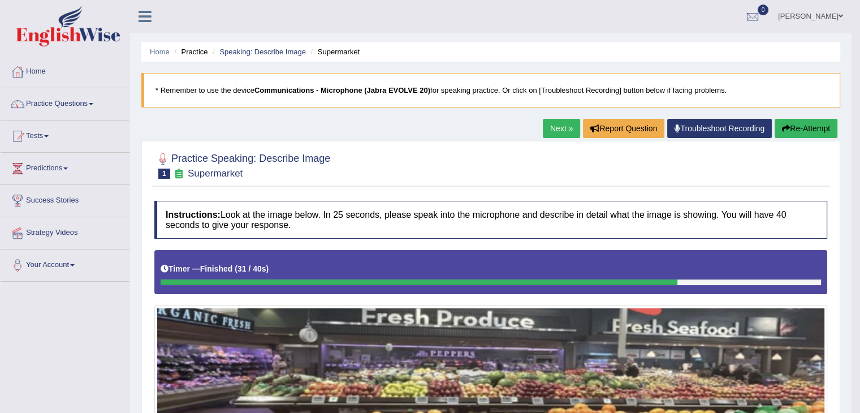
click at [553, 125] on link "Next »" at bounding box center [561, 128] width 37 height 19
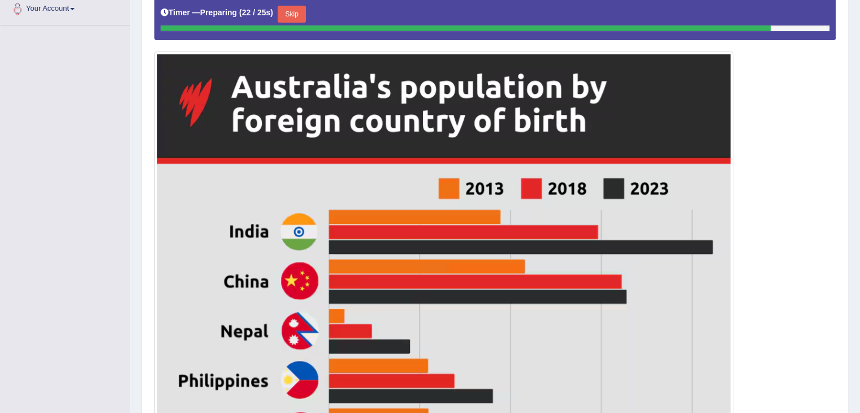
scroll to position [233, 0]
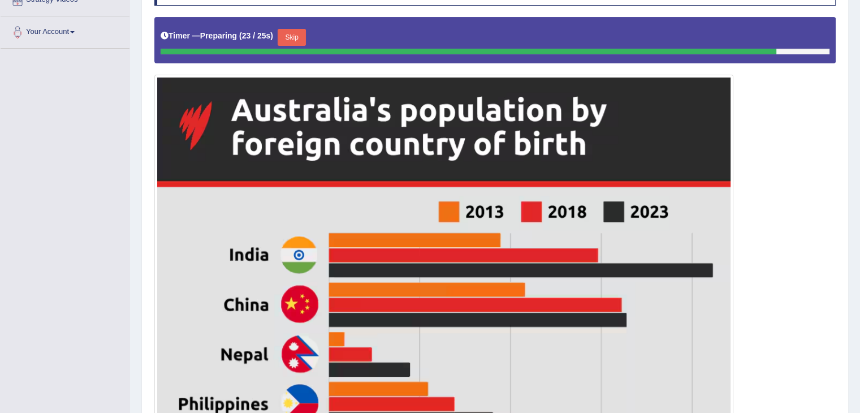
click at [290, 29] on button "Skip" at bounding box center [291, 37] width 28 height 17
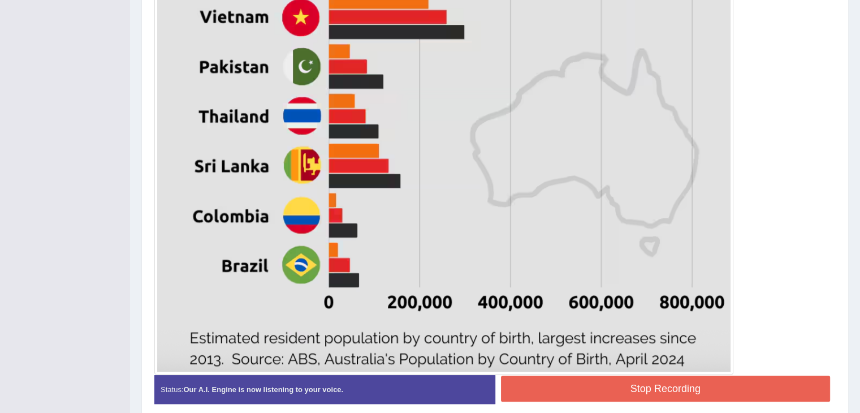
scroll to position [714, 0]
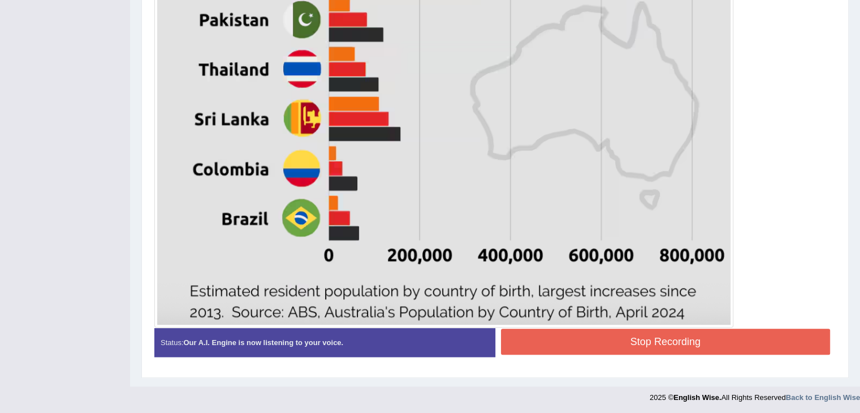
click at [587, 339] on button "Stop Recording" at bounding box center [665, 341] width 329 height 26
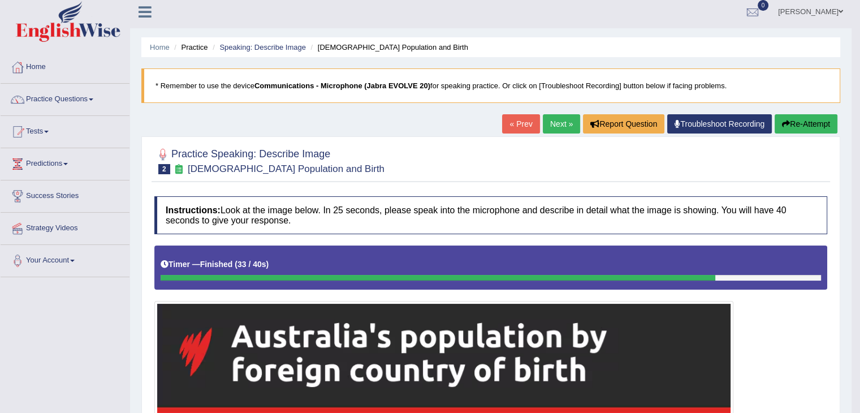
scroll to position [0, 0]
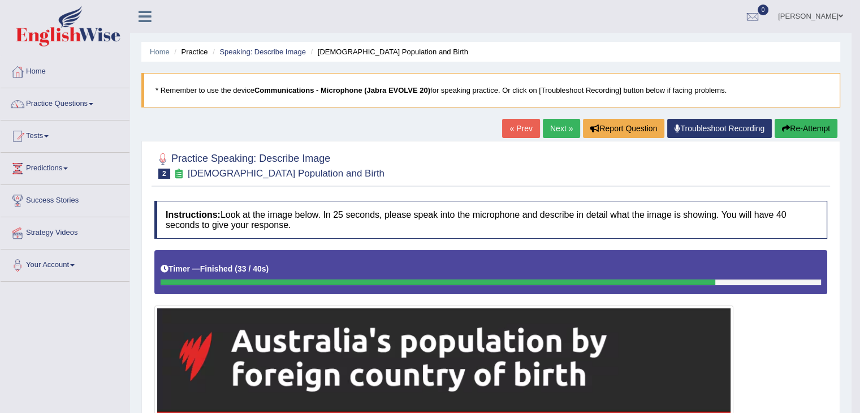
click at [554, 120] on link "Next »" at bounding box center [561, 128] width 37 height 19
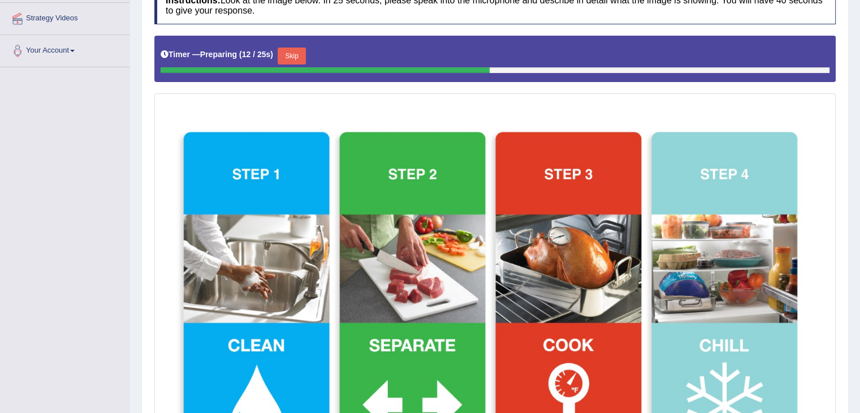
scroll to position [201, 0]
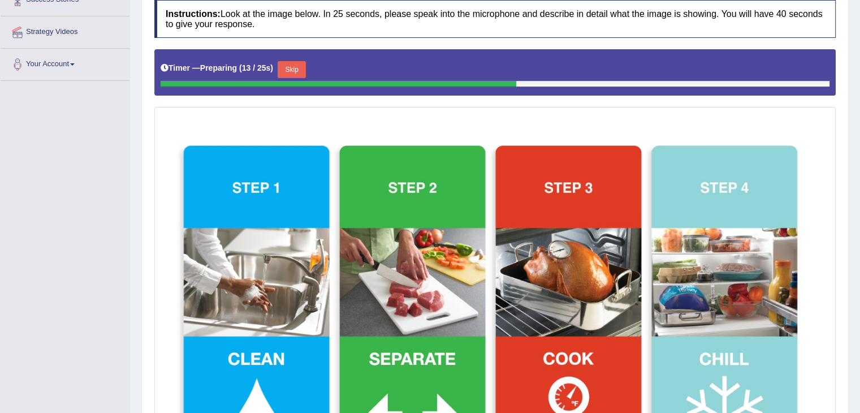
click at [296, 67] on button "Skip" at bounding box center [291, 69] width 28 height 17
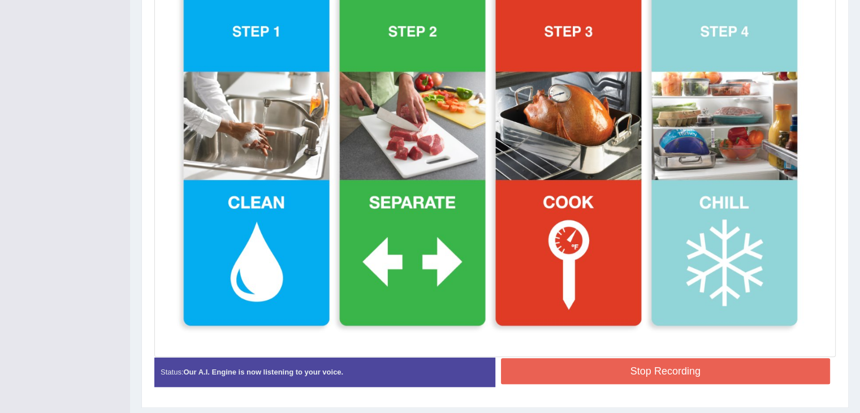
scroll to position [371, 0]
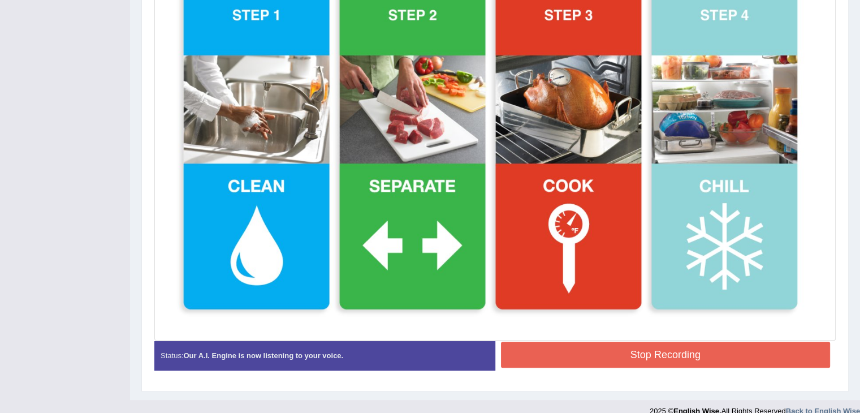
click at [540, 355] on button "Stop Recording" at bounding box center [665, 354] width 329 height 26
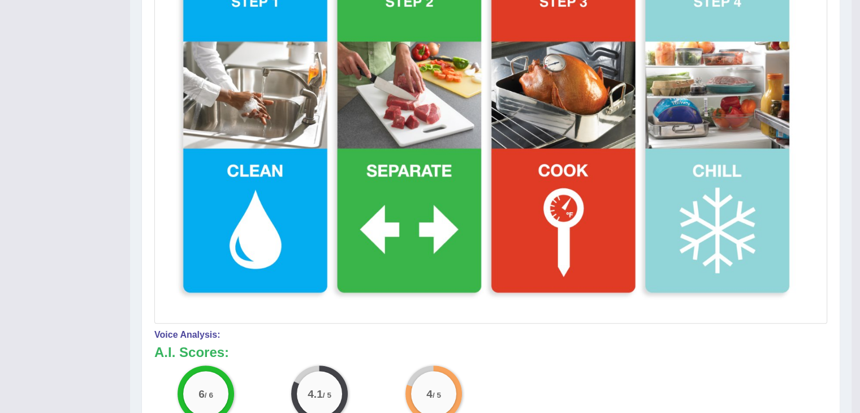
scroll to position [0, 0]
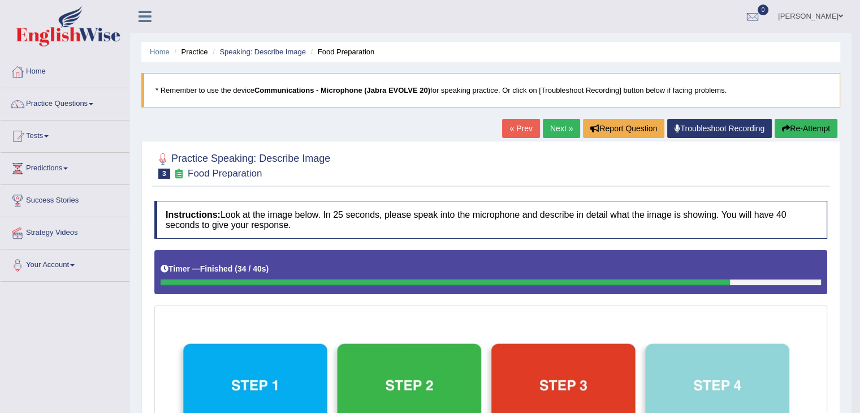
click at [556, 132] on link "Next »" at bounding box center [561, 128] width 37 height 19
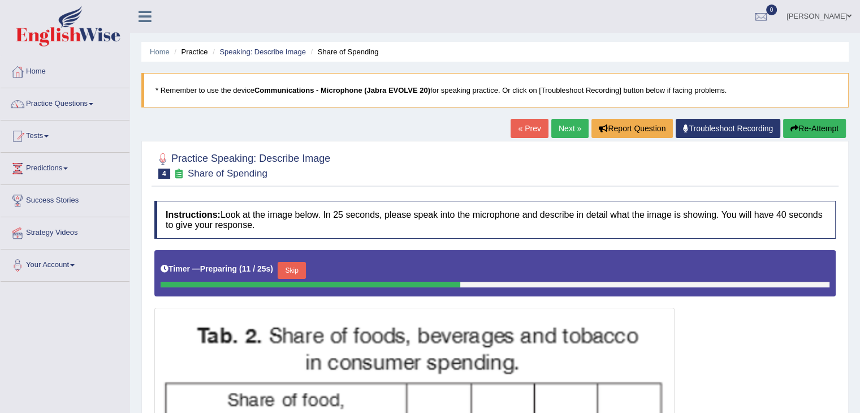
click at [565, 129] on link "Next »" at bounding box center [569, 128] width 37 height 19
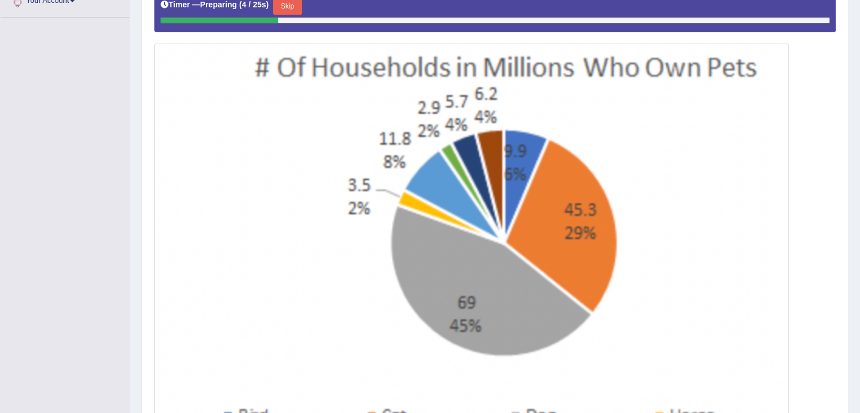
scroll to position [264, 0]
click at [730, 233] on img at bounding box center [471, 254] width 628 height 416
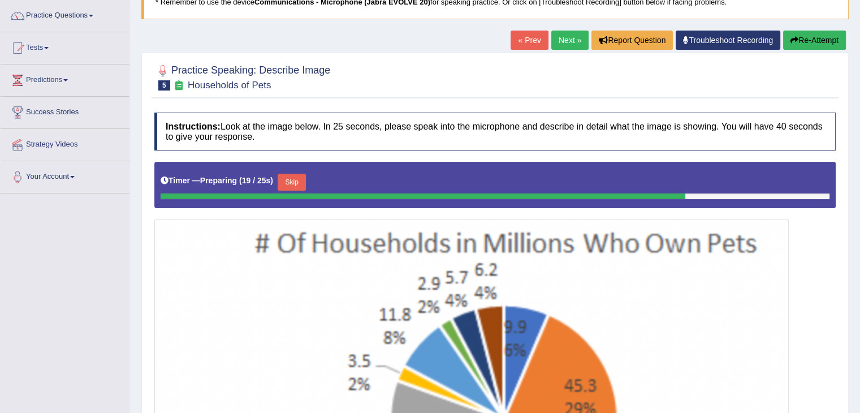
scroll to position [90, 0]
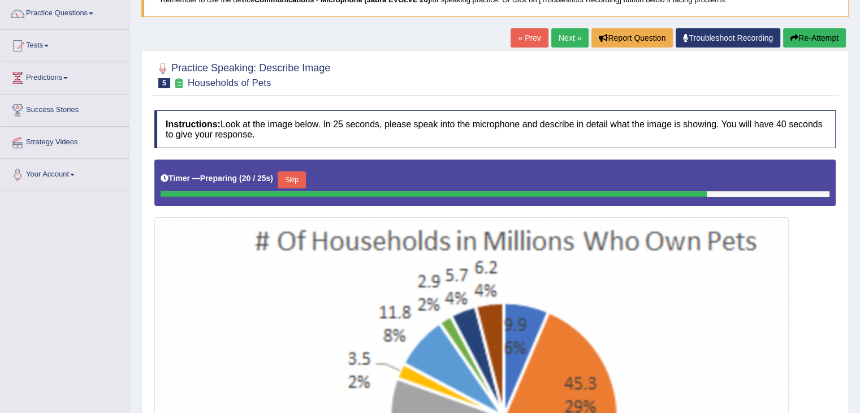
click at [292, 176] on button "Skip" at bounding box center [291, 179] width 28 height 17
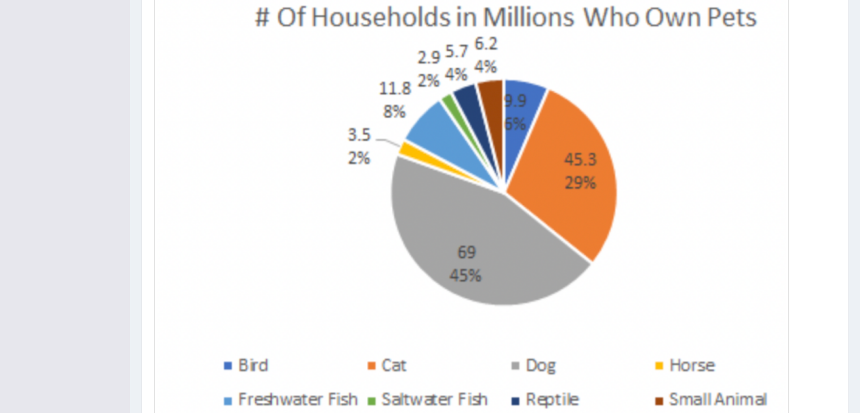
scroll to position [400, 0]
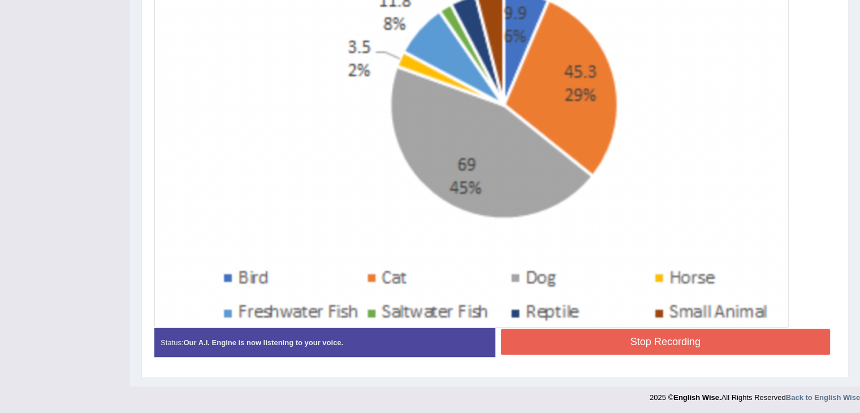
click at [543, 335] on button "Stop Recording" at bounding box center [665, 341] width 329 height 26
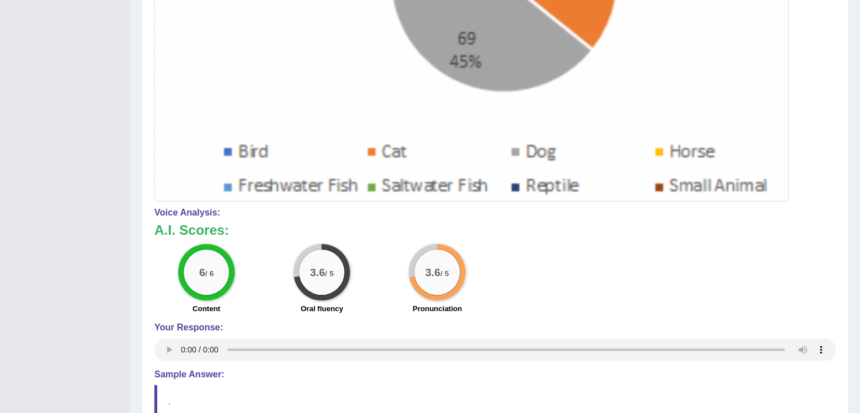
scroll to position [628, 0]
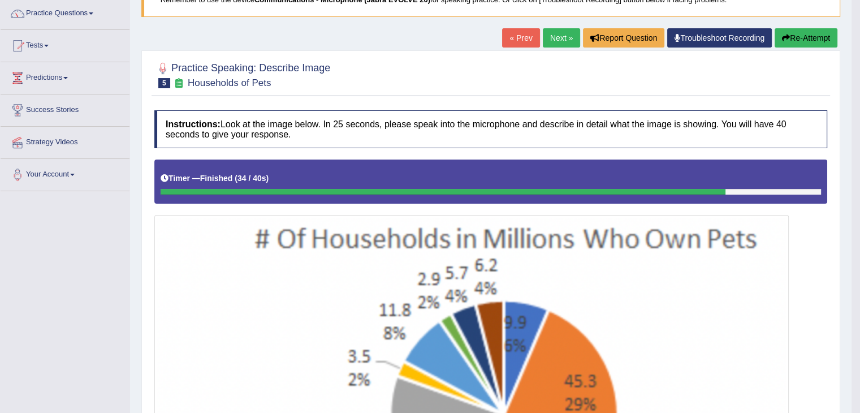
scroll to position [0, 0]
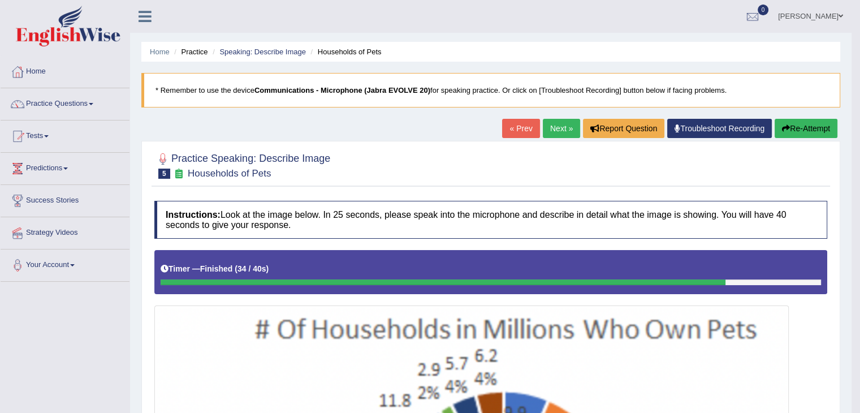
click at [560, 128] on link "Next »" at bounding box center [561, 128] width 37 height 19
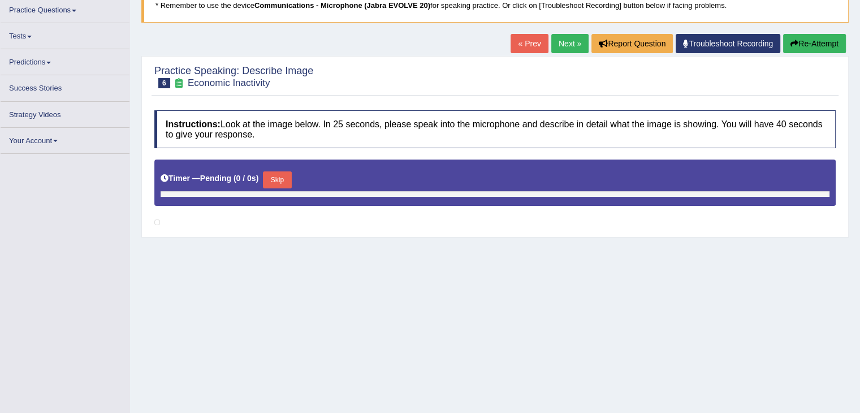
scroll to position [175, 0]
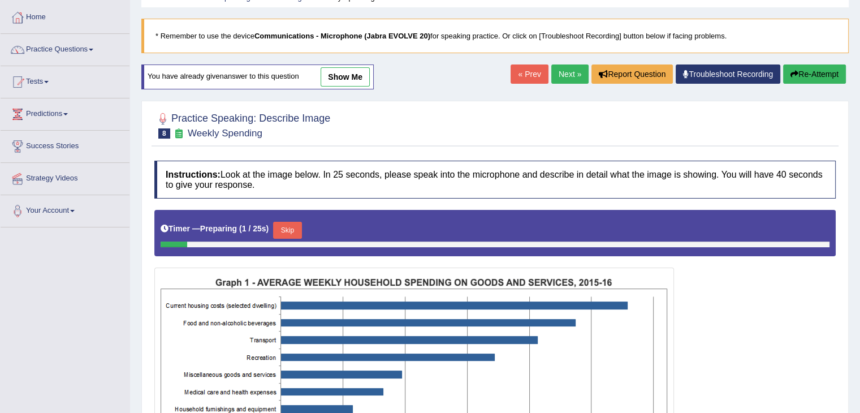
scroll to position [55, 0]
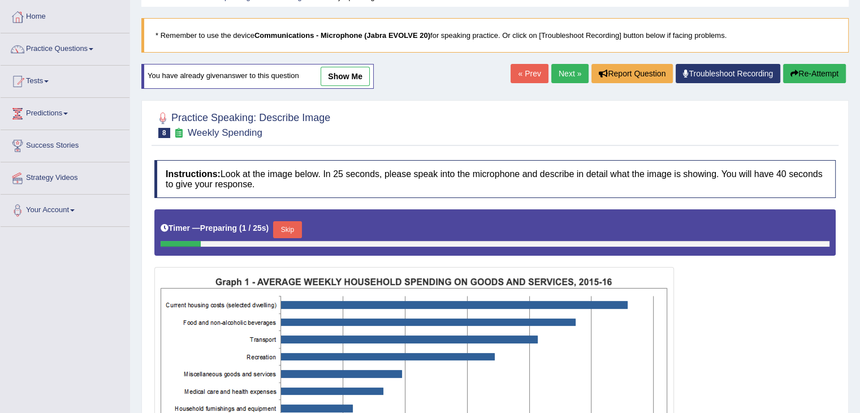
click at [561, 76] on link "Next »" at bounding box center [569, 73] width 37 height 19
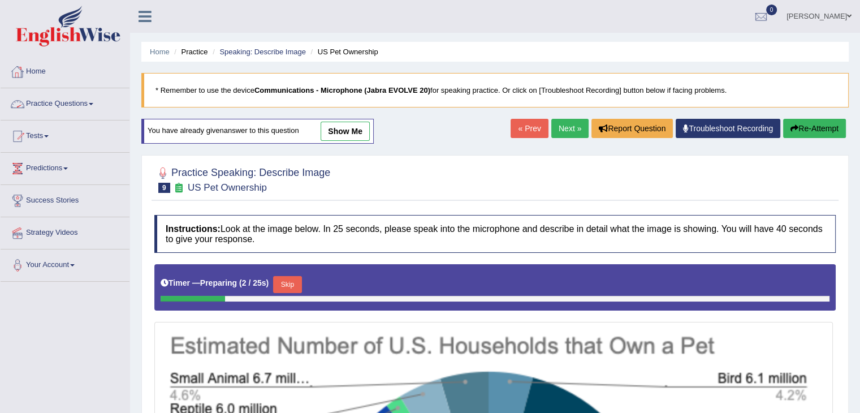
click at [90, 105] on link "Practice Questions" at bounding box center [65, 102] width 129 height 28
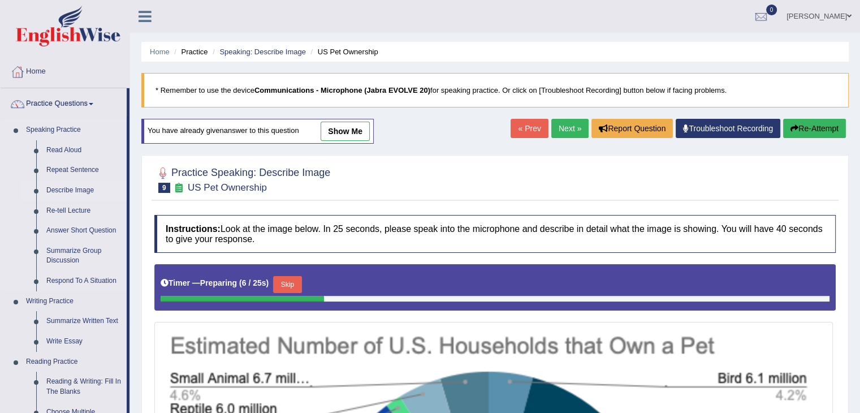
click at [68, 189] on link "Describe Image" at bounding box center [83, 190] width 85 height 20
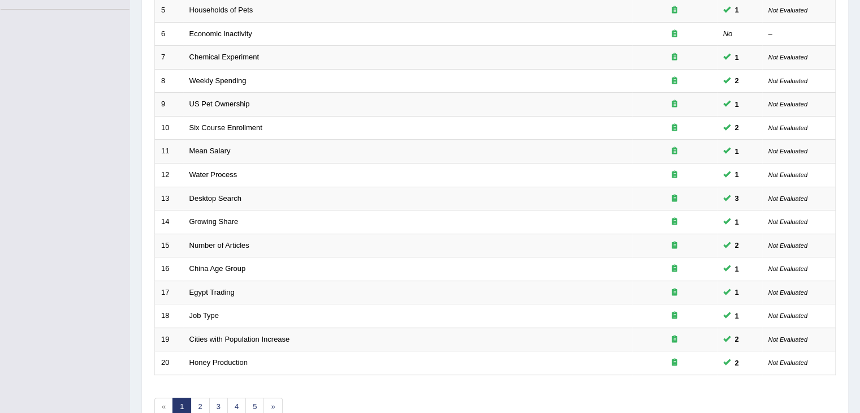
scroll to position [332, 0]
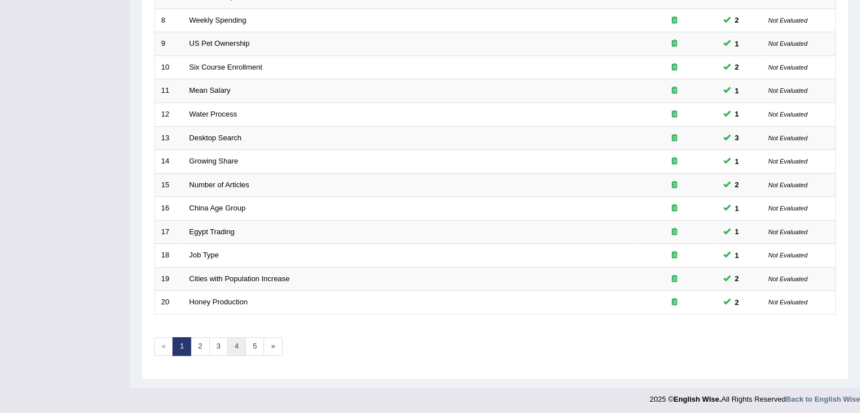
click at [230, 338] on link "4" at bounding box center [236, 346] width 19 height 19
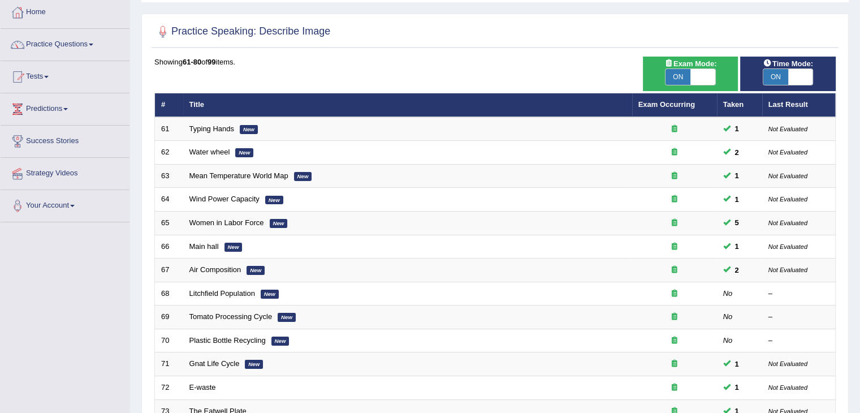
scroll to position [104, 0]
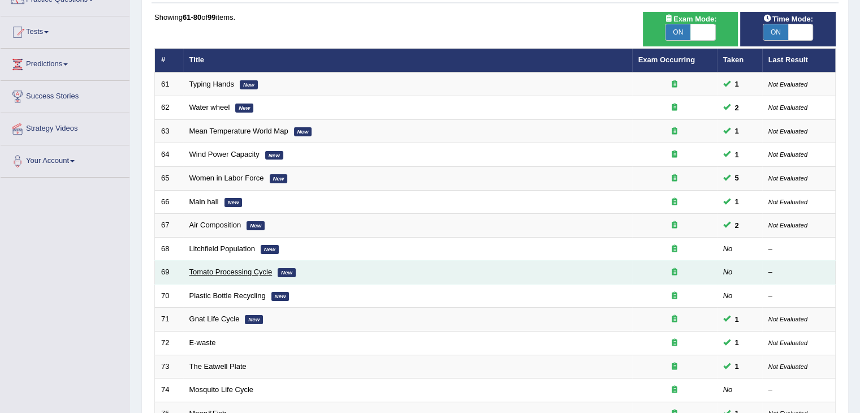
click at [240, 267] on link "Tomato Processing Cycle" at bounding box center [230, 271] width 83 height 8
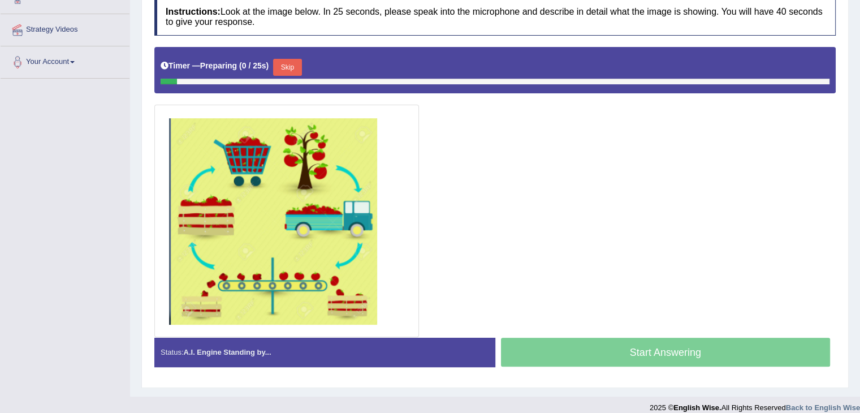
scroll to position [212, 0]
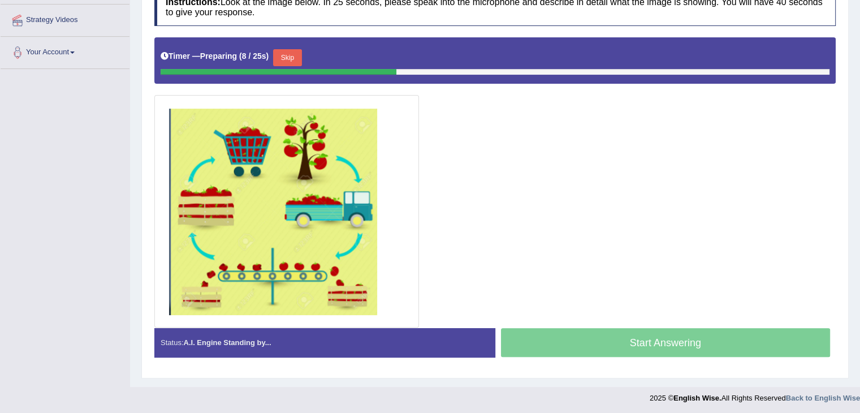
click at [287, 51] on button "Skip" at bounding box center [287, 57] width 28 height 17
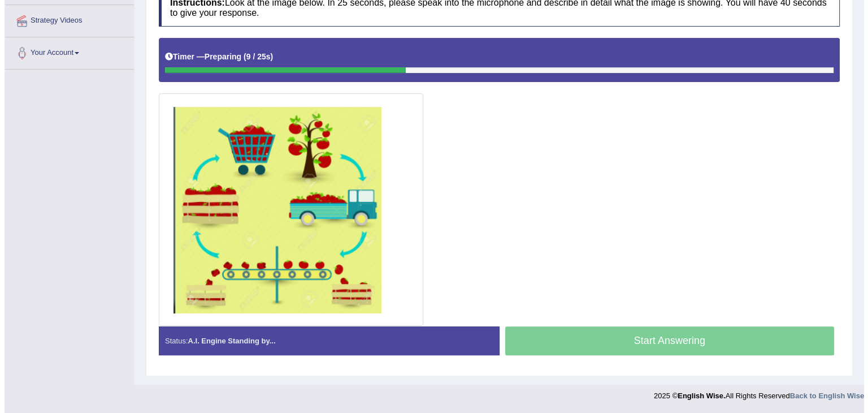
scroll to position [210, 0]
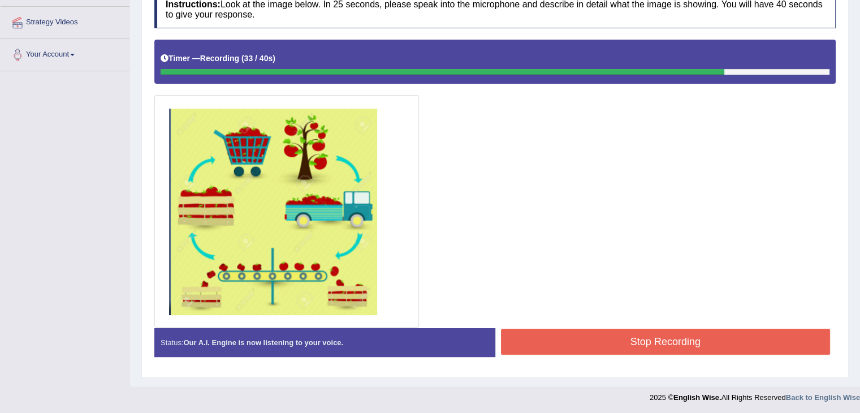
click at [563, 334] on button "Stop Recording" at bounding box center [665, 341] width 329 height 26
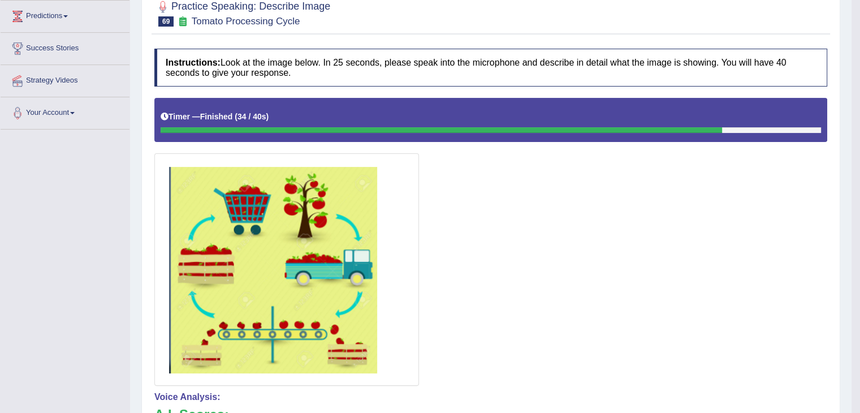
scroll to position [0, 0]
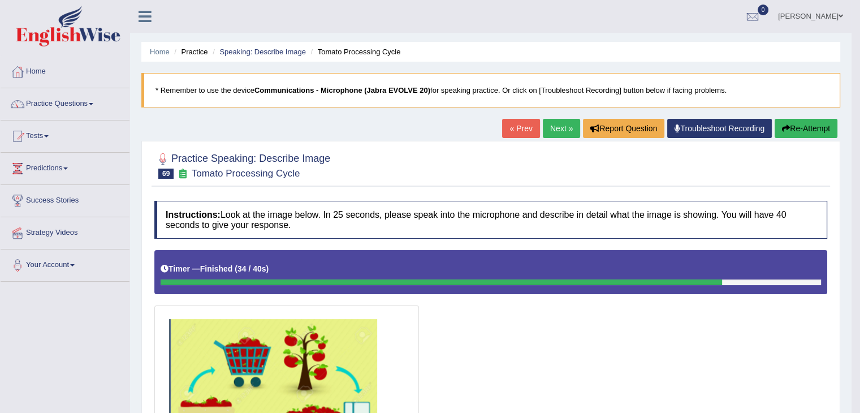
click at [550, 129] on link "Next »" at bounding box center [561, 128] width 37 height 19
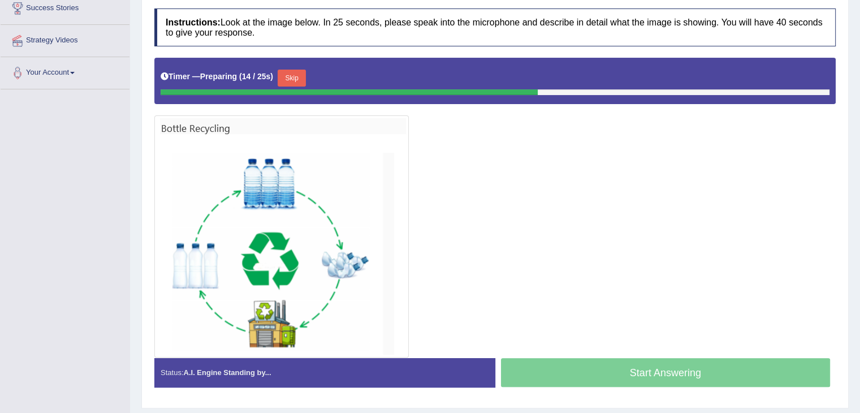
scroll to position [222, 0]
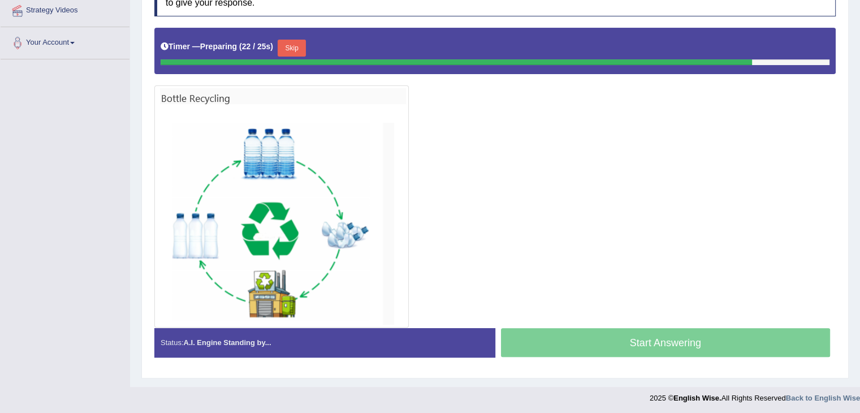
click at [290, 41] on button "Skip" at bounding box center [291, 48] width 28 height 17
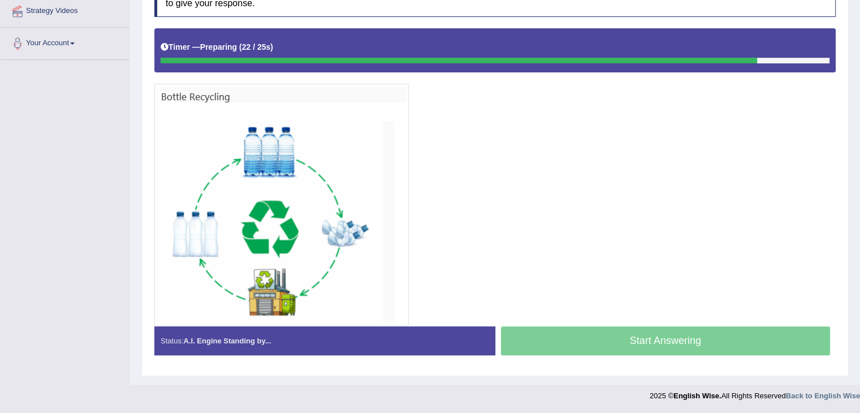
scroll to position [220, 0]
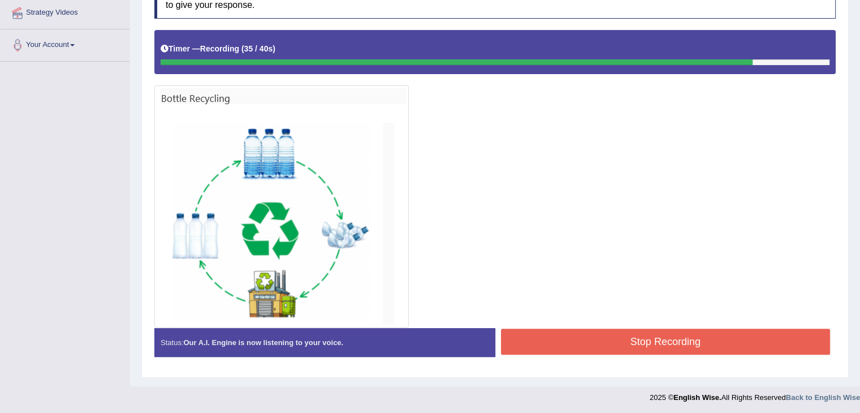
click at [547, 348] on button "Stop Recording" at bounding box center [665, 341] width 329 height 26
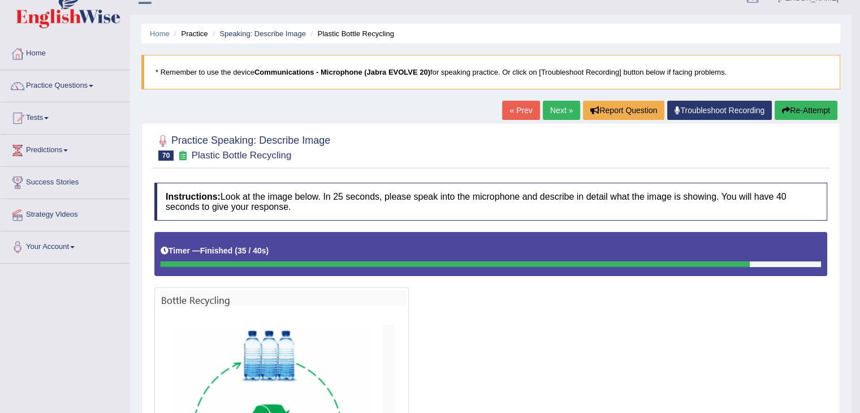
scroll to position [0, 0]
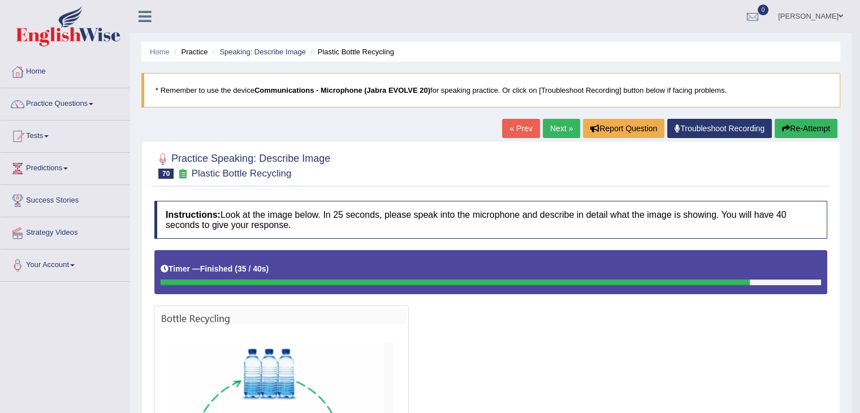
click at [552, 128] on link "Next »" at bounding box center [561, 128] width 37 height 19
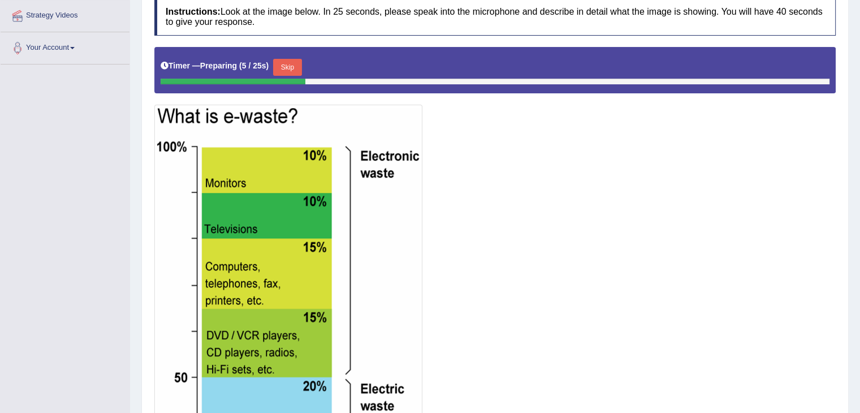
scroll to position [215, 0]
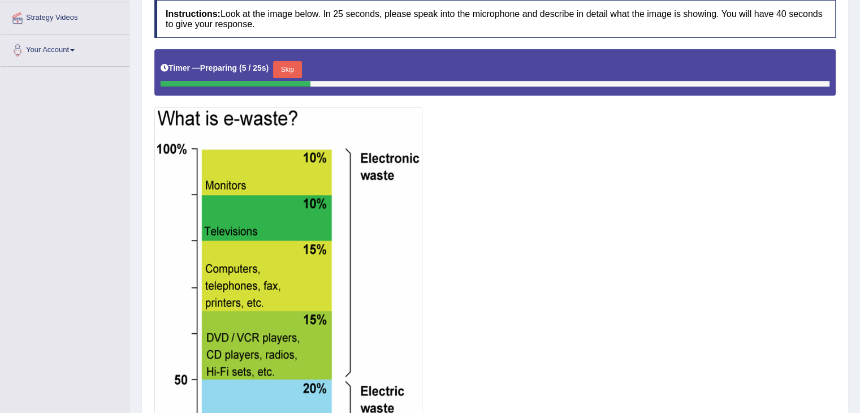
click at [294, 61] on button "Skip" at bounding box center [287, 69] width 28 height 17
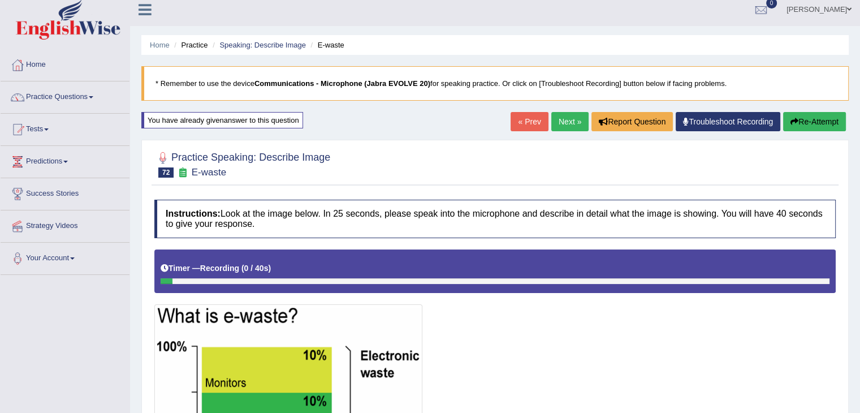
scroll to position [3, 0]
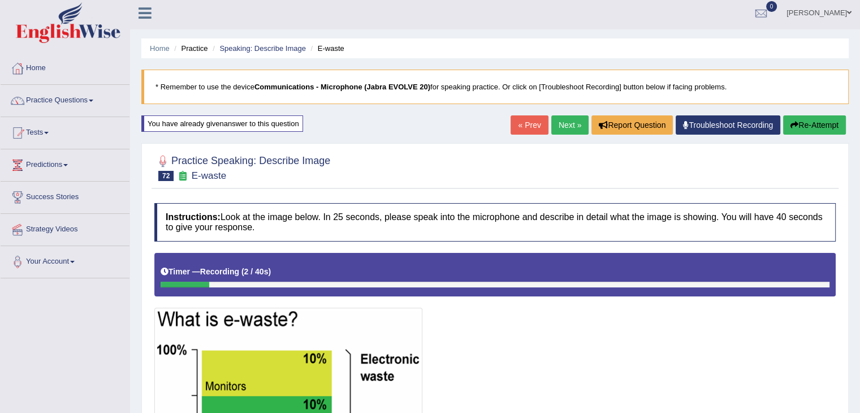
click at [832, 118] on button "Re-Attempt" at bounding box center [814, 124] width 63 height 19
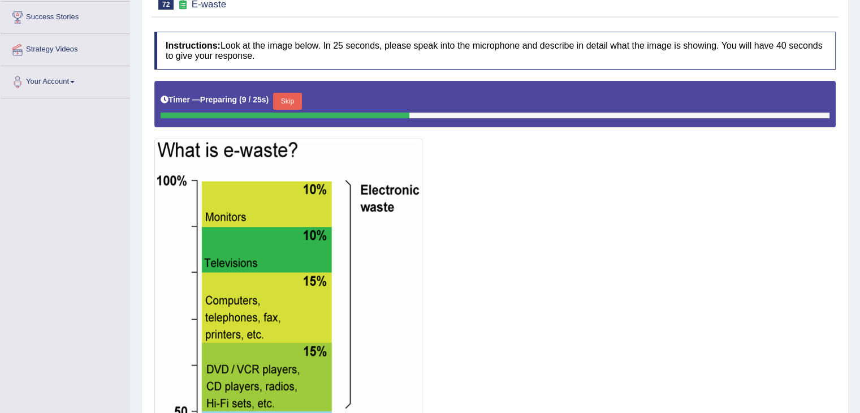
scroll to position [67, 0]
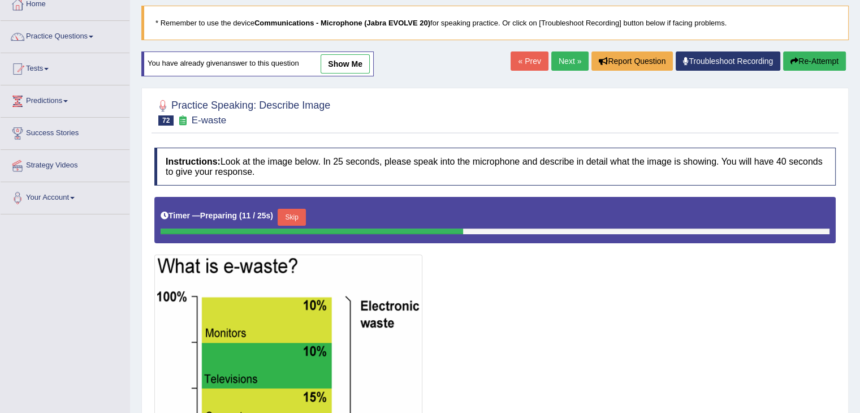
click at [293, 210] on button "Skip" at bounding box center [291, 217] width 28 height 17
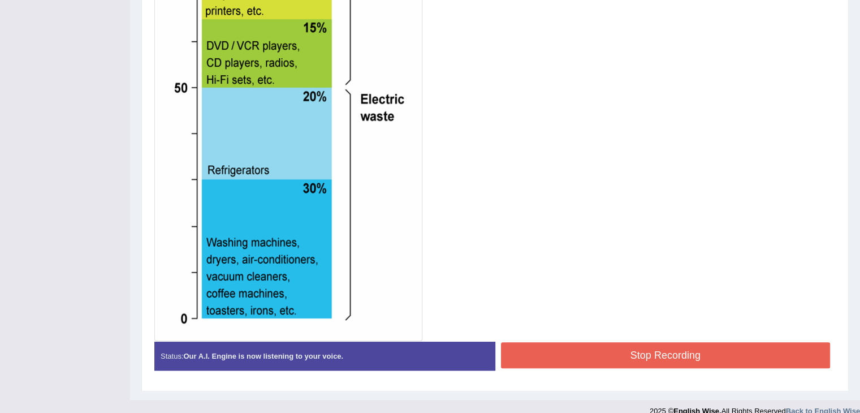
scroll to position [509, 0]
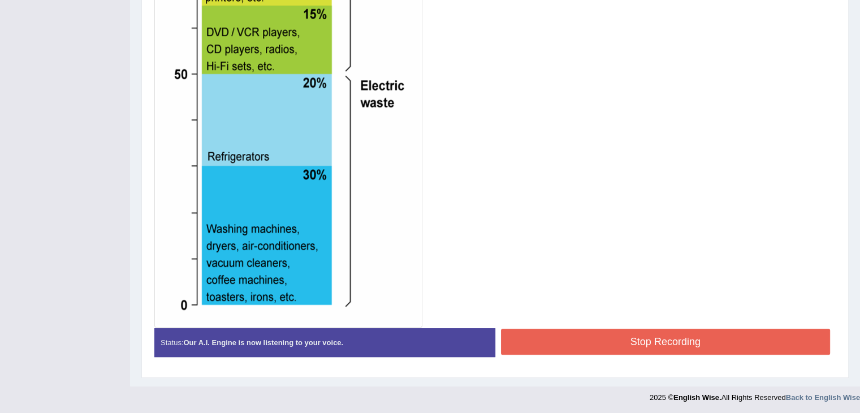
click at [554, 343] on button "Stop Recording" at bounding box center [665, 341] width 329 height 26
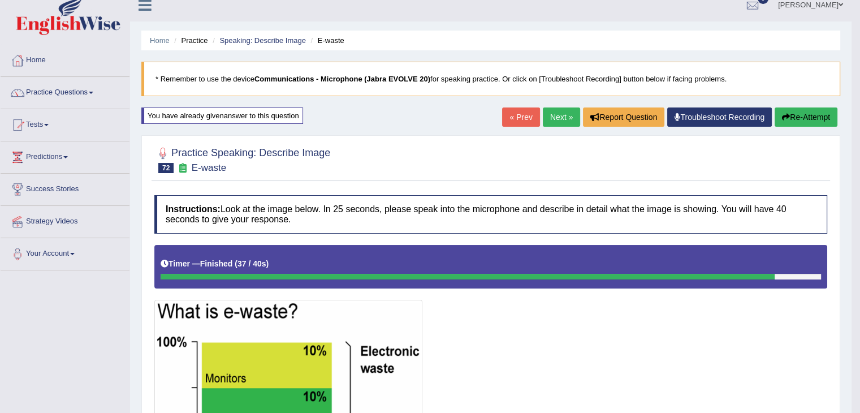
scroll to position [0, 0]
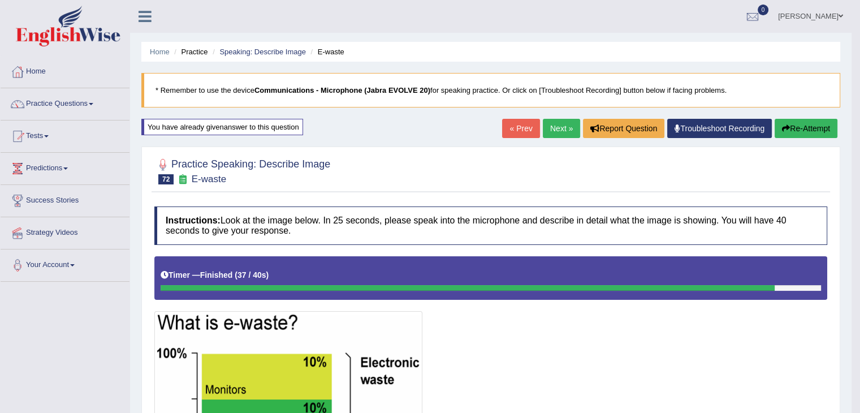
click at [558, 127] on link "Next »" at bounding box center [561, 128] width 37 height 19
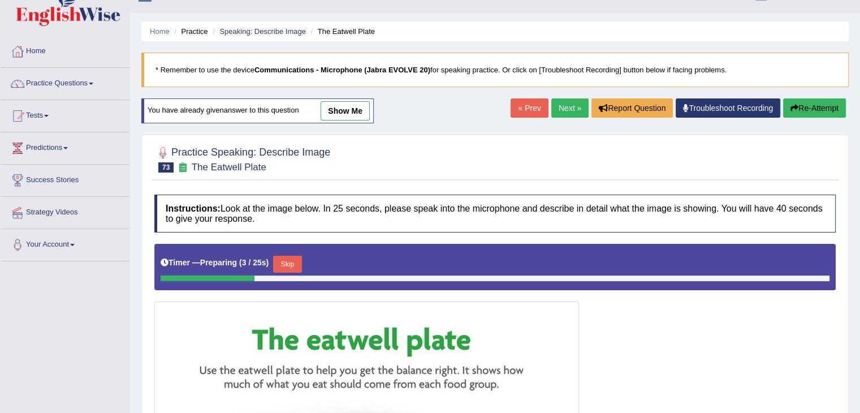
scroll to position [23, 0]
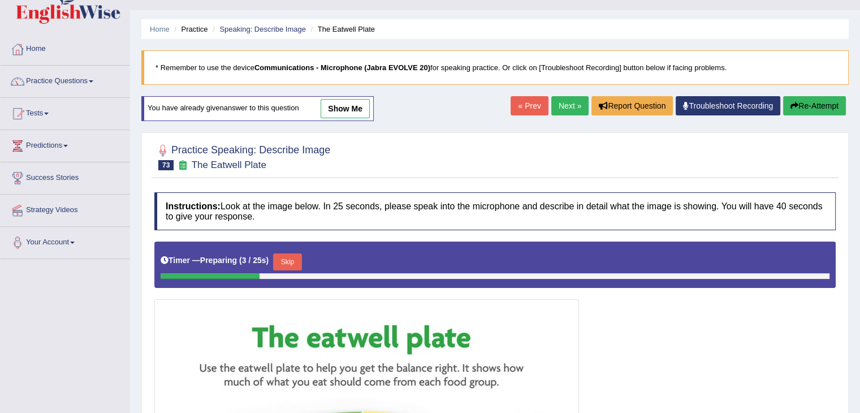
click at [565, 101] on link "Next »" at bounding box center [569, 105] width 37 height 19
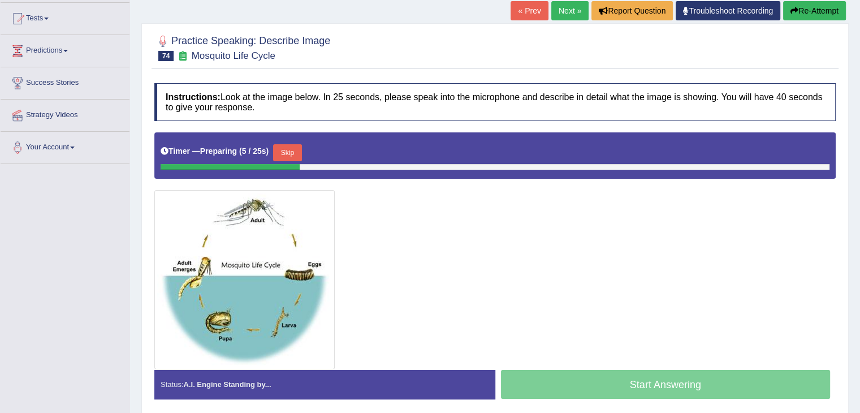
scroll to position [119, 0]
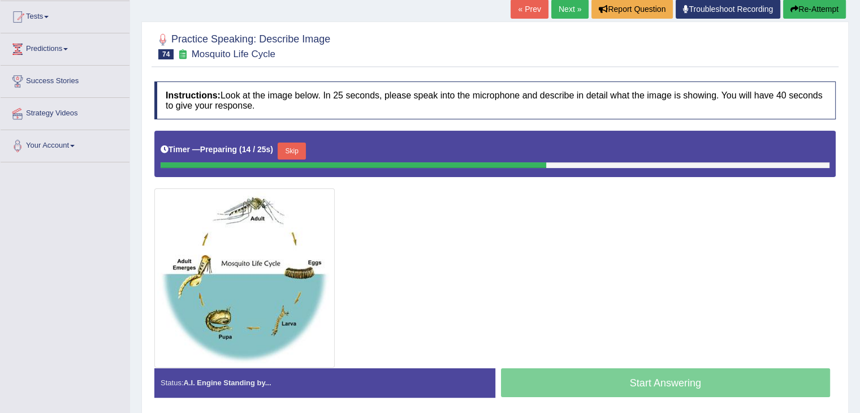
click at [292, 146] on button "Skip" at bounding box center [291, 150] width 28 height 17
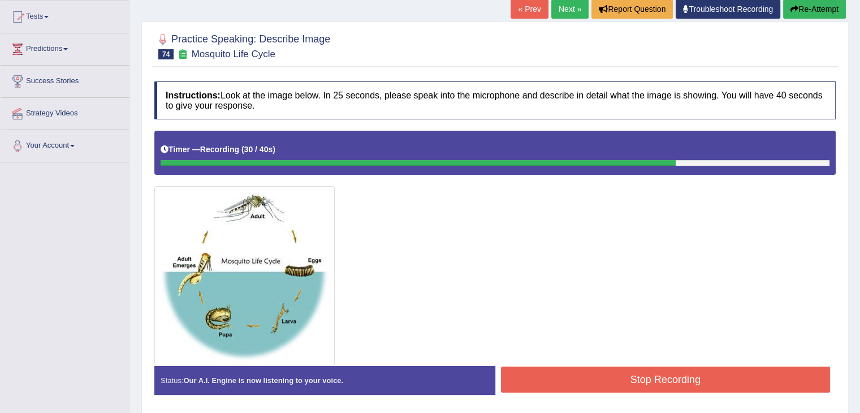
click at [611, 379] on button "Stop Recording" at bounding box center [665, 379] width 329 height 26
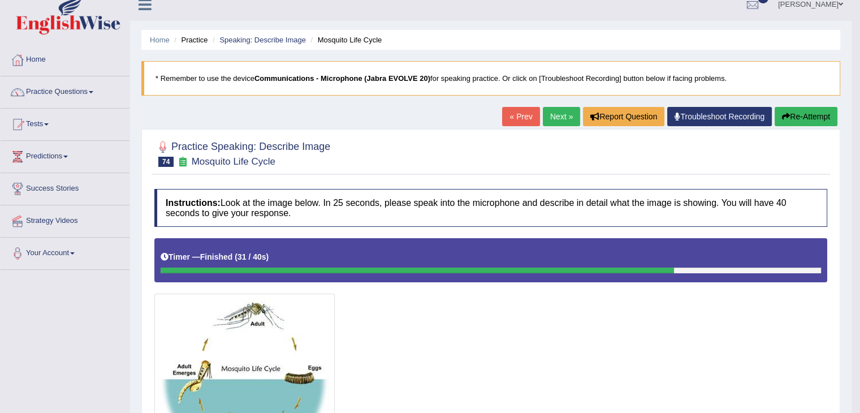
scroll to position [0, 0]
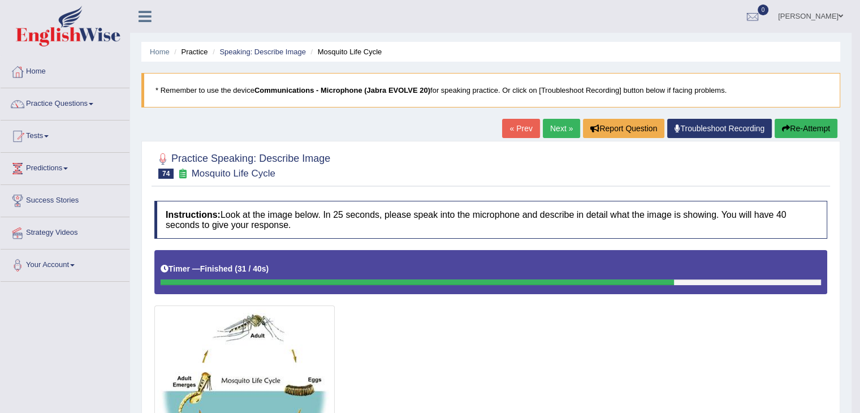
click at [559, 130] on link "Next »" at bounding box center [561, 128] width 37 height 19
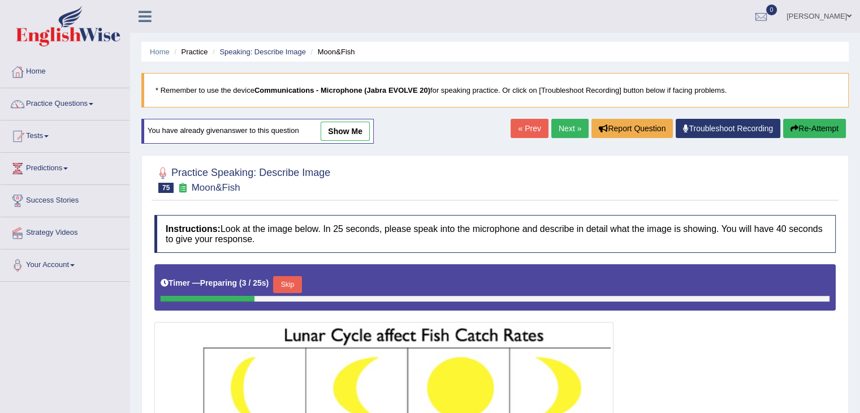
click at [570, 132] on link "Next »" at bounding box center [569, 128] width 37 height 19
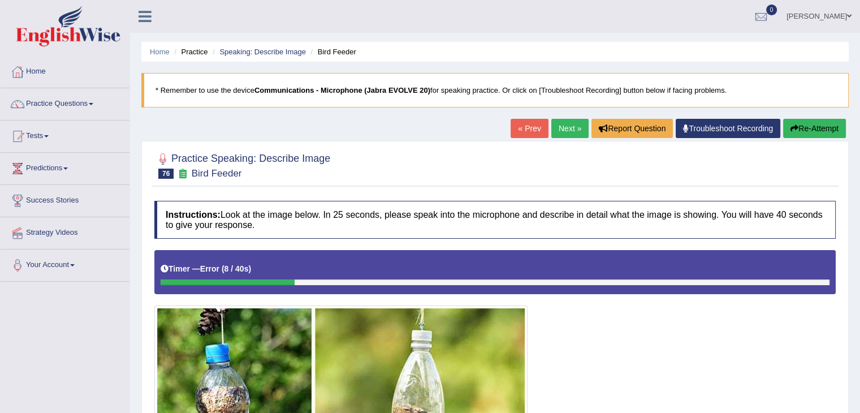
click at [93, 104] on span at bounding box center [91, 104] width 5 height 2
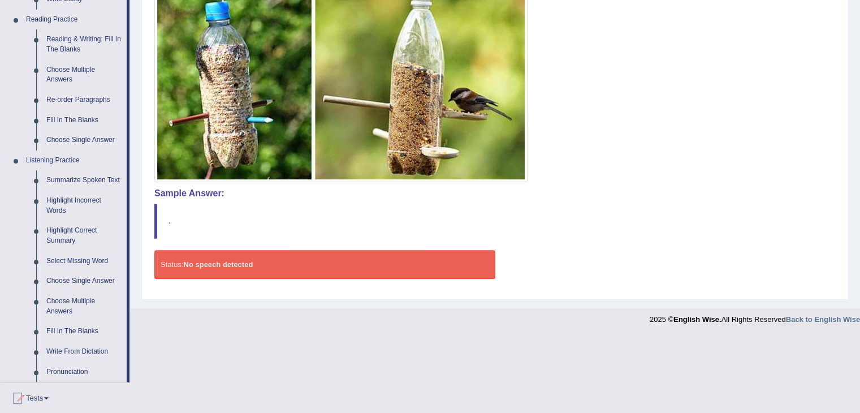
scroll to position [346, 0]
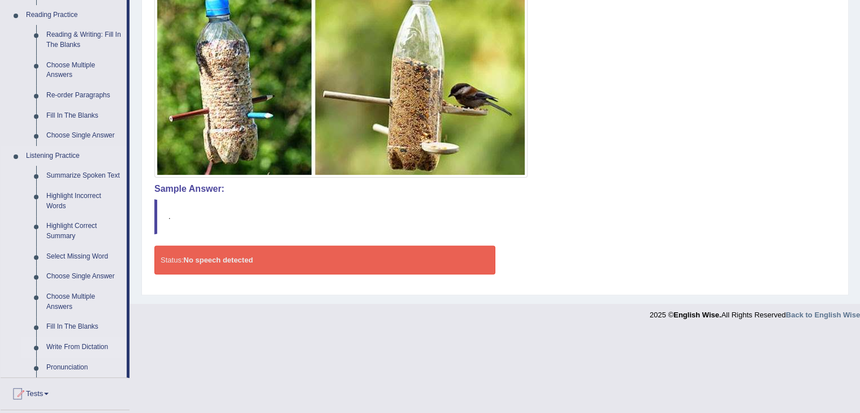
click at [74, 344] on link "Write From Dictation" at bounding box center [83, 347] width 85 height 20
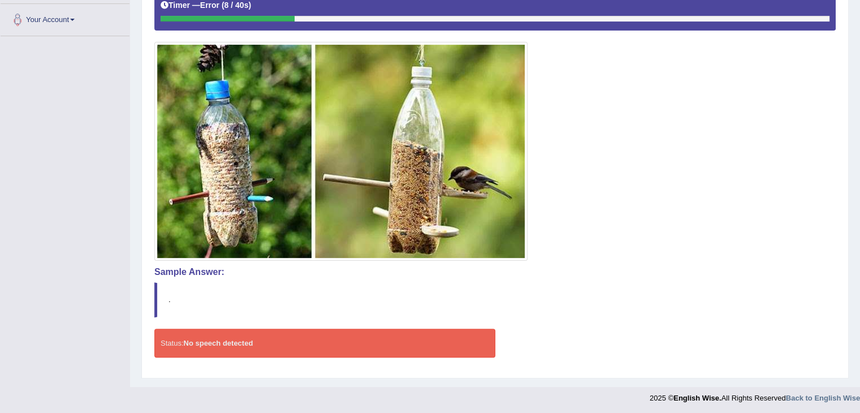
scroll to position [124, 0]
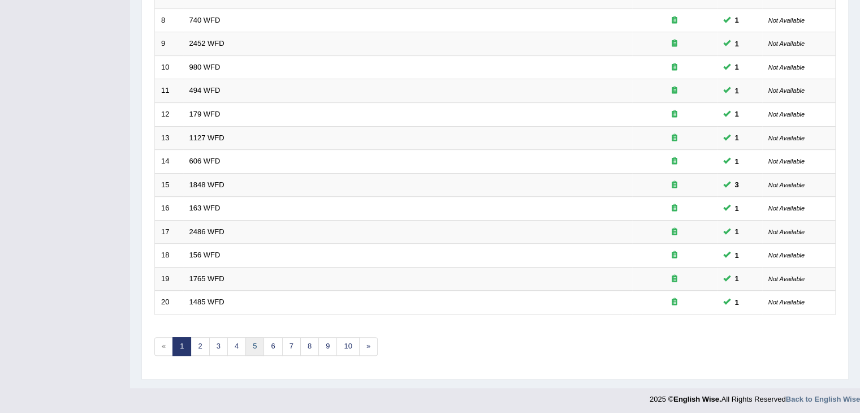
click at [261, 346] on link "5" at bounding box center [254, 346] width 19 height 19
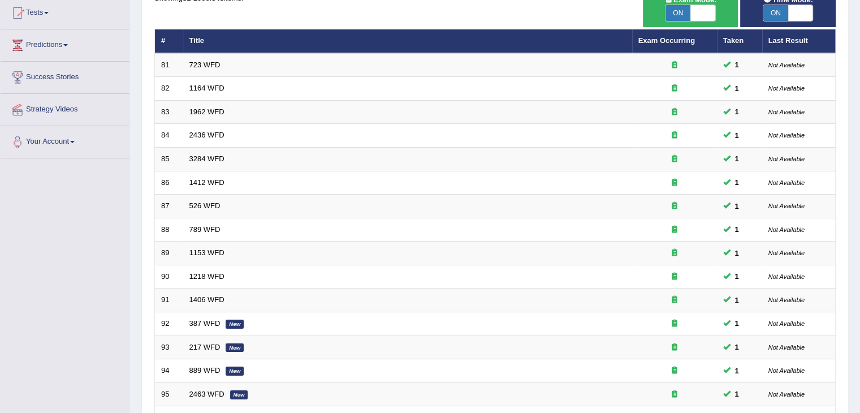
scroll to position [332, 0]
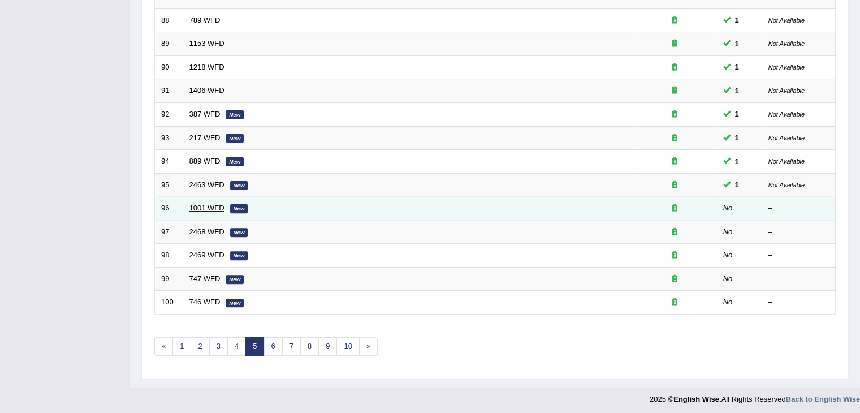
click at [210, 203] on link "1001 WFD" at bounding box center [206, 207] width 35 height 8
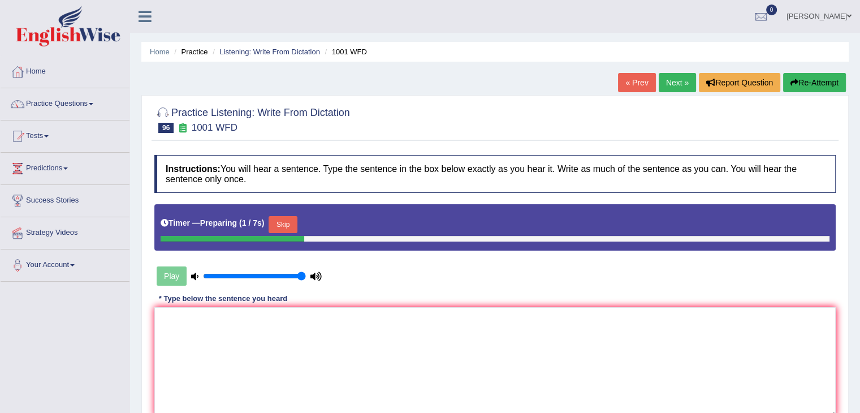
click at [281, 222] on button "Skip" at bounding box center [282, 224] width 28 height 17
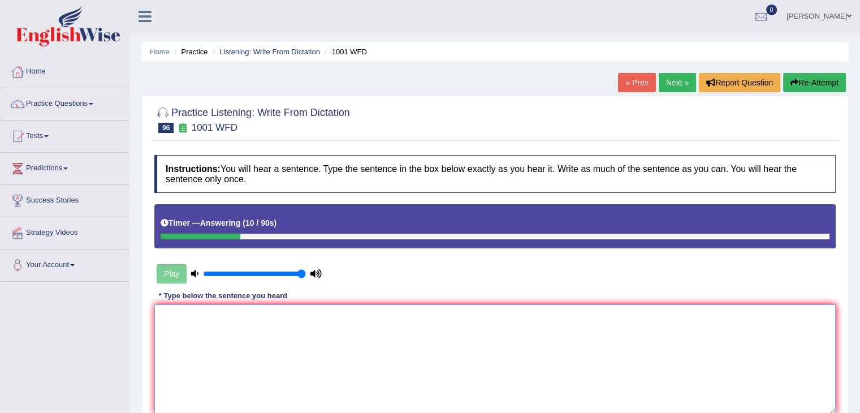
click at [188, 313] on textarea at bounding box center [494, 359] width 681 height 110
click at [292, 313] on textarea "Most of the lecture became promply" at bounding box center [494, 359] width 681 height 110
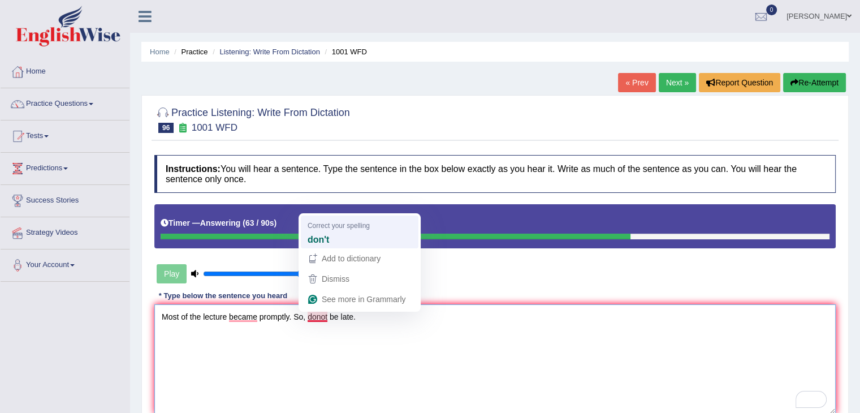
type textarea "Most of the lecture became promptly. So, don't be late."
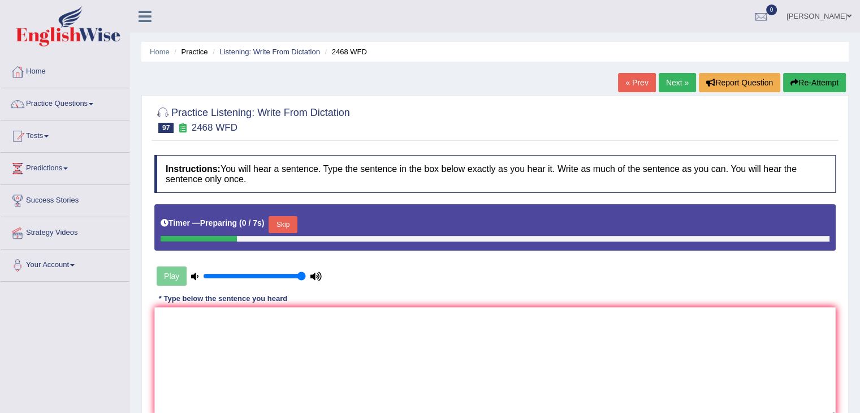
click at [293, 219] on button "Skip" at bounding box center [282, 224] width 28 height 17
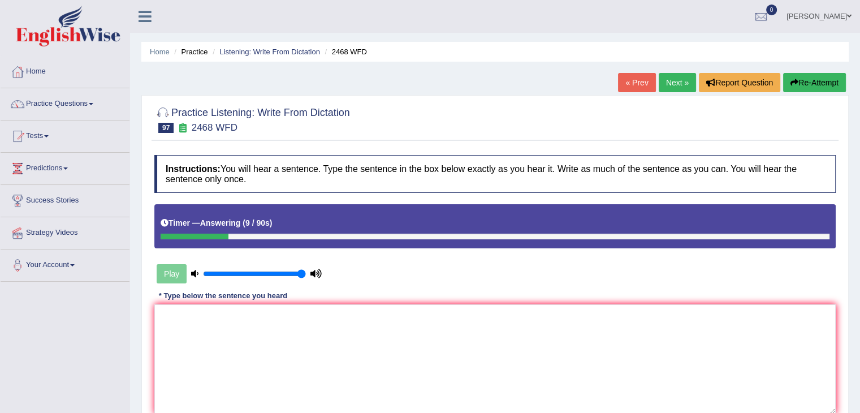
click at [820, 83] on button "Re-Attempt" at bounding box center [814, 82] width 63 height 19
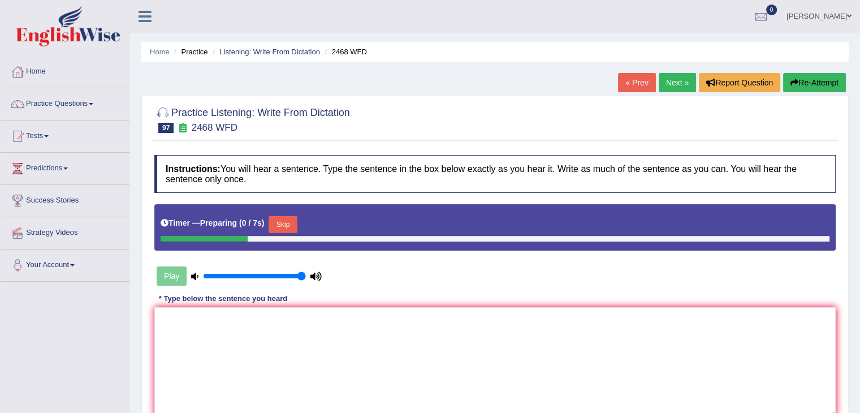
click at [293, 206] on div "Timer — Preparing ( 0 / 7s ) Skip" at bounding box center [494, 227] width 681 height 46
click at [287, 223] on button "Skip" at bounding box center [282, 224] width 28 height 17
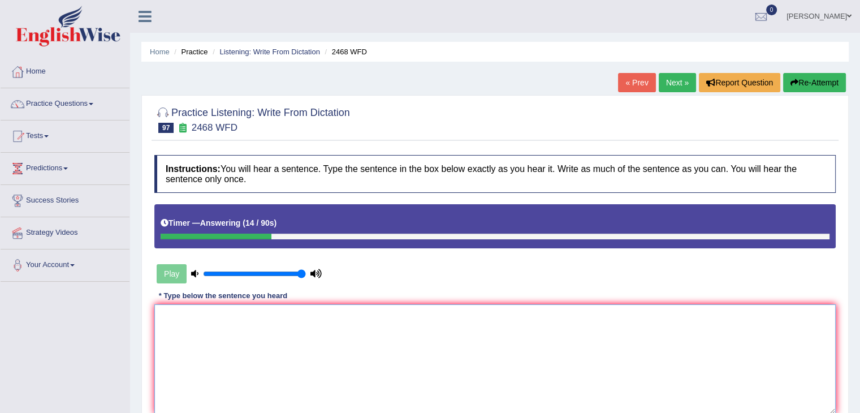
click at [215, 316] on textarea at bounding box center [494, 359] width 681 height 110
type textarea "m"
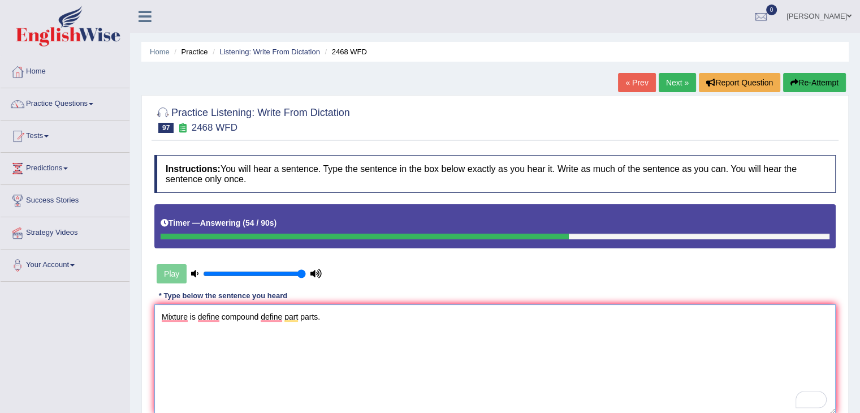
click at [185, 318] on textarea "Mixture is define compound define part parts." at bounding box center [494, 359] width 681 height 110
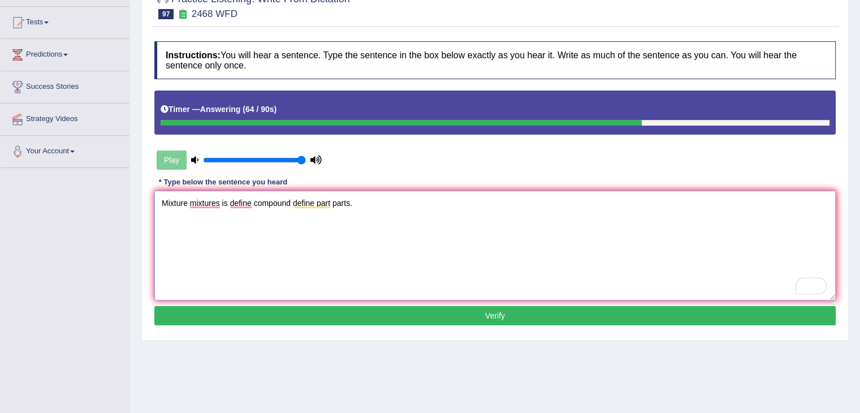
scroll to position [115, 0]
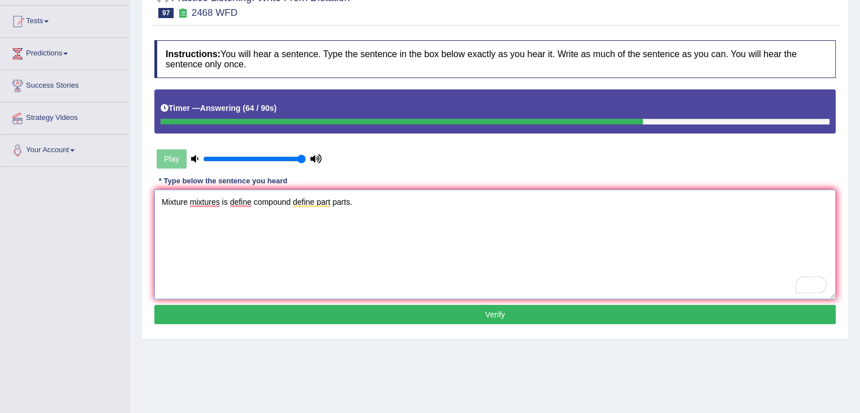
type textarea "Mixture mixtures is define compound define part parts."
click at [425, 319] on button "Verify" at bounding box center [494, 314] width 681 height 19
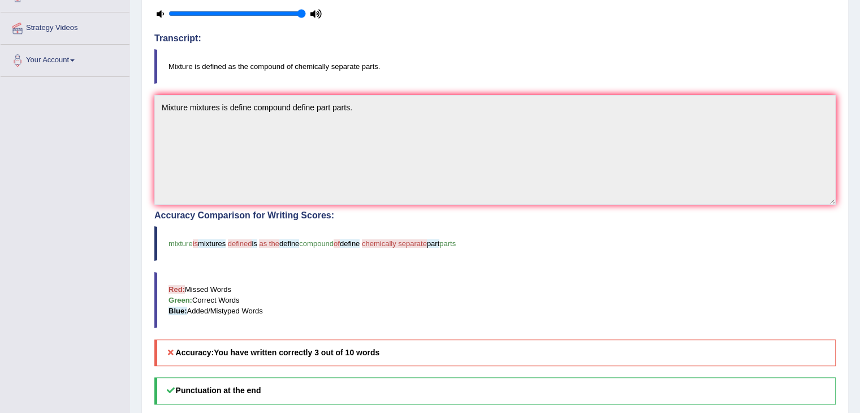
scroll to position [0, 0]
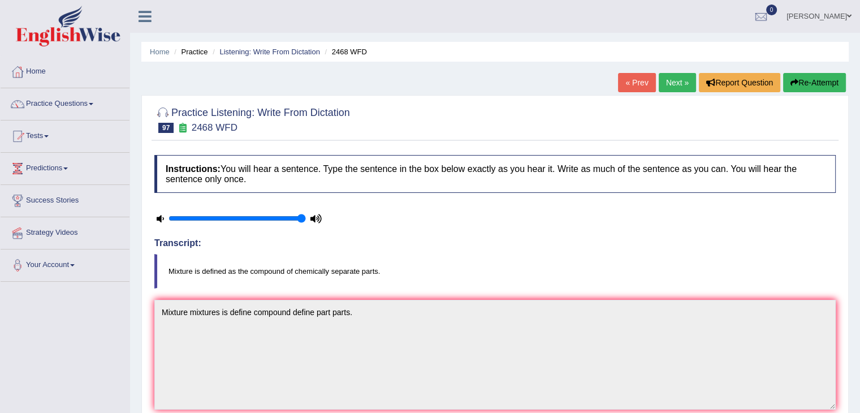
click at [670, 88] on link "Next »" at bounding box center [676, 82] width 37 height 19
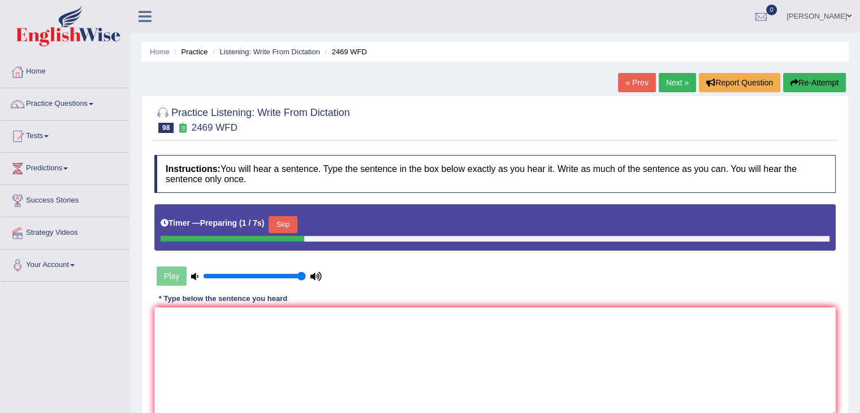
click at [284, 222] on button "Skip" at bounding box center [282, 224] width 28 height 17
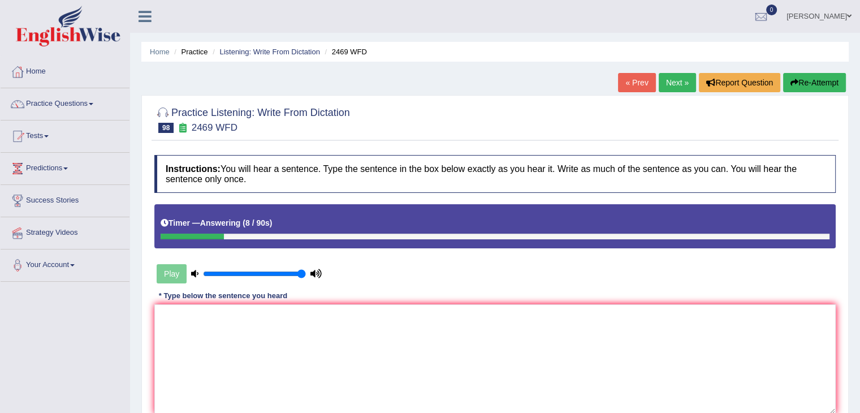
click at [823, 73] on button "Re-Attempt" at bounding box center [814, 82] width 63 height 19
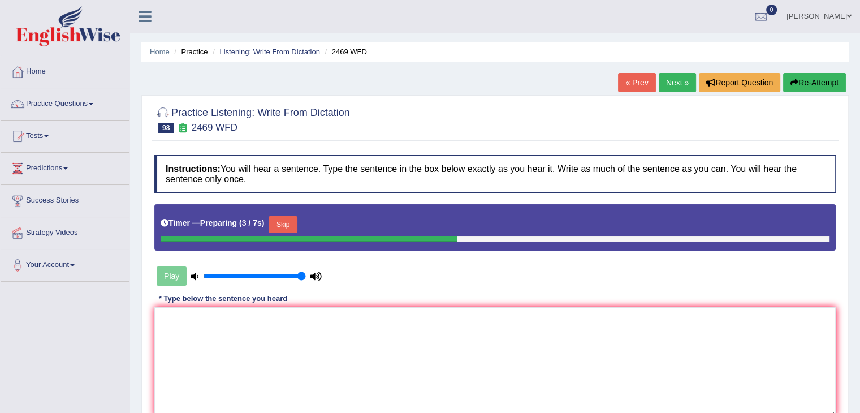
click at [294, 219] on button "Skip" at bounding box center [282, 224] width 28 height 17
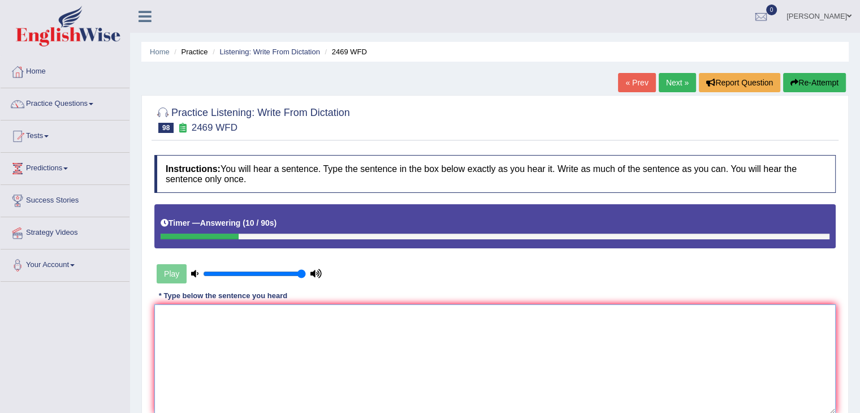
click at [203, 323] on textarea at bounding box center [494, 359] width 681 height 110
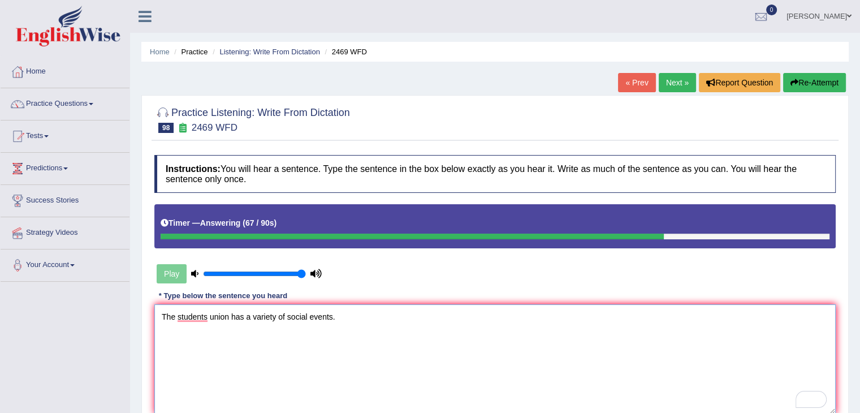
click at [210, 316] on textarea "The students union has a variety of social events." at bounding box center [494, 359] width 681 height 110
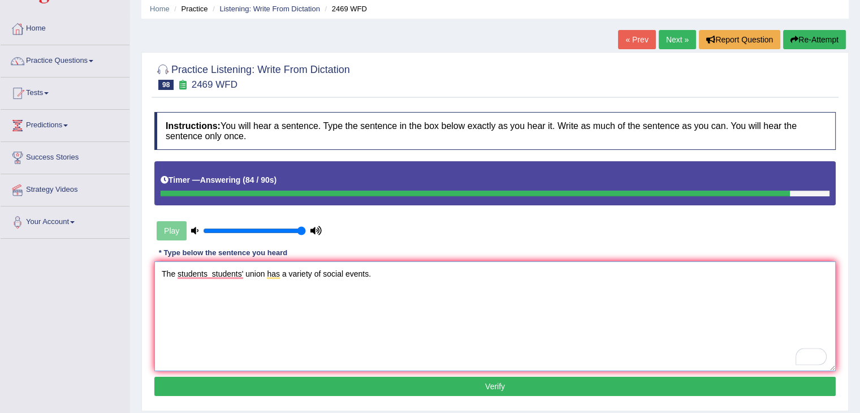
scroll to position [75, 0]
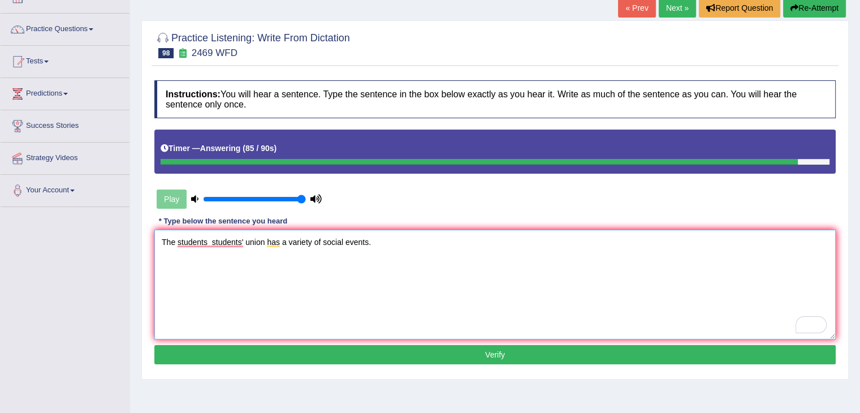
type textarea "The students students' union has a variety of social events."
click at [442, 352] on button "Verify" at bounding box center [494, 354] width 681 height 19
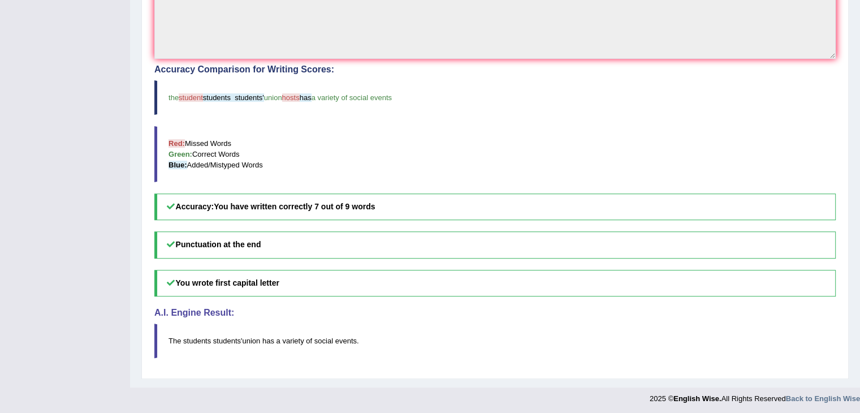
scroll to position [350, 0]
